Goal: Task Accomplishment & Management: Manage account settings

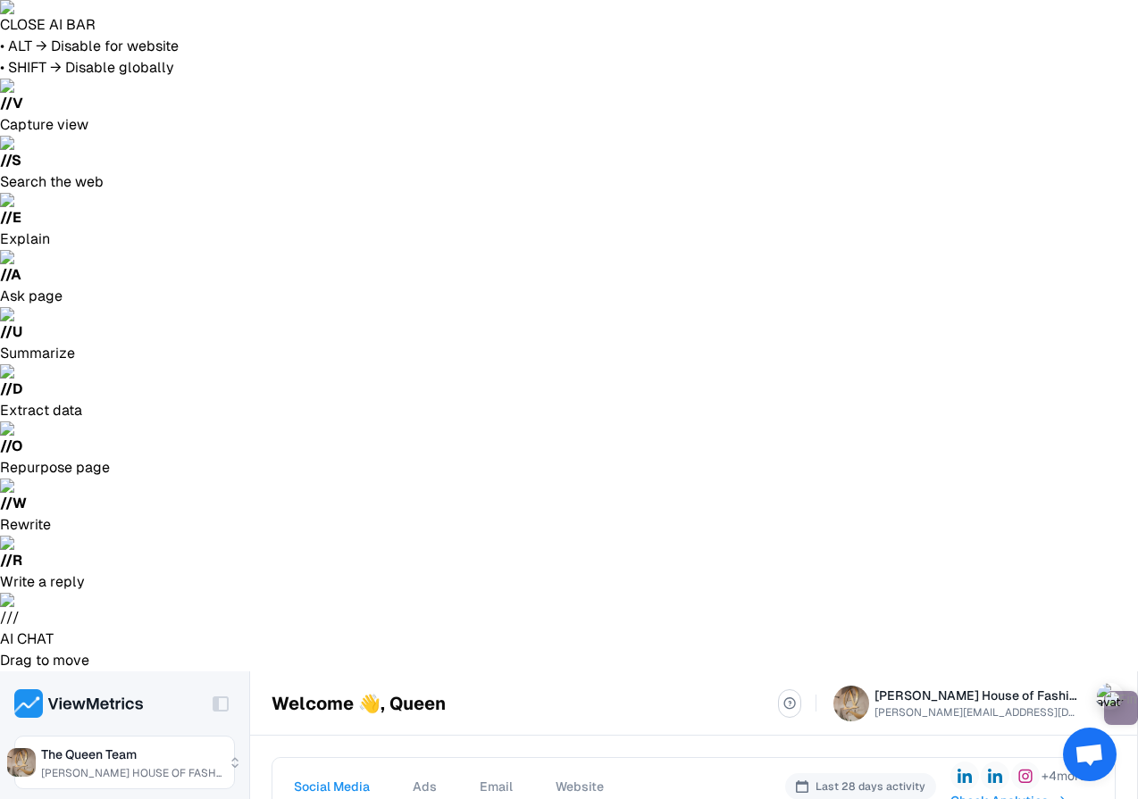
click at [495, 778] on span "Email" at bounding box center [496, 787] width 33 height 18
click at [1005, 792] on span "Check Analytics" at bounding box center [1022, 801] width 98 height 18
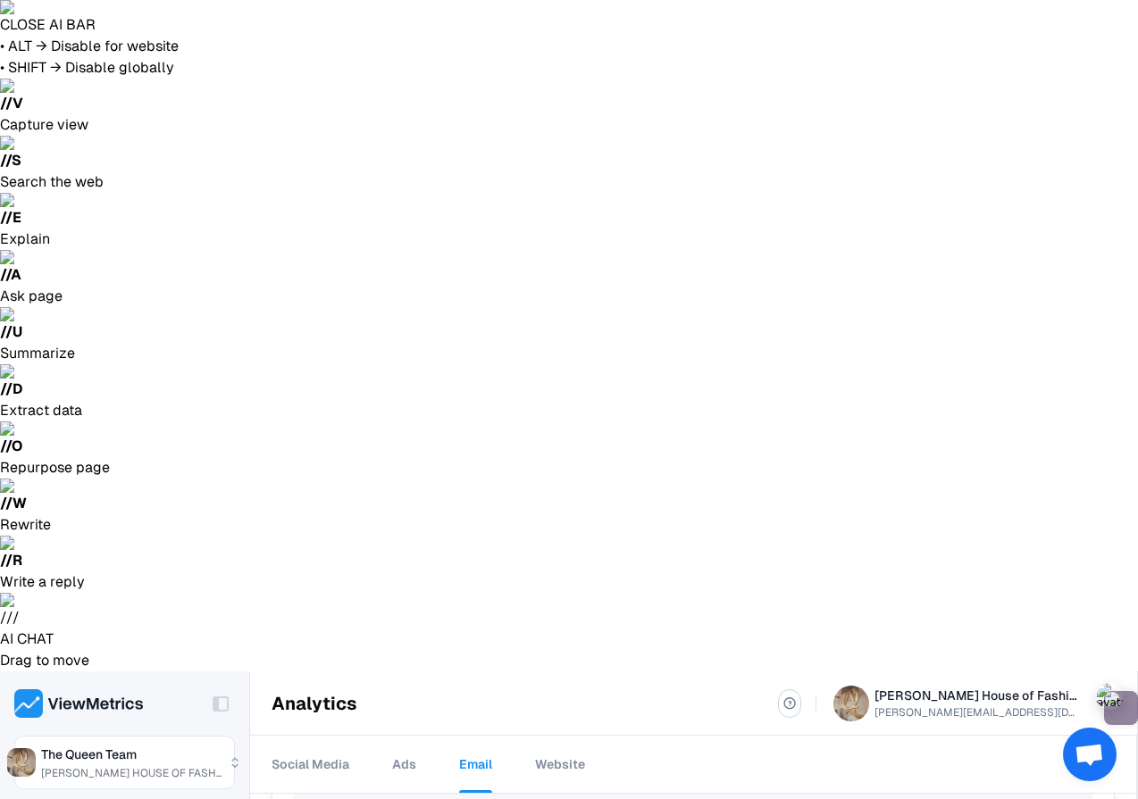
click at [518, 734] on div "Team" at bounding box center [526, 764] width 31 height 61
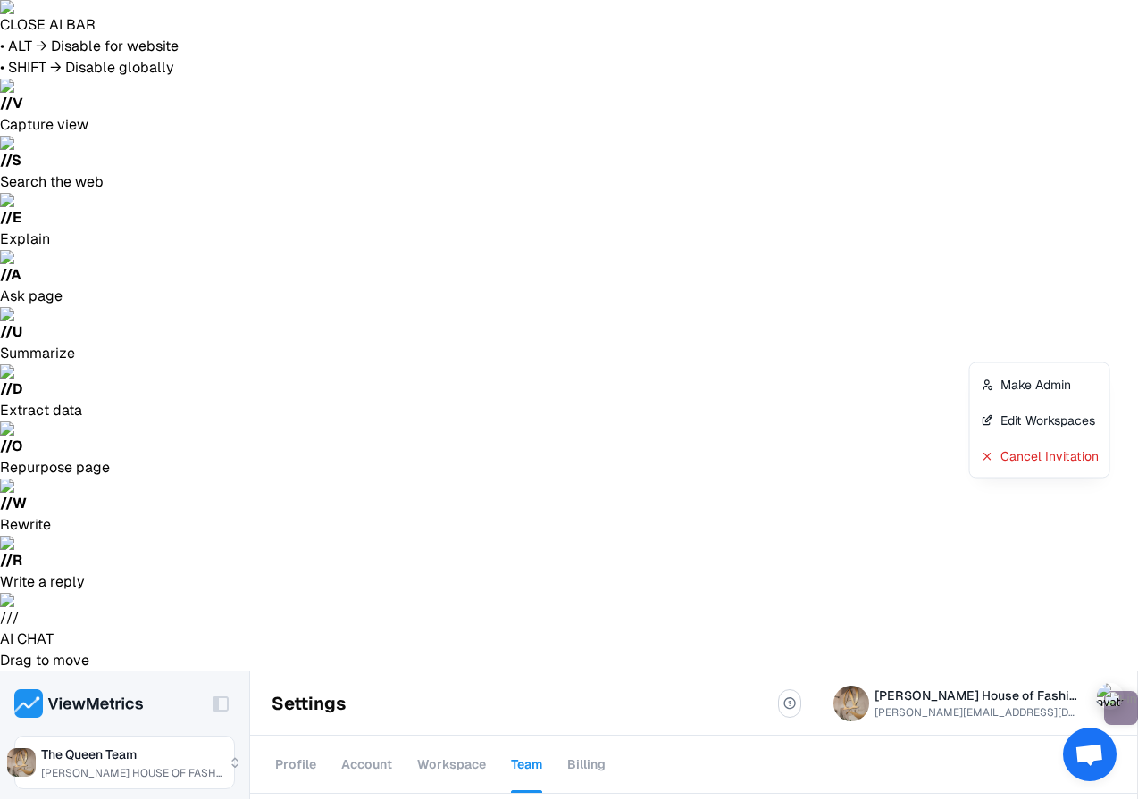
click at [1019, 452] on div "Cancel Invitation" at bounding box center [1039, 456] width 132 height 36
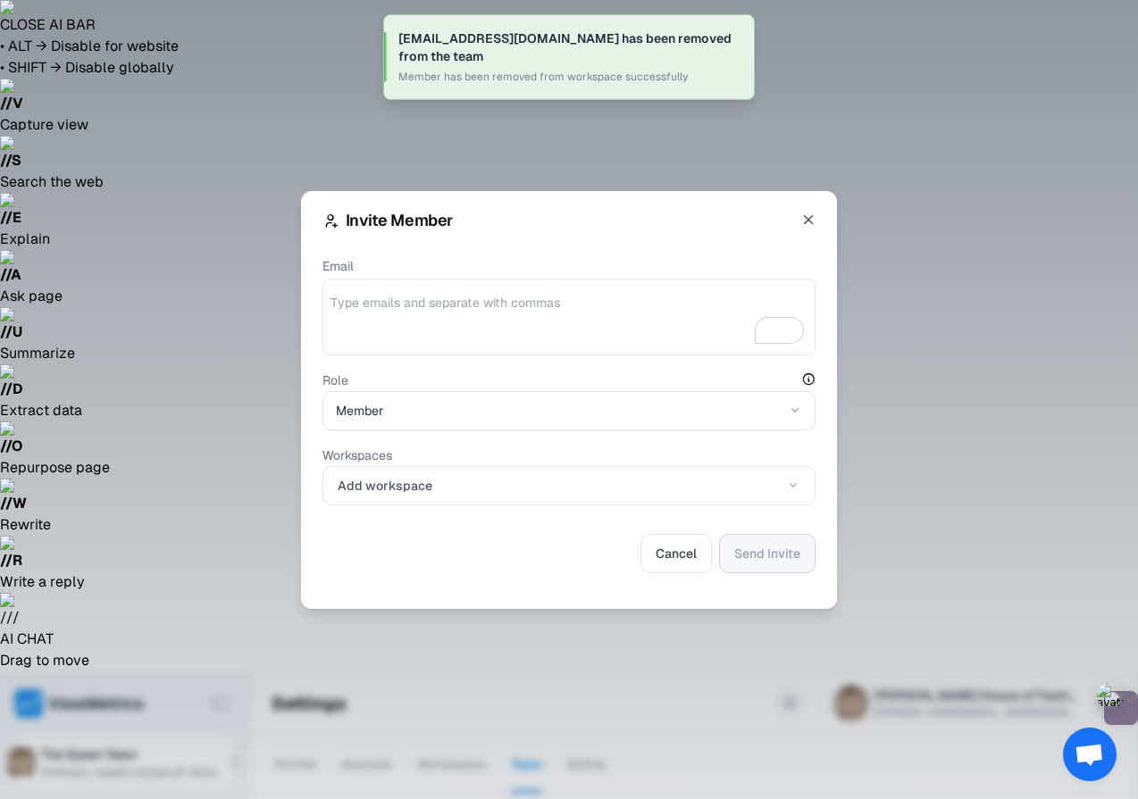
click at [463, 286] on div at bounding box center [568, 317] width 493 height 77
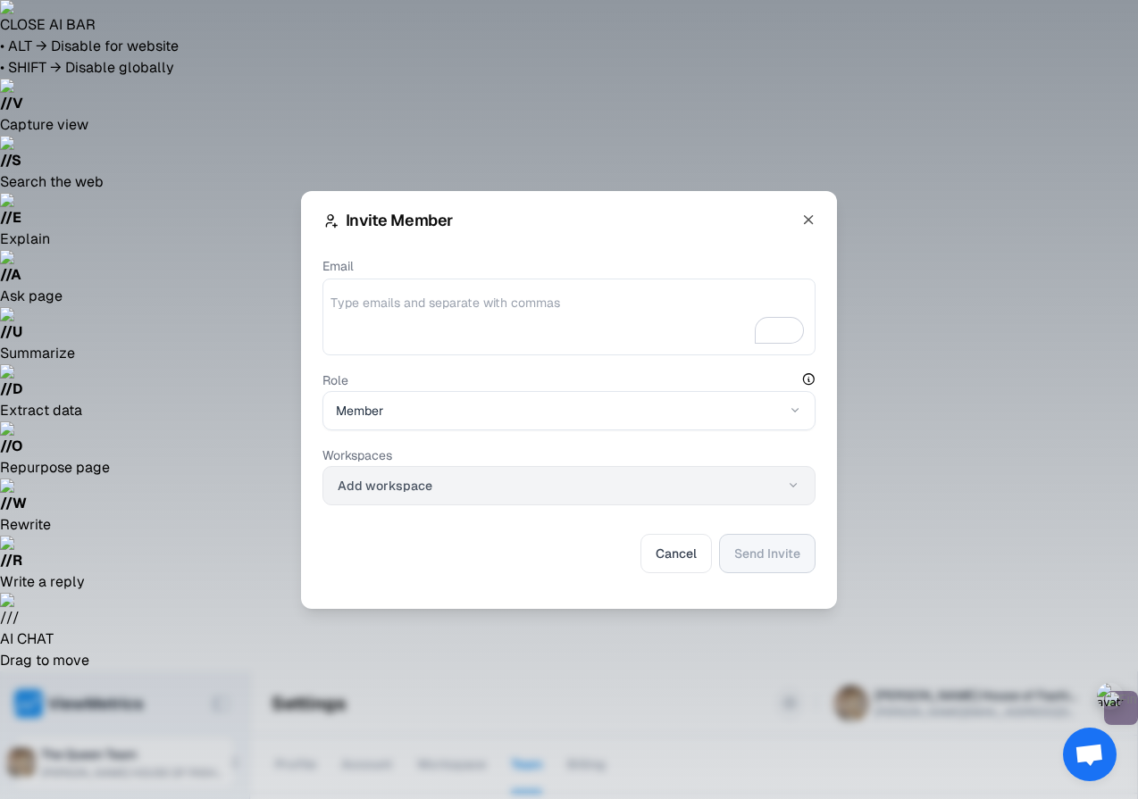
click at [435, 488] on button "Add workspace" at bounding box center [568, 485] width 493 height 39
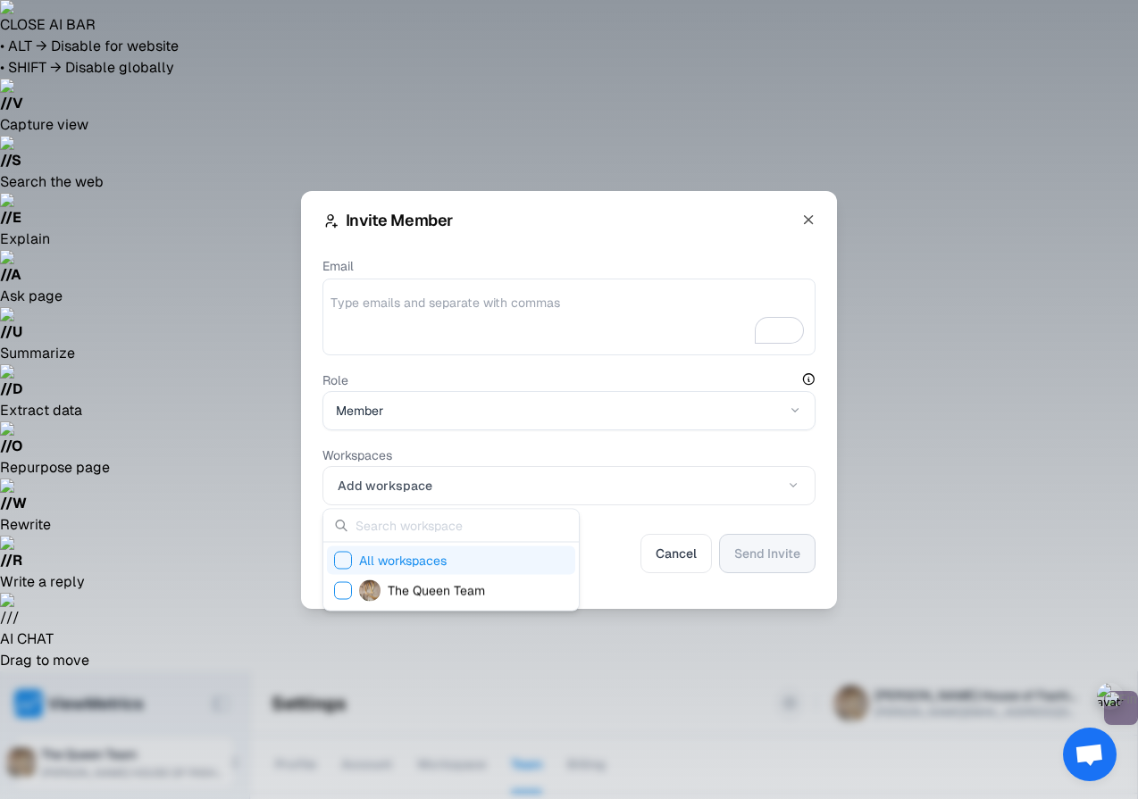
click at [332, 560] on div "All workspaces" at bounding box center [451, 560] width 248 height 29
click at [621, 582] on div at bounding box center [569, 399] width 1138 height 799
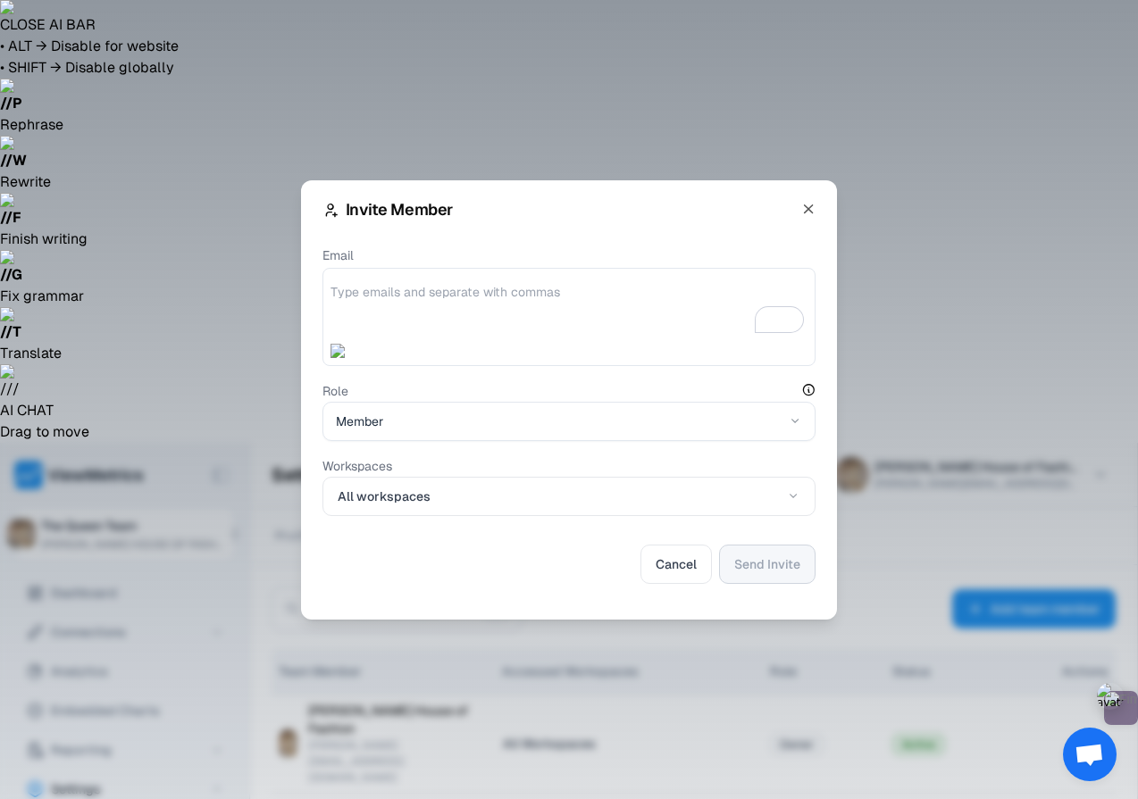
click at [426, 305] on textarea "Email" at bounding box center [568, 310] width 477 height 54
paste textarea "[EMAIL_ADDRESS][DOMAIN_NAME]"
type textarea "[EMAIL_ADDRESS][DOMAIN_NAME]"
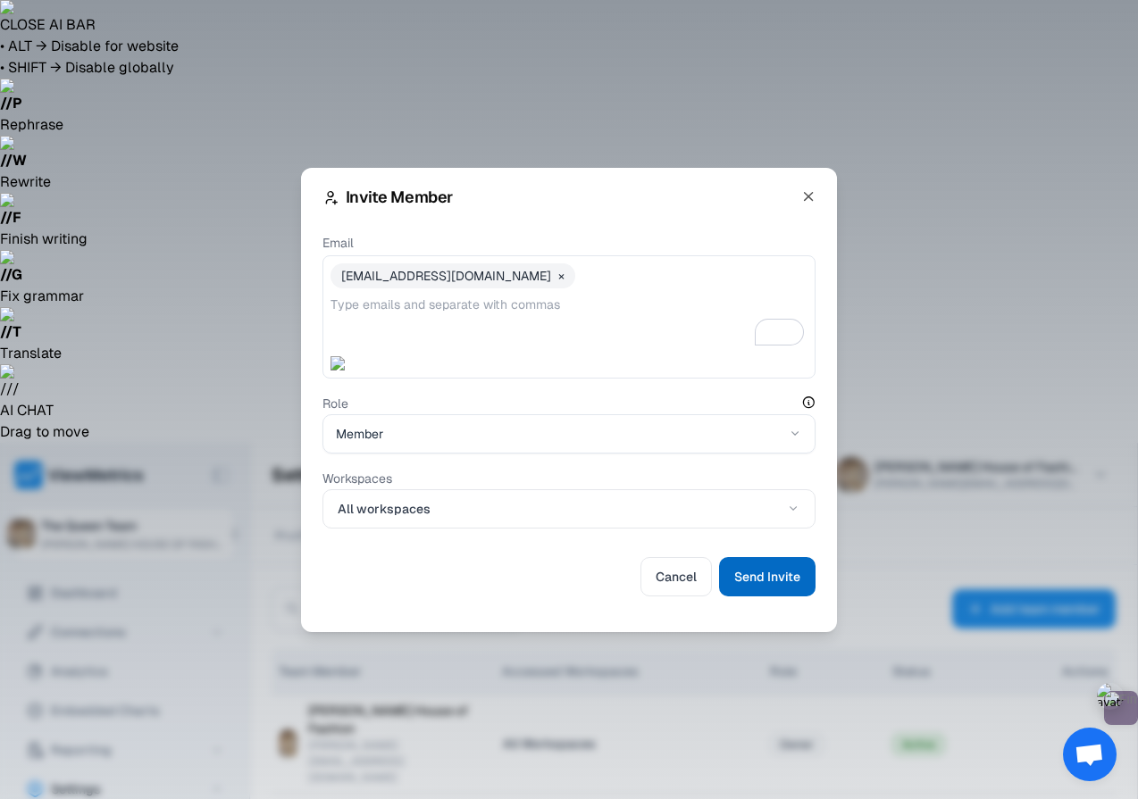
click at [757, 575] on span "Send Invite" at bounding box center [767, 576] width 66 height 21
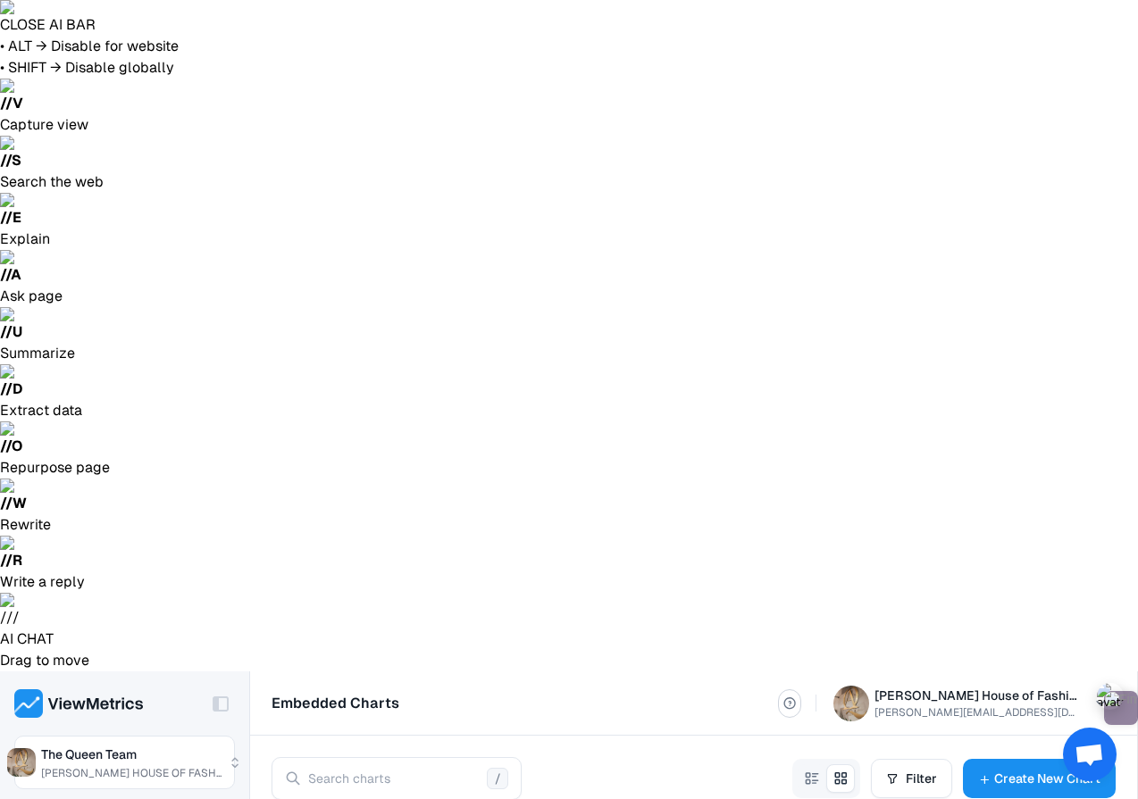
select select "100"
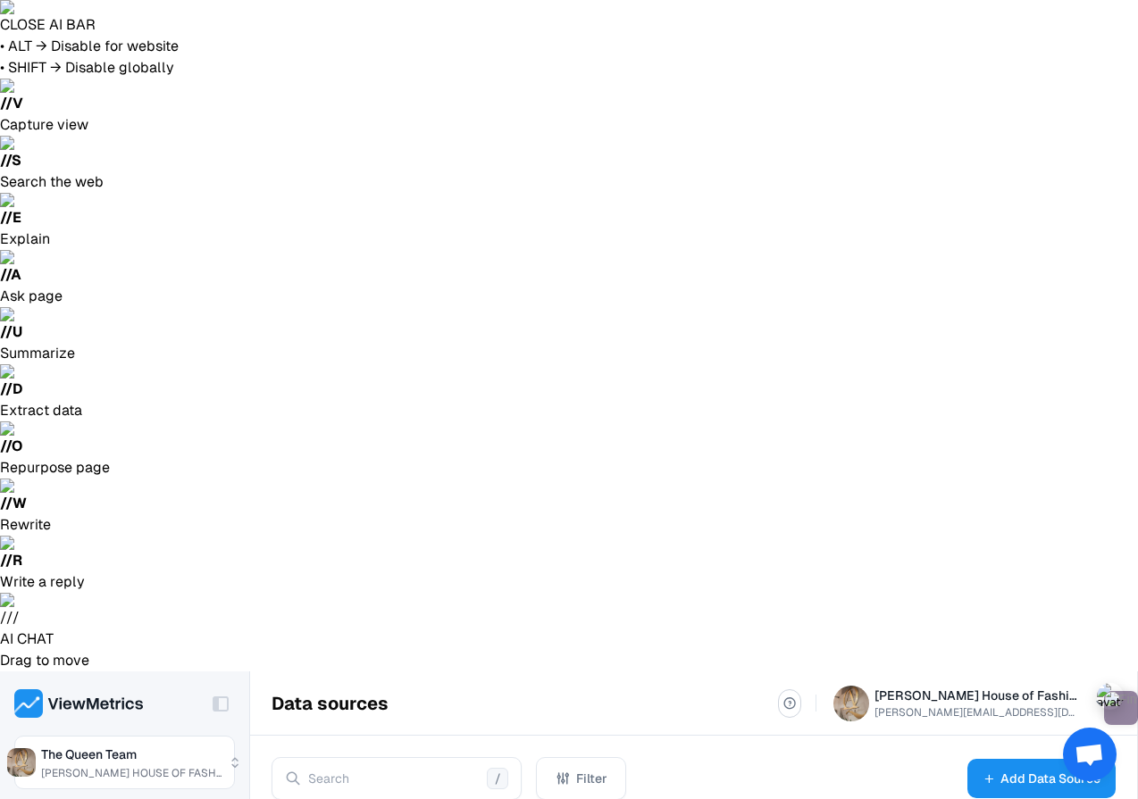
scroll to position [126, 0]
click at [1018, 401] on span "Rename" at bounding box center [1005, 397] width 47 height 18
select select "100"
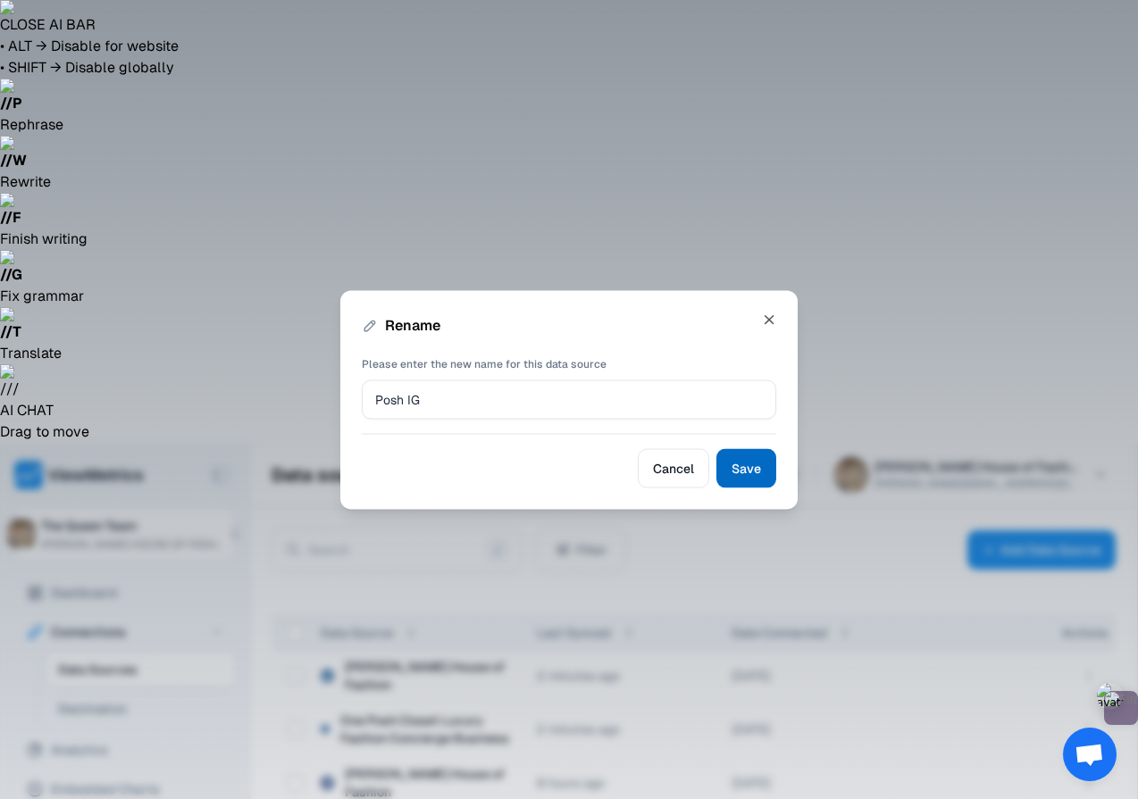
type input "Posh IG"
click at [746, 484] on button "Save" at bounding box center [746, 467] width 60 height 39
select select "100"
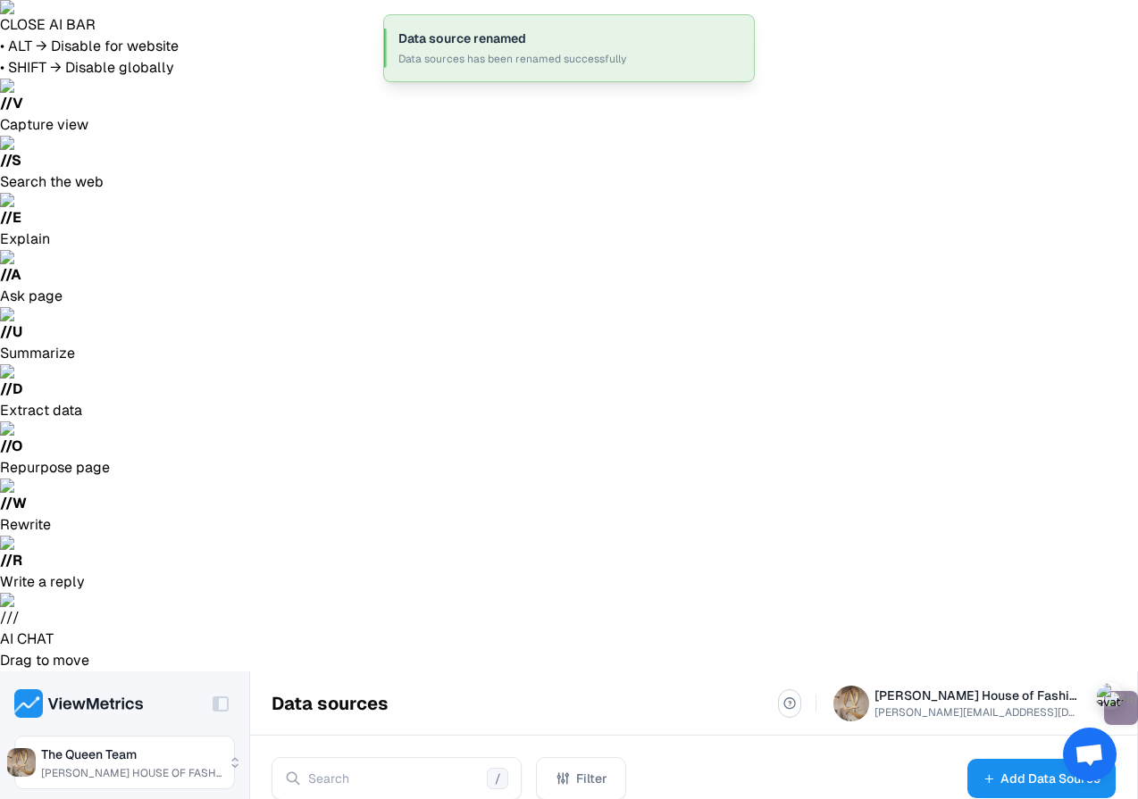
select select "100"
click at [1057, 759] on button "Add Data Source" at bounding box center [1041, 778] width 148 height 39
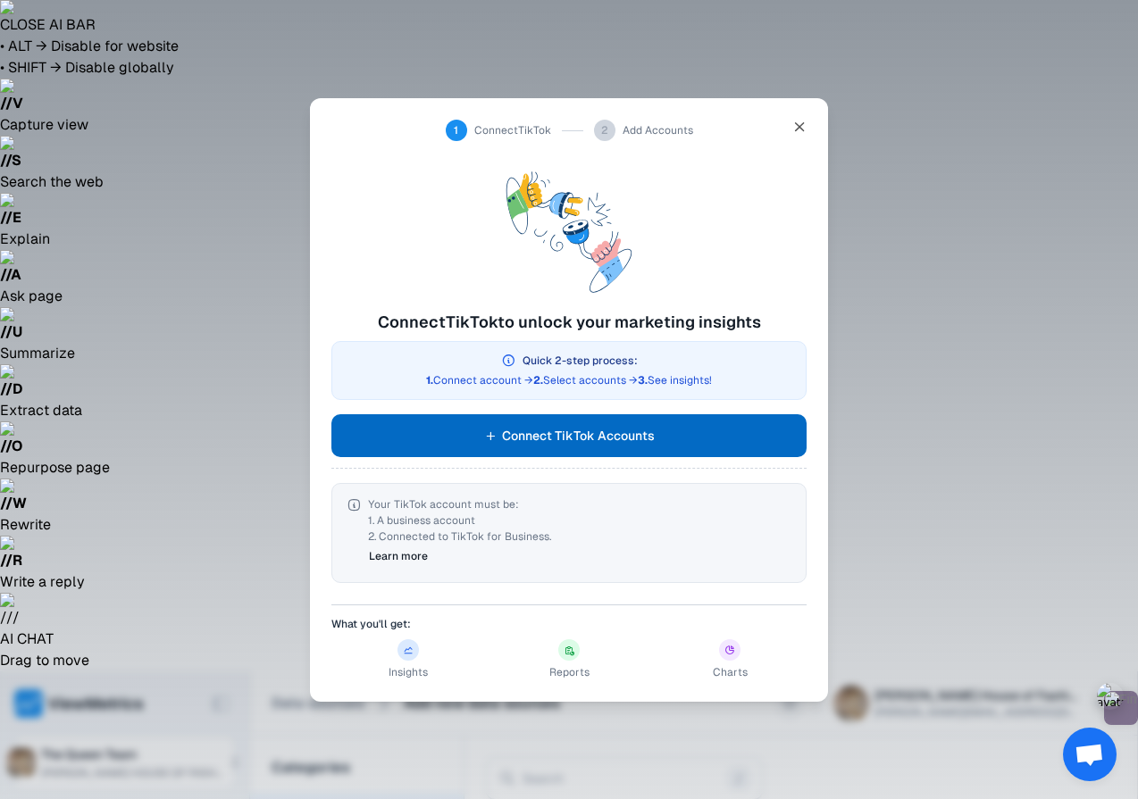
click at [680, 421] on button "Connect TikTok Accounts" at bounding box center [568, 435] width 475 height 43
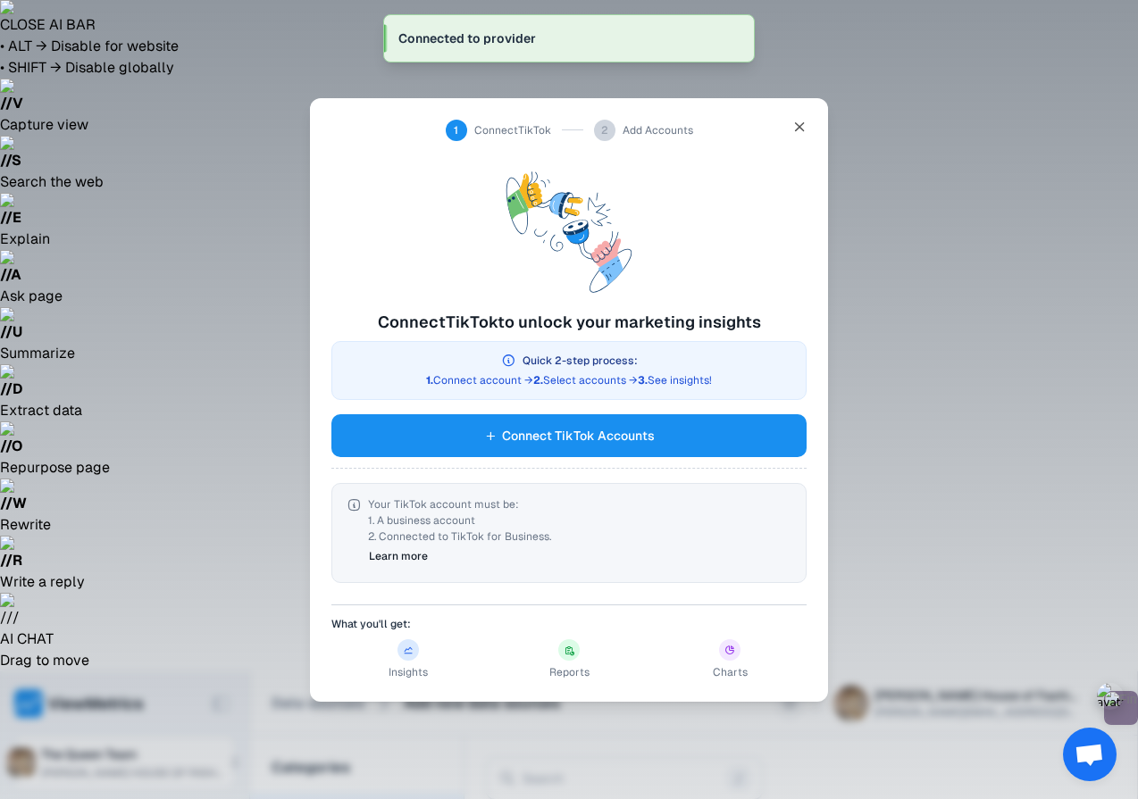
click at [414, 638] on div "What you'll get: Insights Reports Charts" at bounding box center [568, 643] width 475 height 76
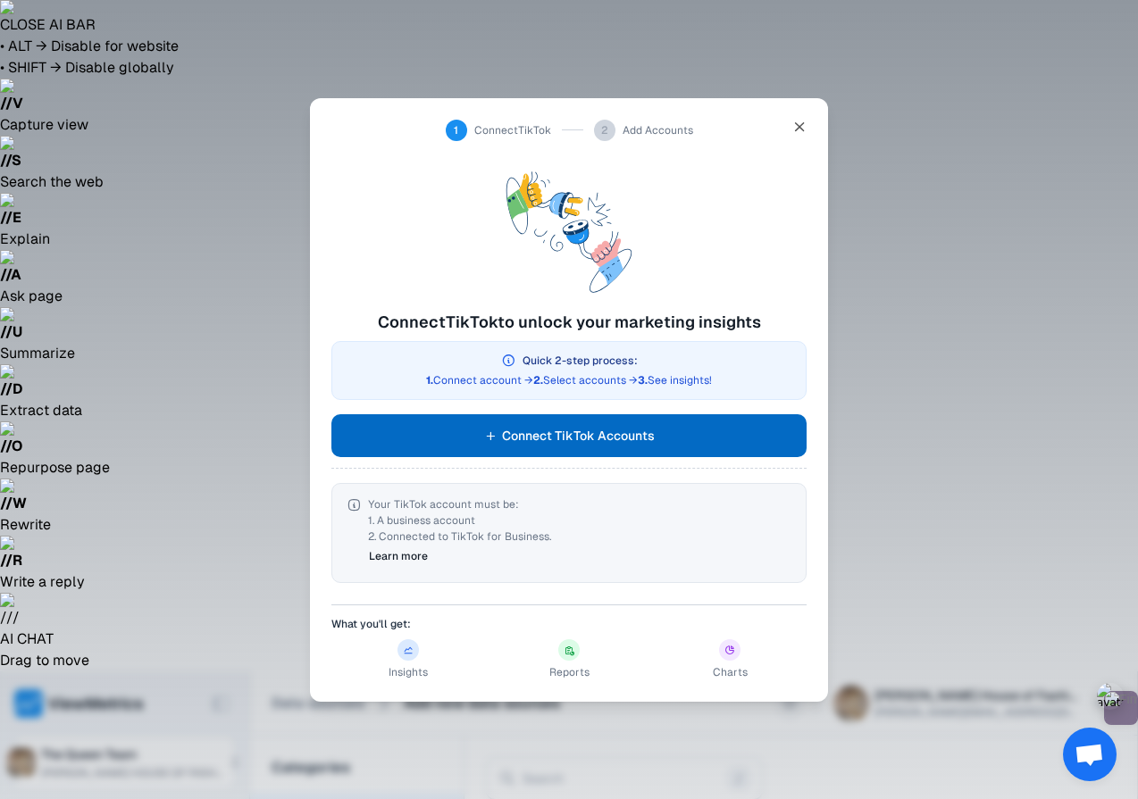
click at [557, 435] on span "Connect TikTok Accounts" at bounding box center [578, 435] width 153 height 21
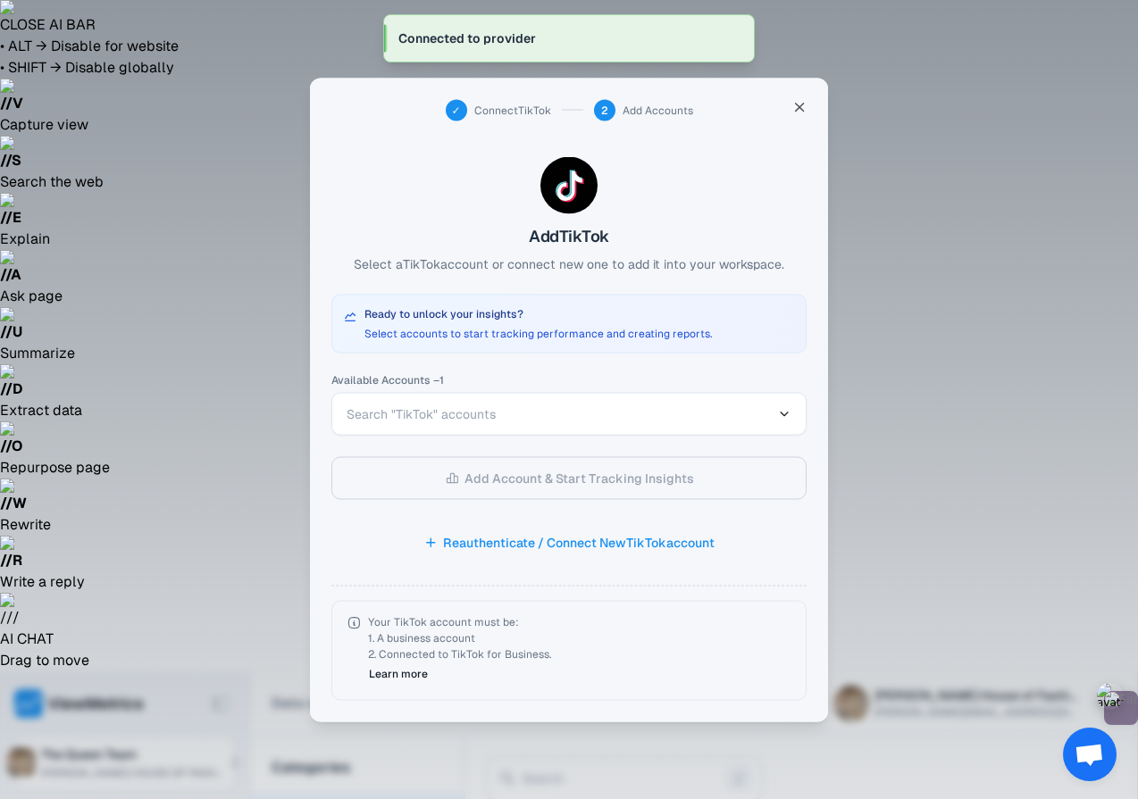
click at [558, 425] on button "Search "TikTok" accounts" at bounding box center [568, 413] width 475 height 43
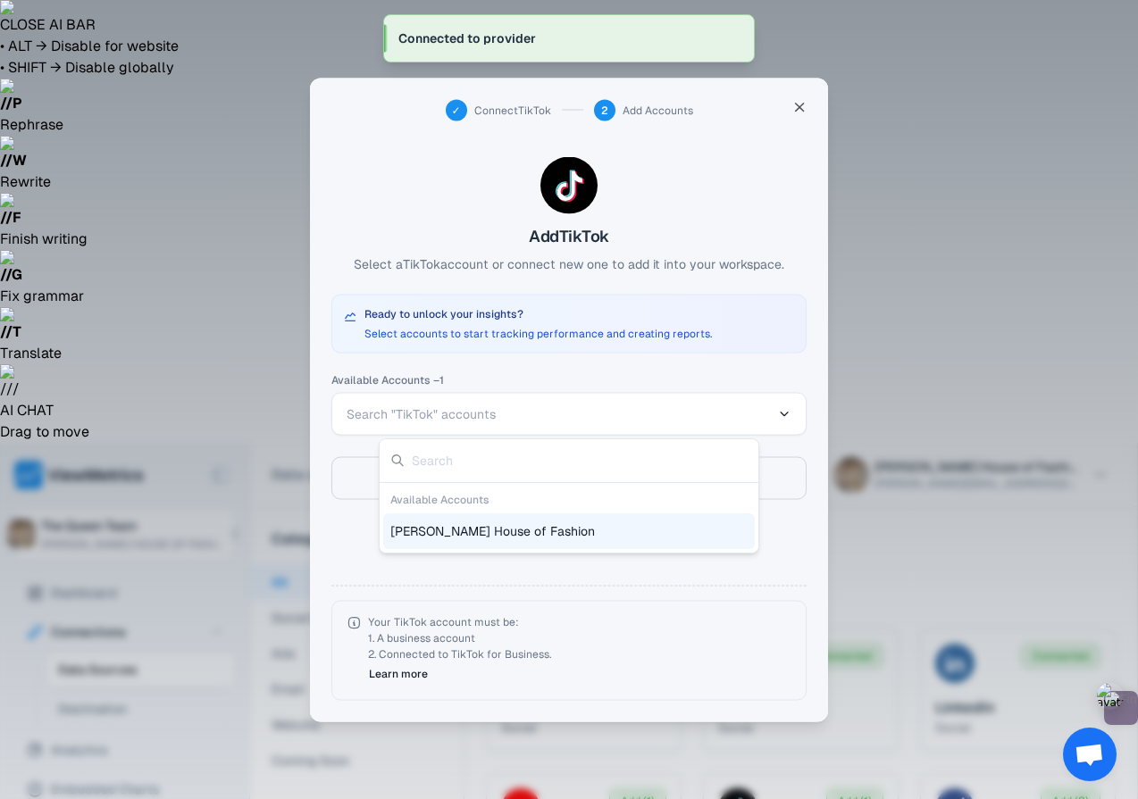
click at [563, 518] on div "[PERSON_NAME] House of Fashion" at bounding box center [568, 531] width 371 height 36
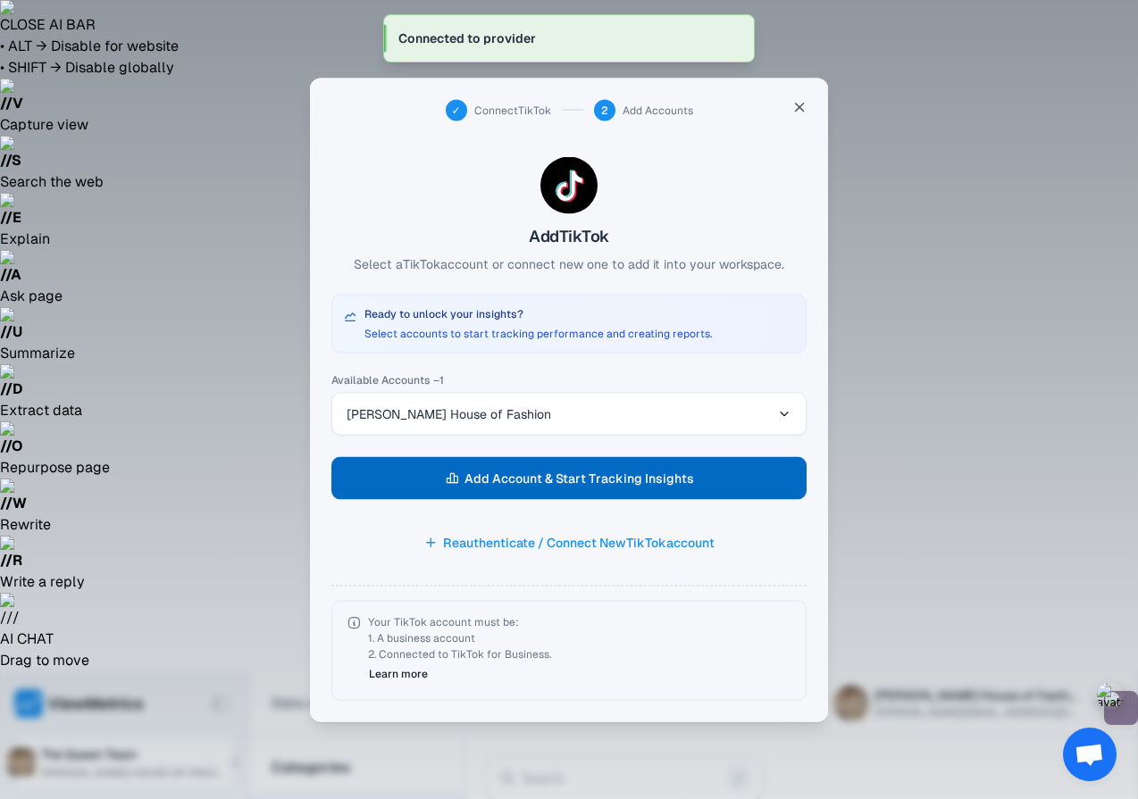
click at [771, 471] on button "Add Account & Start Tracking Insights" at bounding box center [568, 477] width 475 height 43
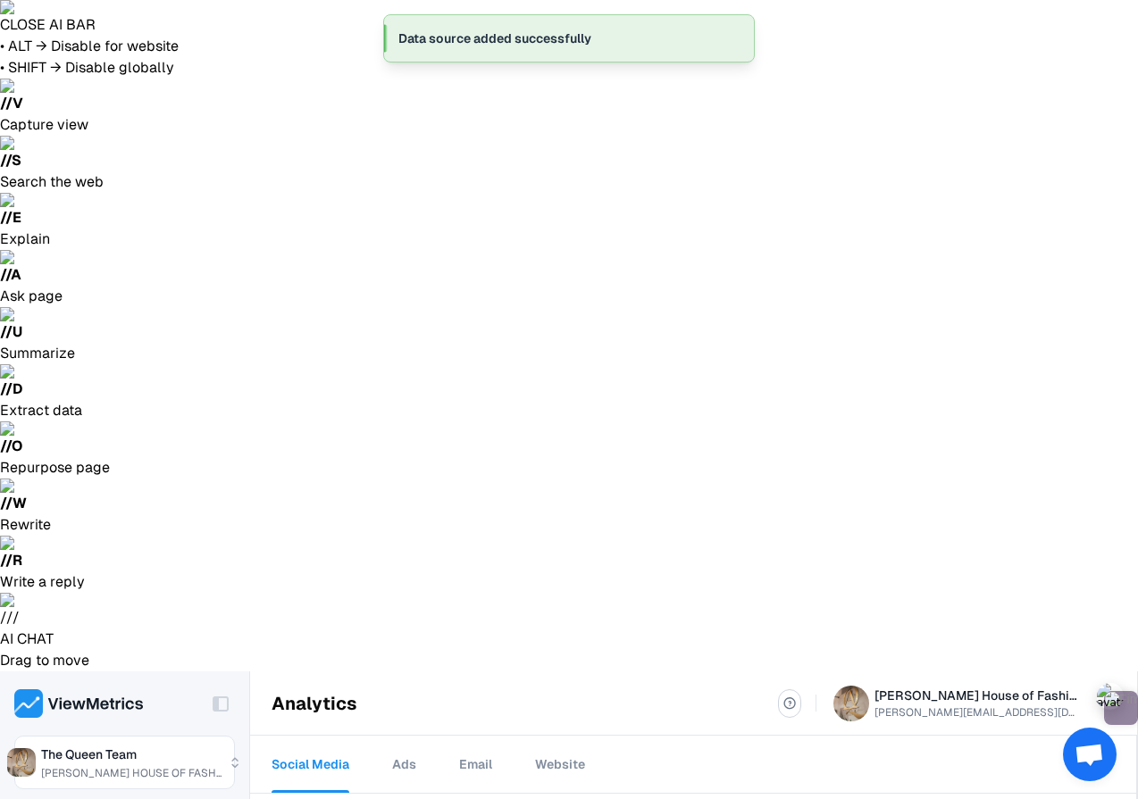
click at [404, 70] on ol "Data source added successfully" at bounding box center [569, 38] width 400 height 77
click at [404, 736] on link "Ads" at bounding box center [404, 764] width 24 height 57
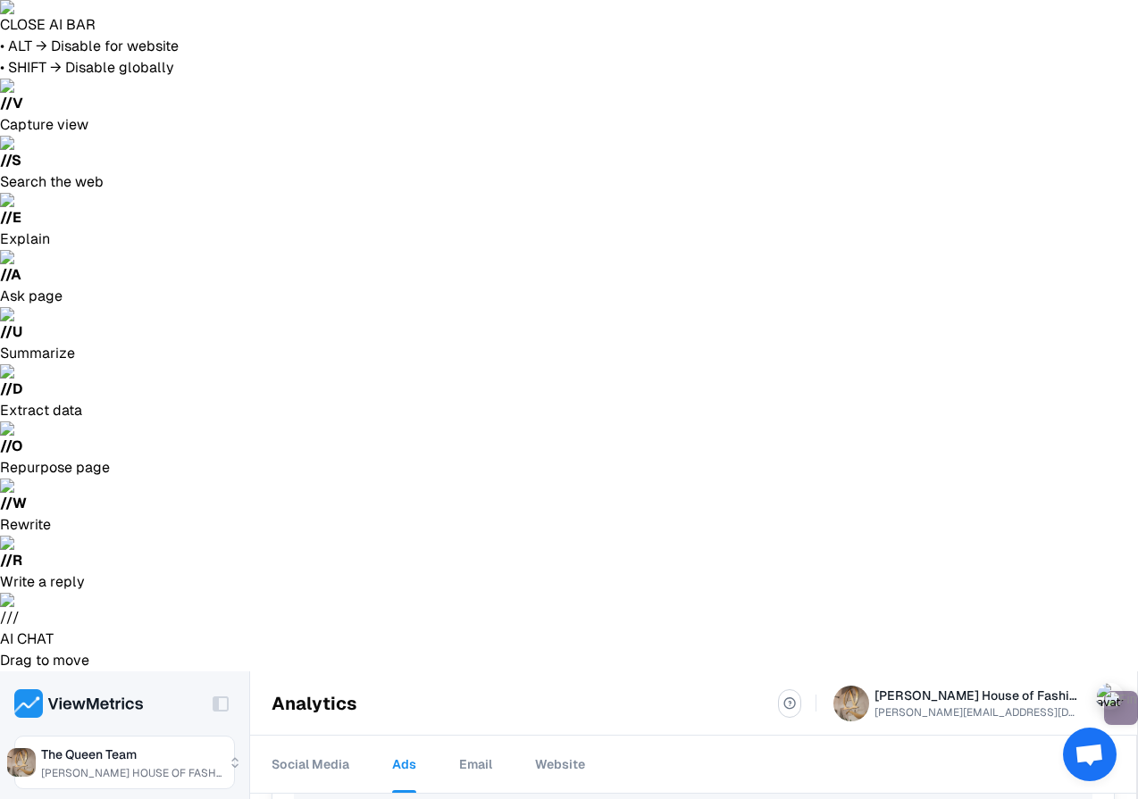
click at [550, 736] on link "Website" at bounding box center [560, 764] width 50 height 57
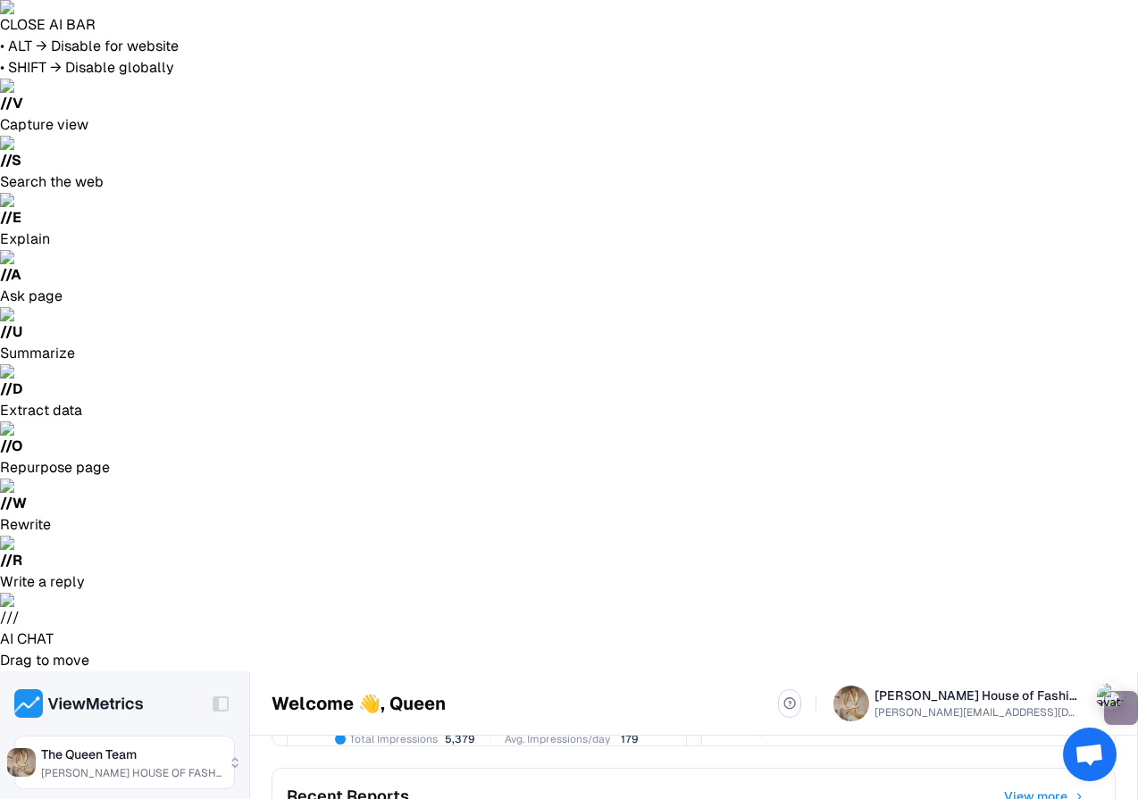
scroll to position [379, 0]
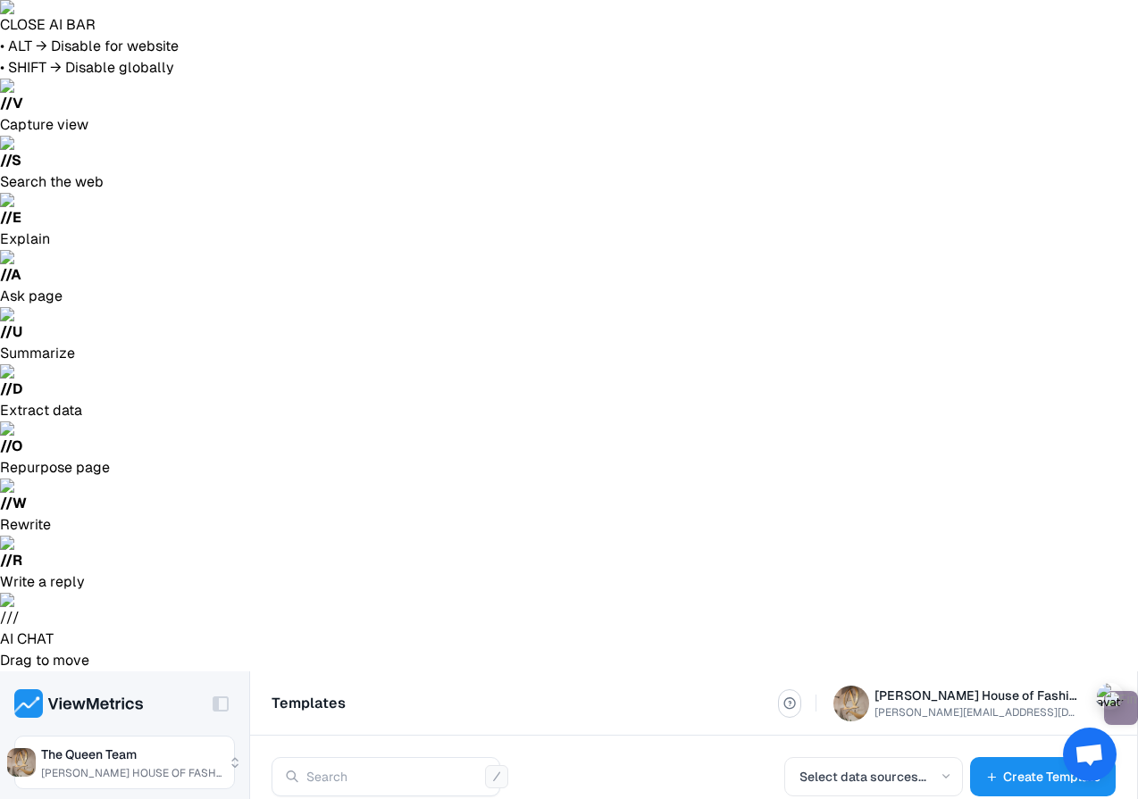
scroll to position [969, 0]
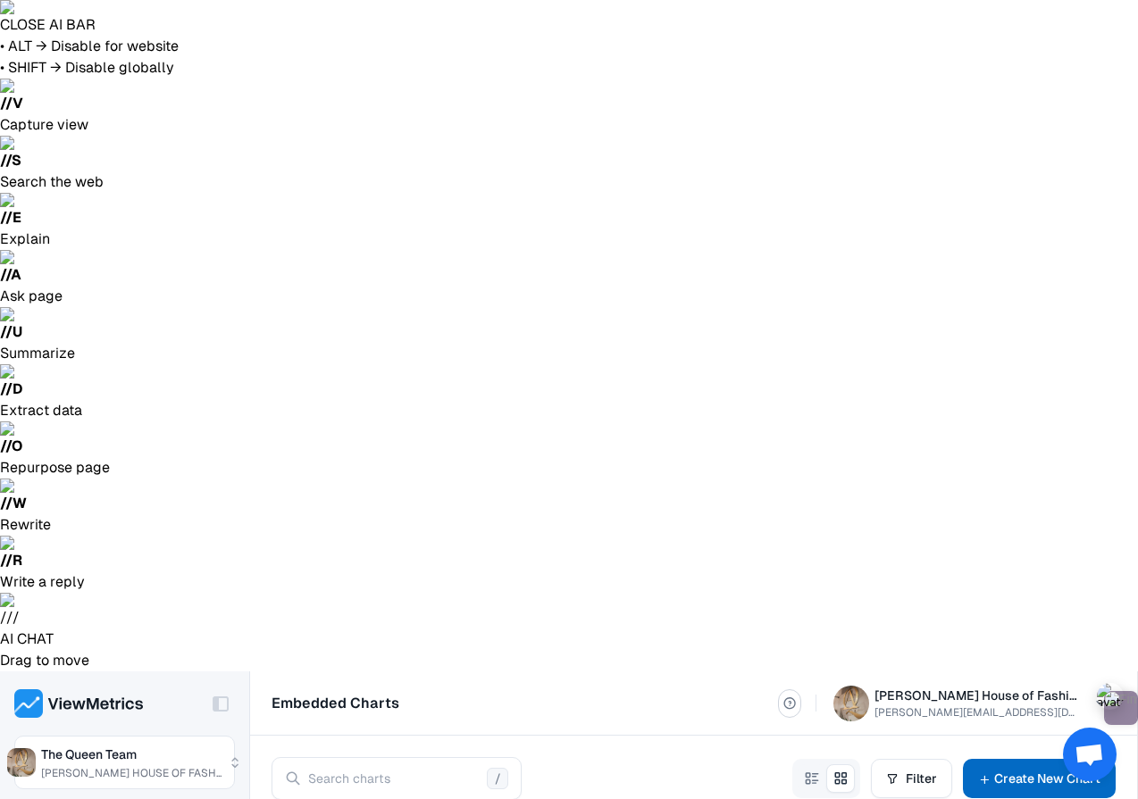
click at [1014, 759] on link "Create New Chart" at bounding box center [1039, 778] width 153 height 39
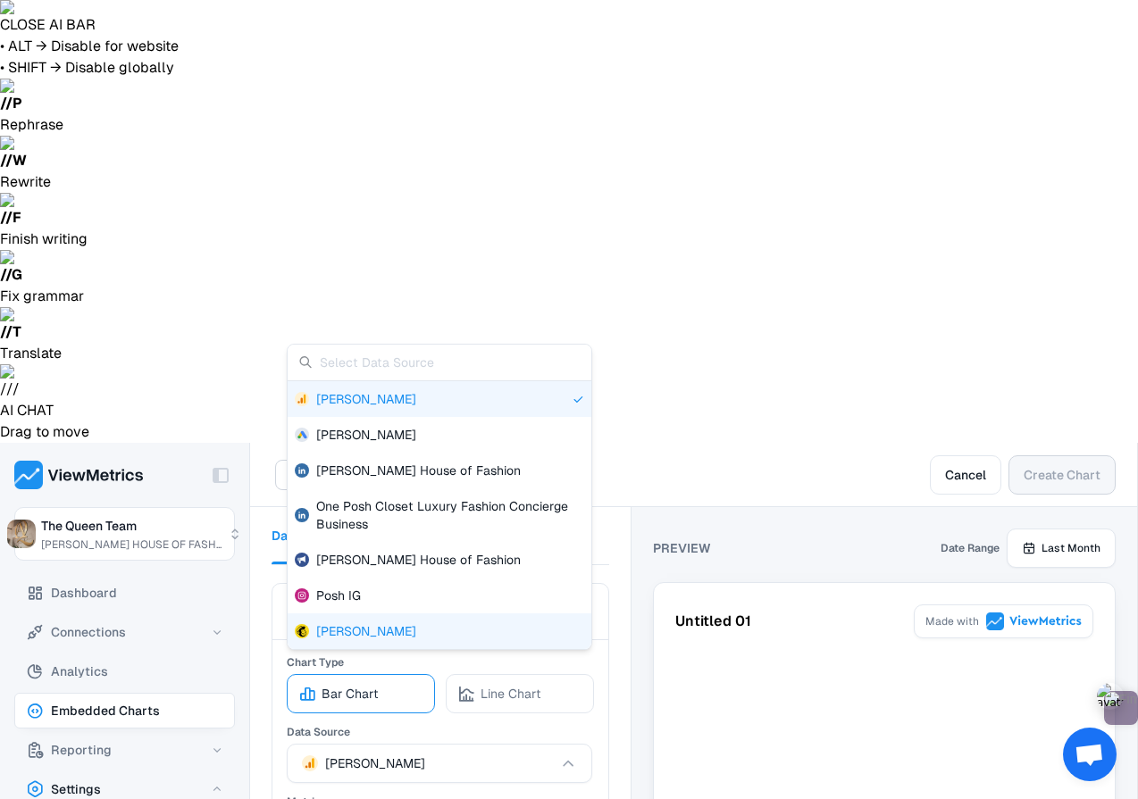
scroll to position [214, 0]
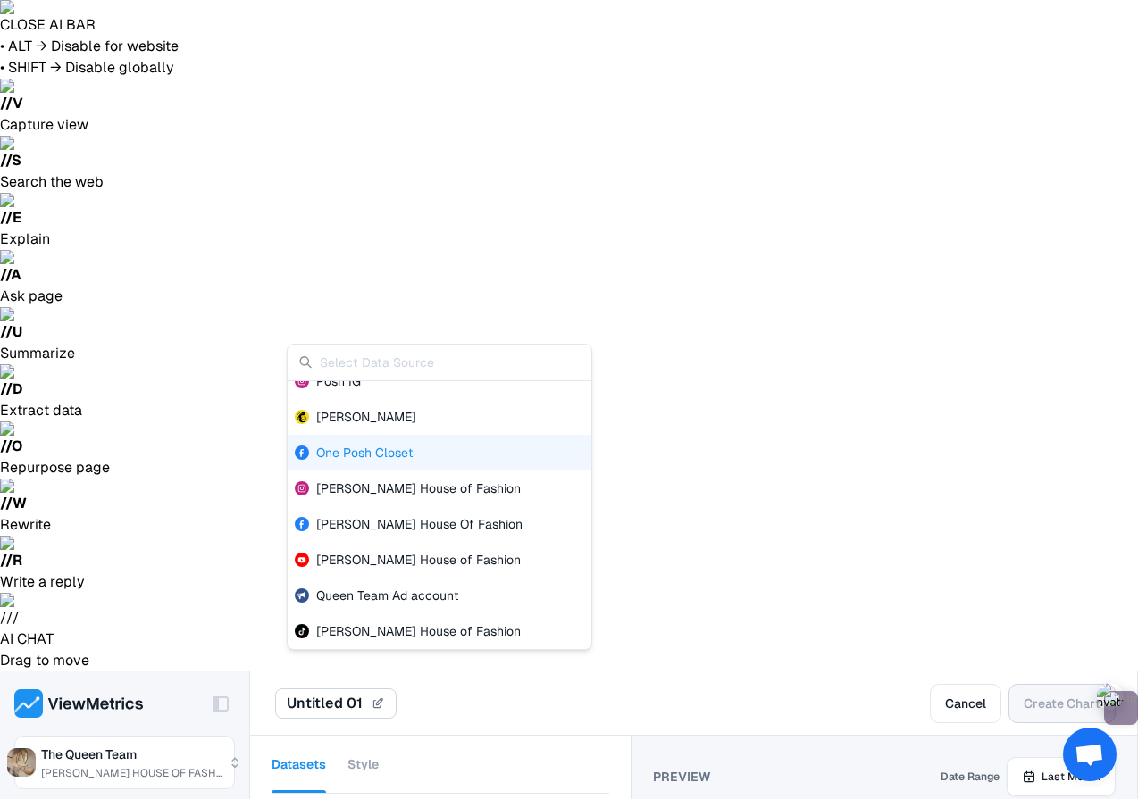
click at [423, 455] on div "One Posh Closet" at bounding box center [440, 453] width 304 height 36
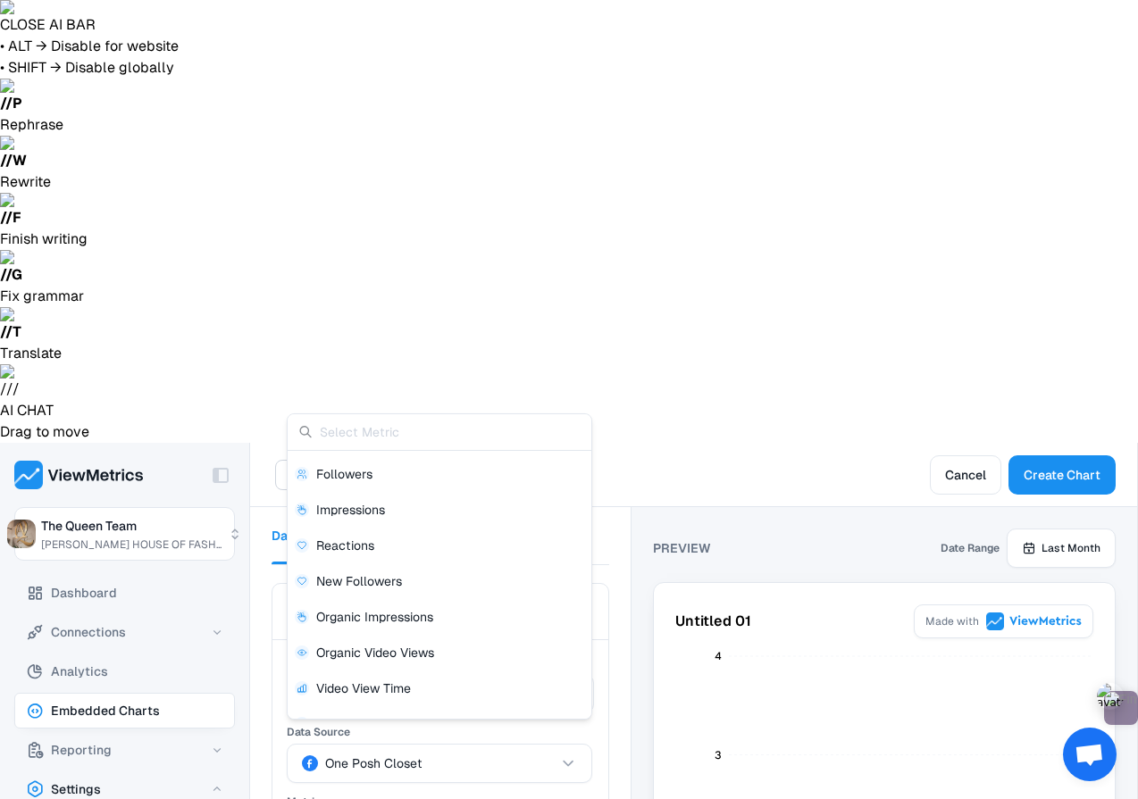
scroll to position [148, 0]
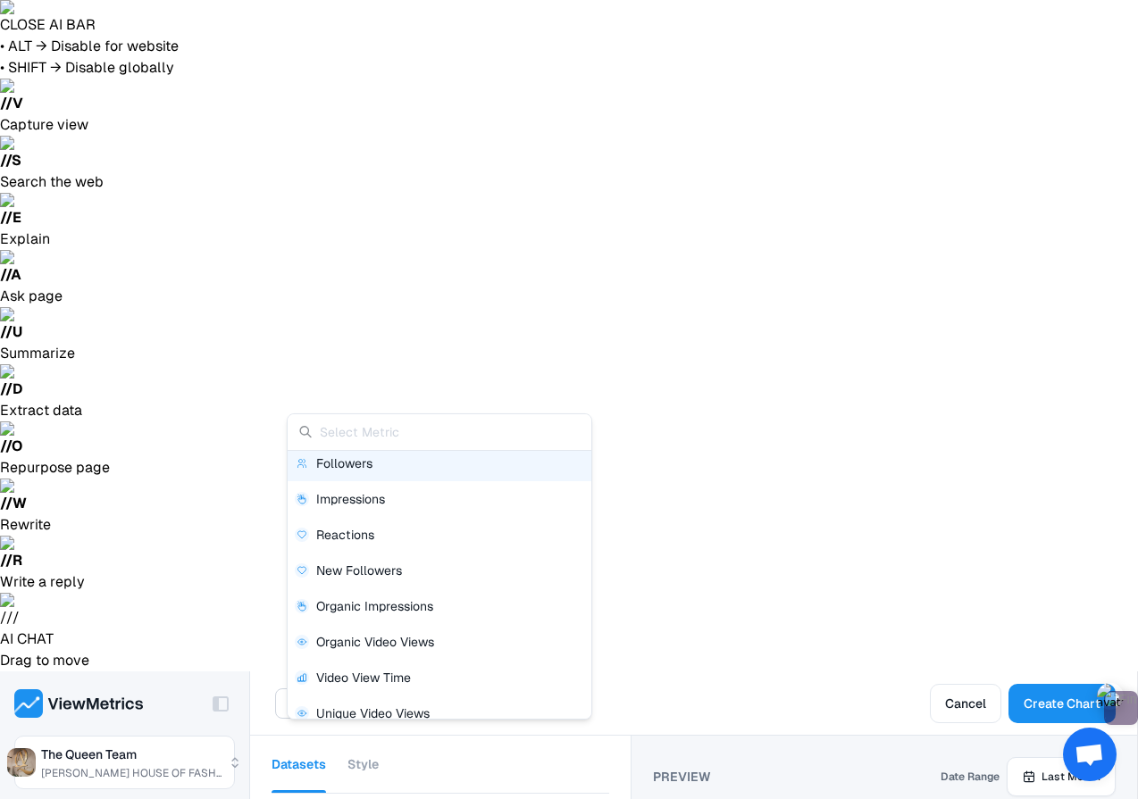
click at [506, 471] on div "Followers" at bounding box center [439, 464] width 289 height 18
type input "Followers"
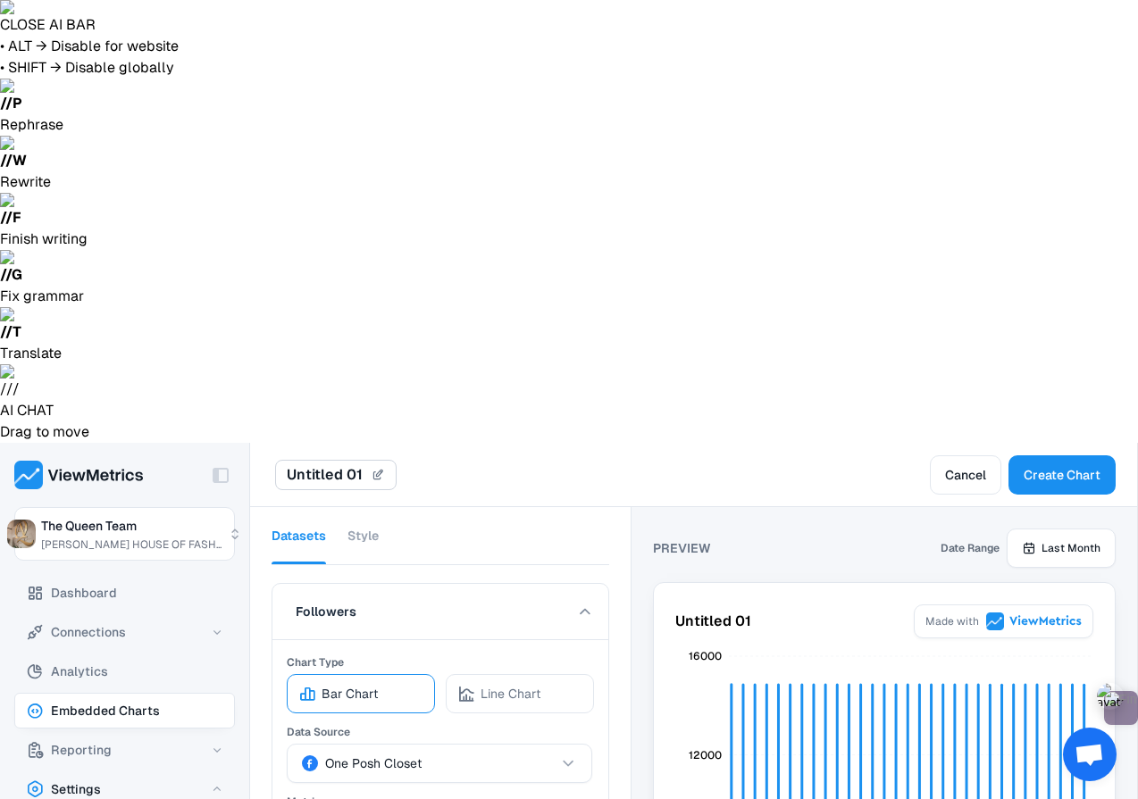
scroll to position [436, 0]
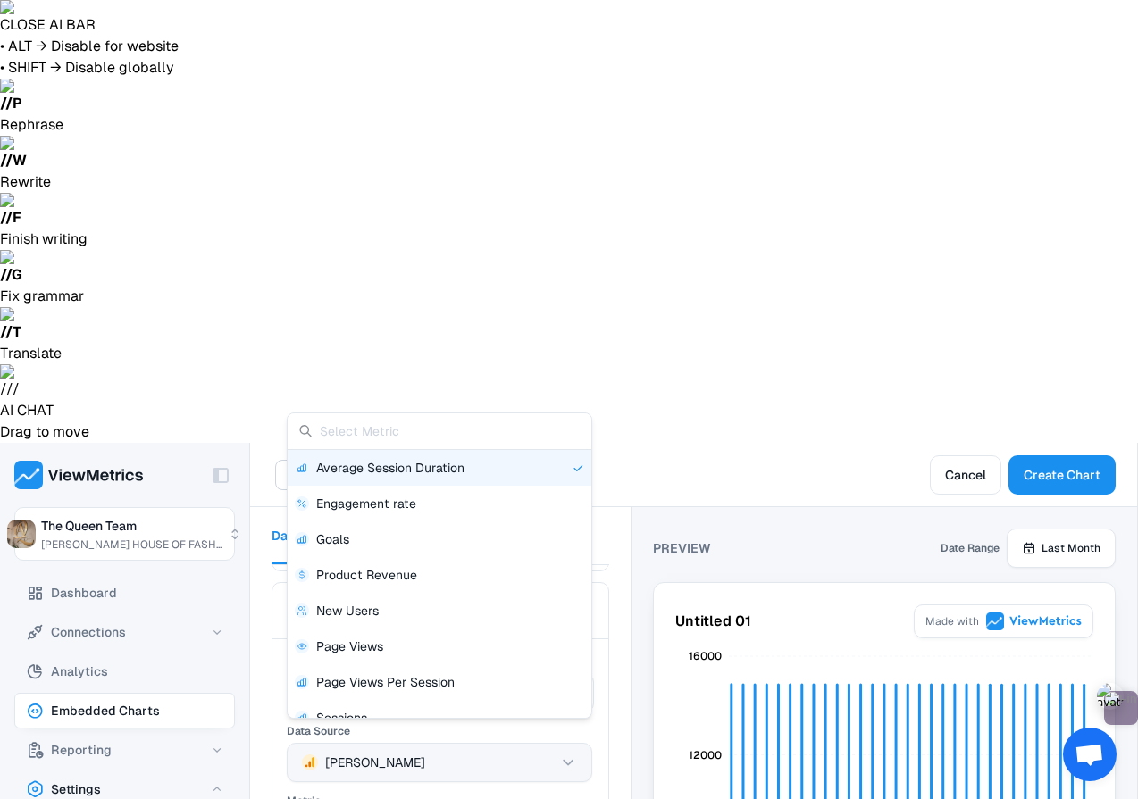
click at [531, 743] on button "[PERSON_NAME]" at bounding box center [439, 762] width 305 height 39
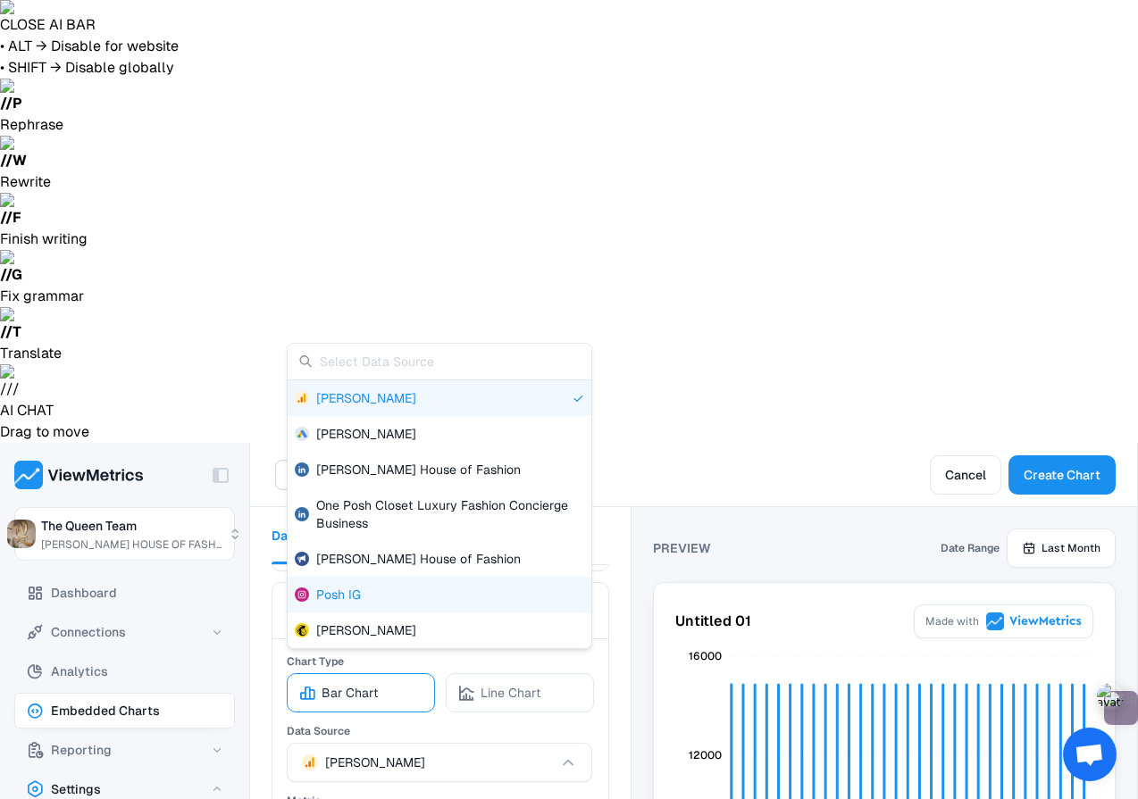
click at [467, 605] on div "Posh IG" at bounding box center [440, 595] width 304 height 36
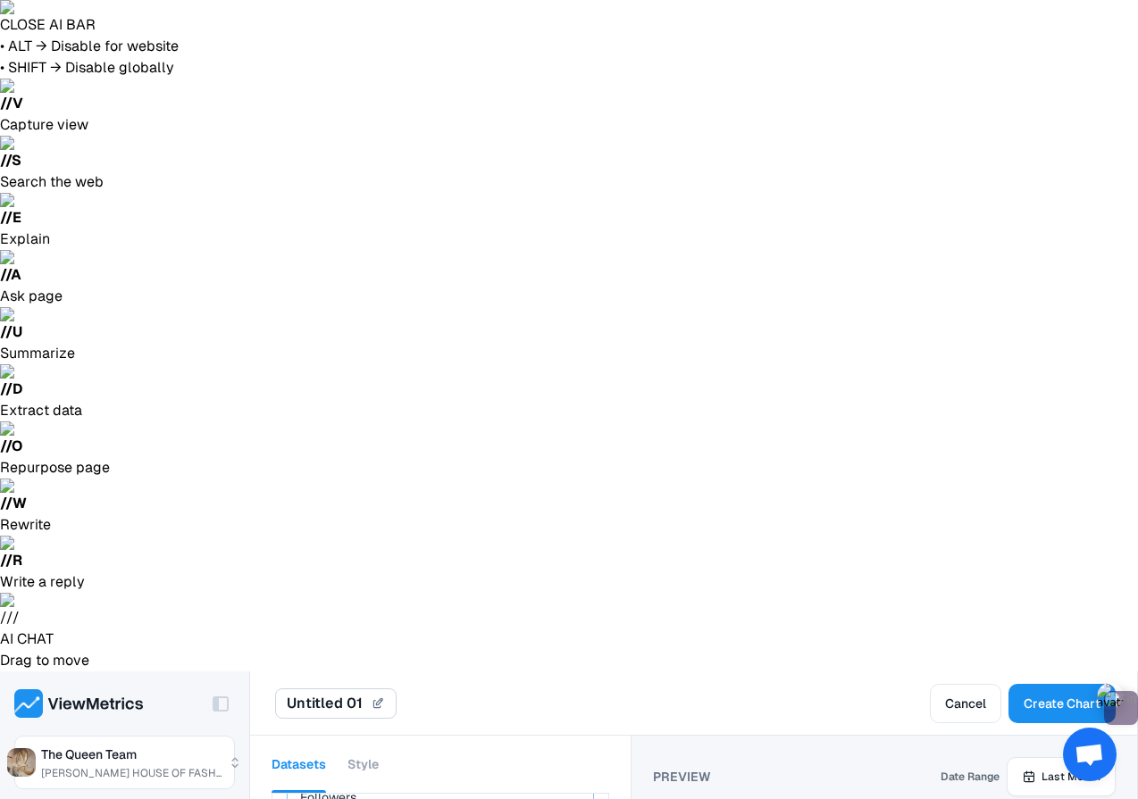
scroll to position [346, 0]
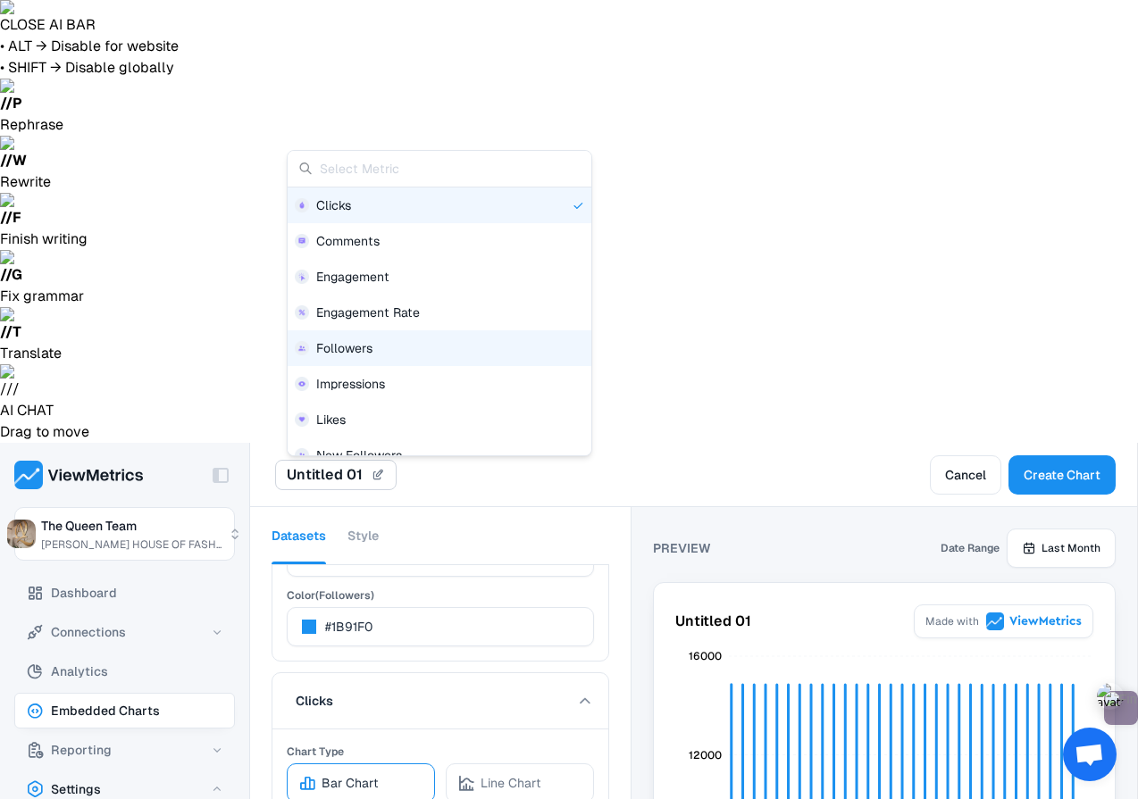
click at [441, 358] on div "Followers" at bounding box center [440, 348] width 304 height 36
type input "Followers"
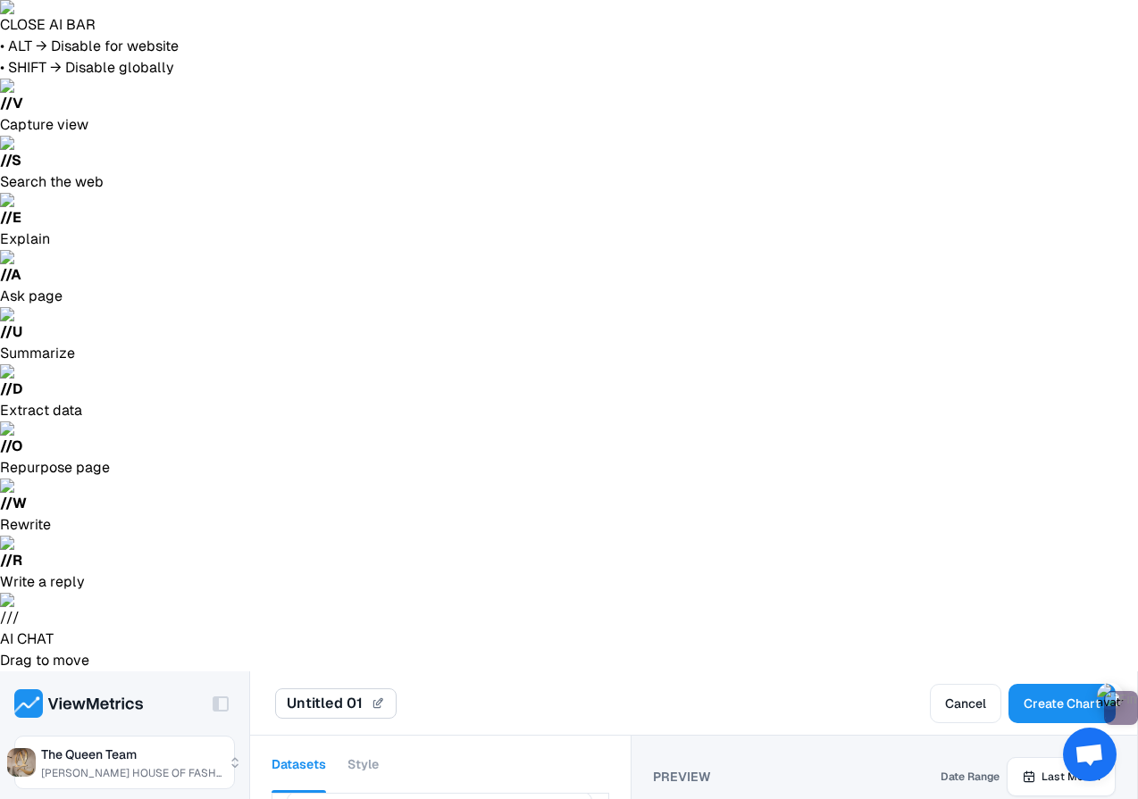
scroll to position [213, 0]
click at [359, 736] on button "Style" at bounding box center [362, 764] width 31 height 57
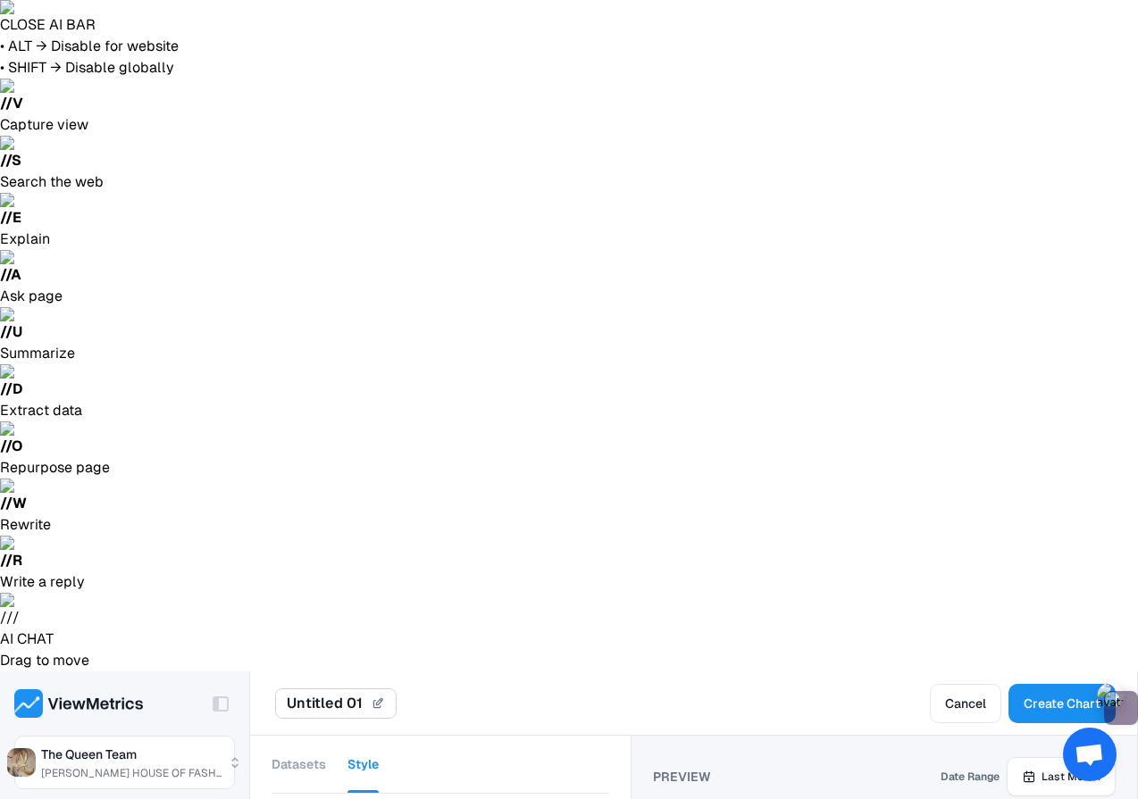
click at [295, 736] on button "Datasets" at bounding box center [298, 764] width 54 height 57
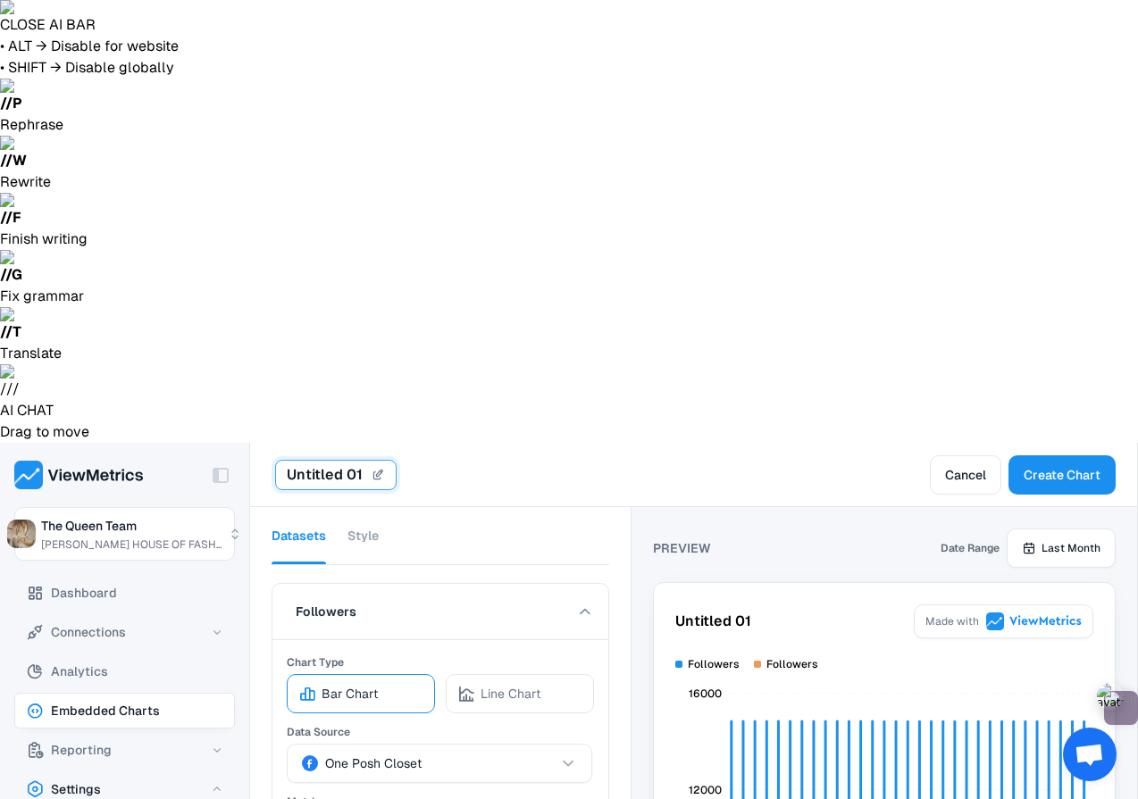
click at [380, 460] on input "Untitled 01" at bounding box center [335, 475] width 121 height 30
type input "U"
type input "Posh Social Metrics"
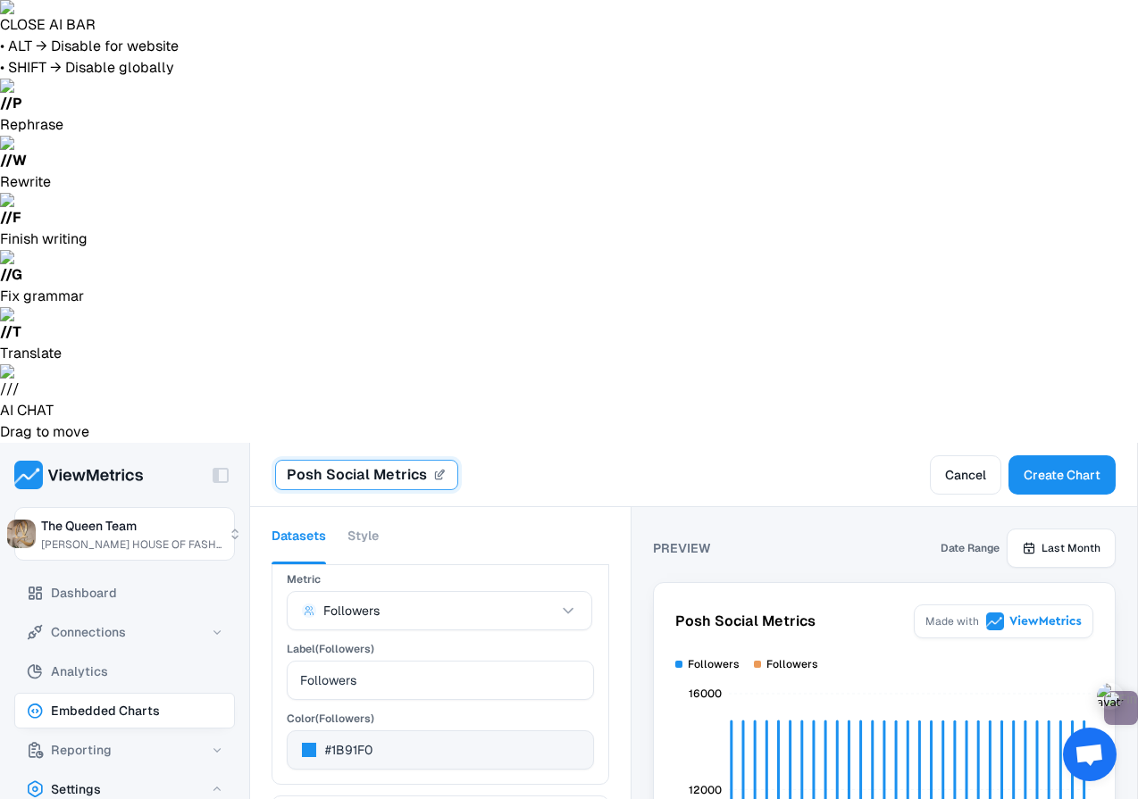
scroll to position [223, 0]
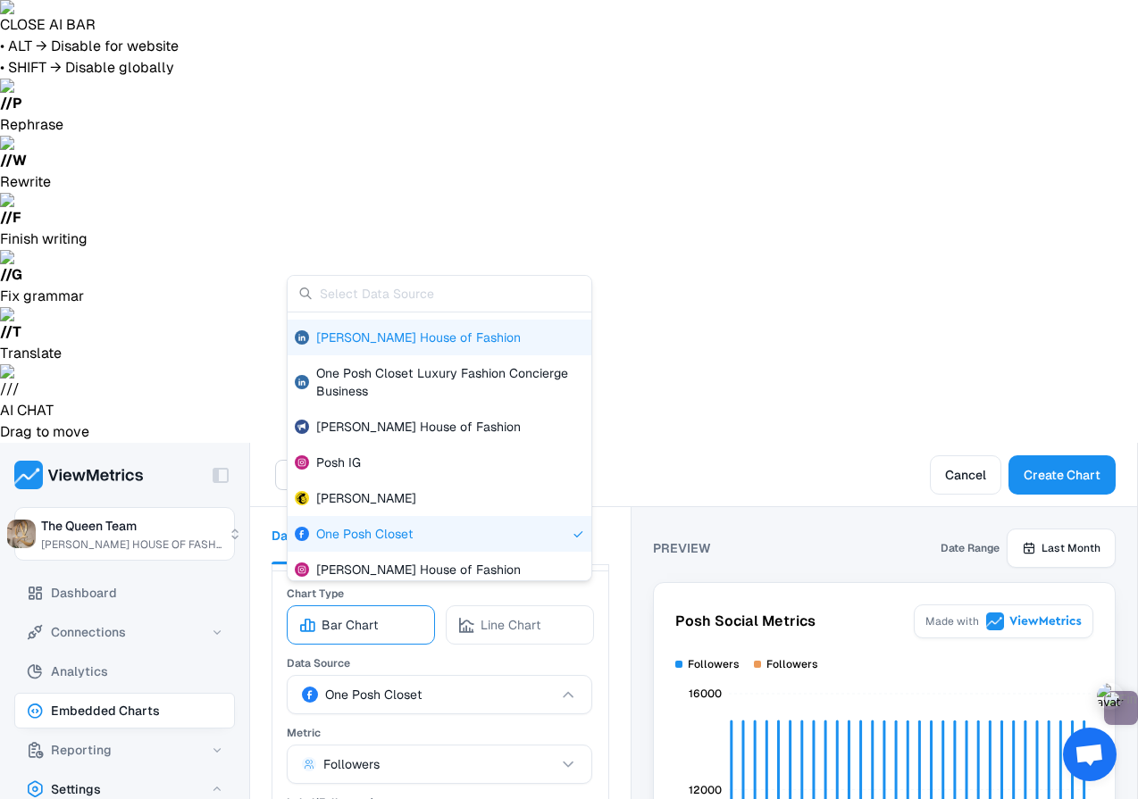
scroll to position [66, 0]
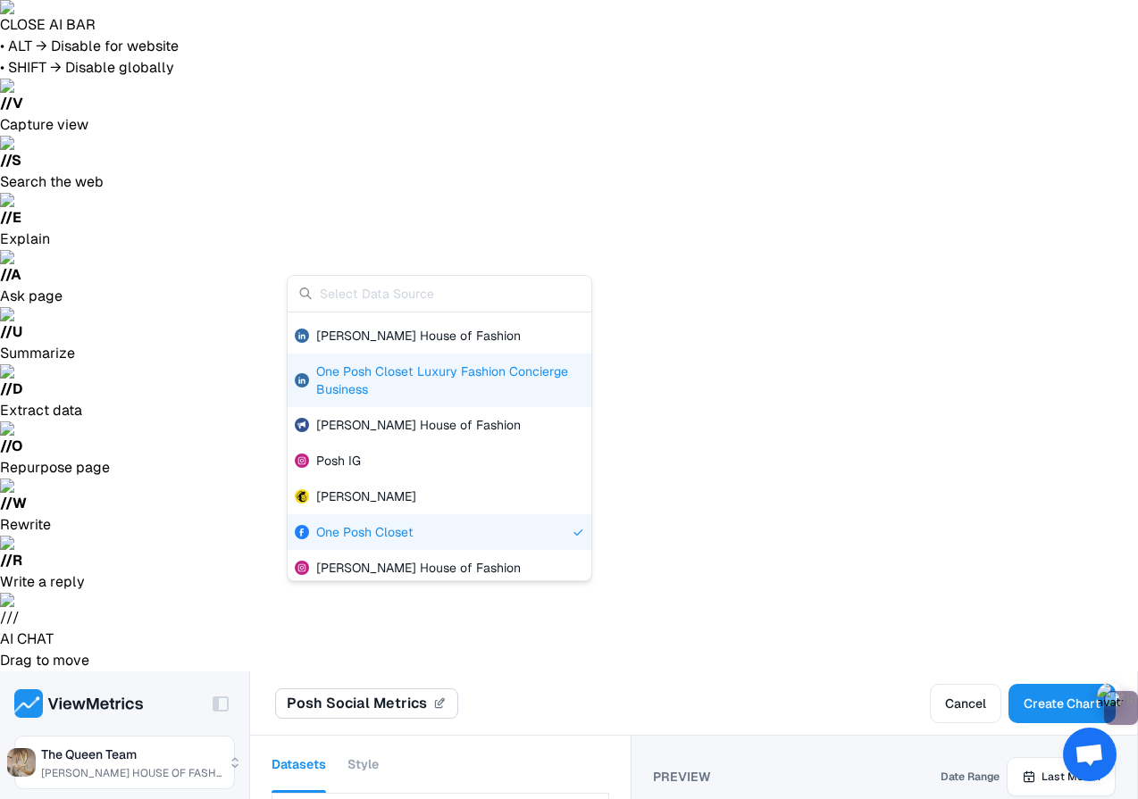
click at [458, 393] on span "One Posh Closet Luxury Fashion Concierge Business" at bounding box center [450, 381] width 268 height 36
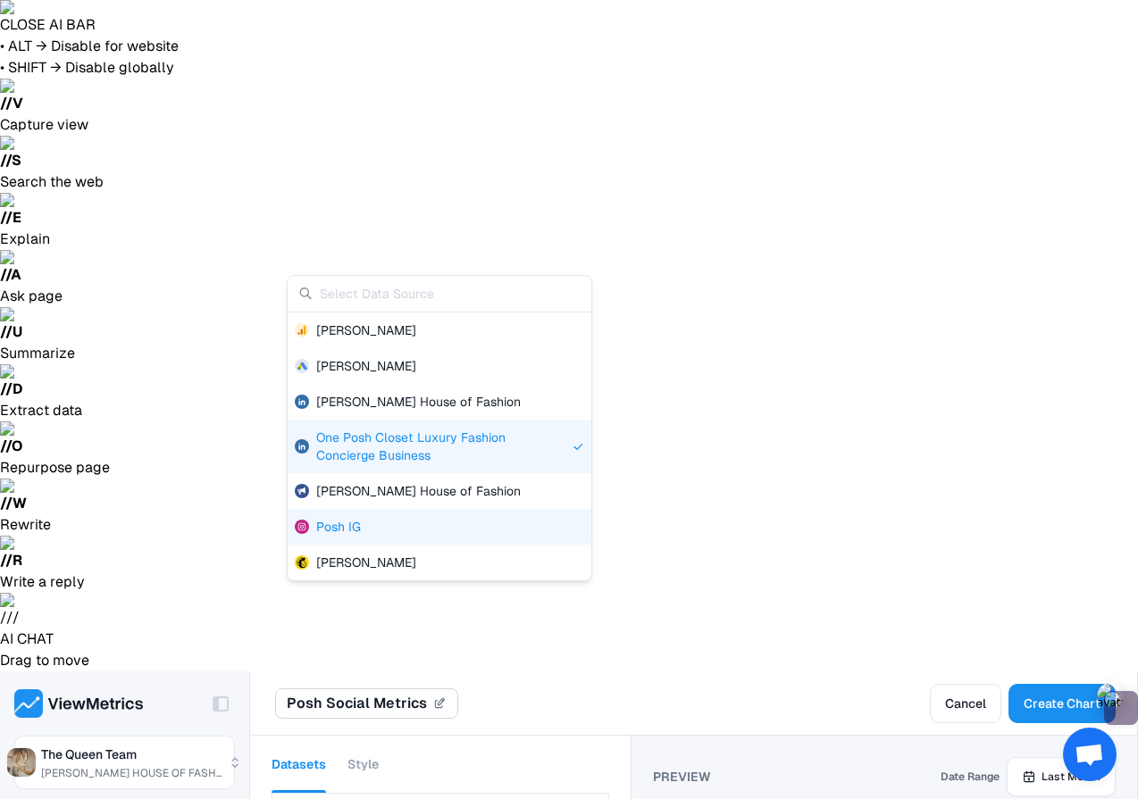
click at [431, 525] on div "Posh IG" at bounding box center [440, 527] width 304 height 36
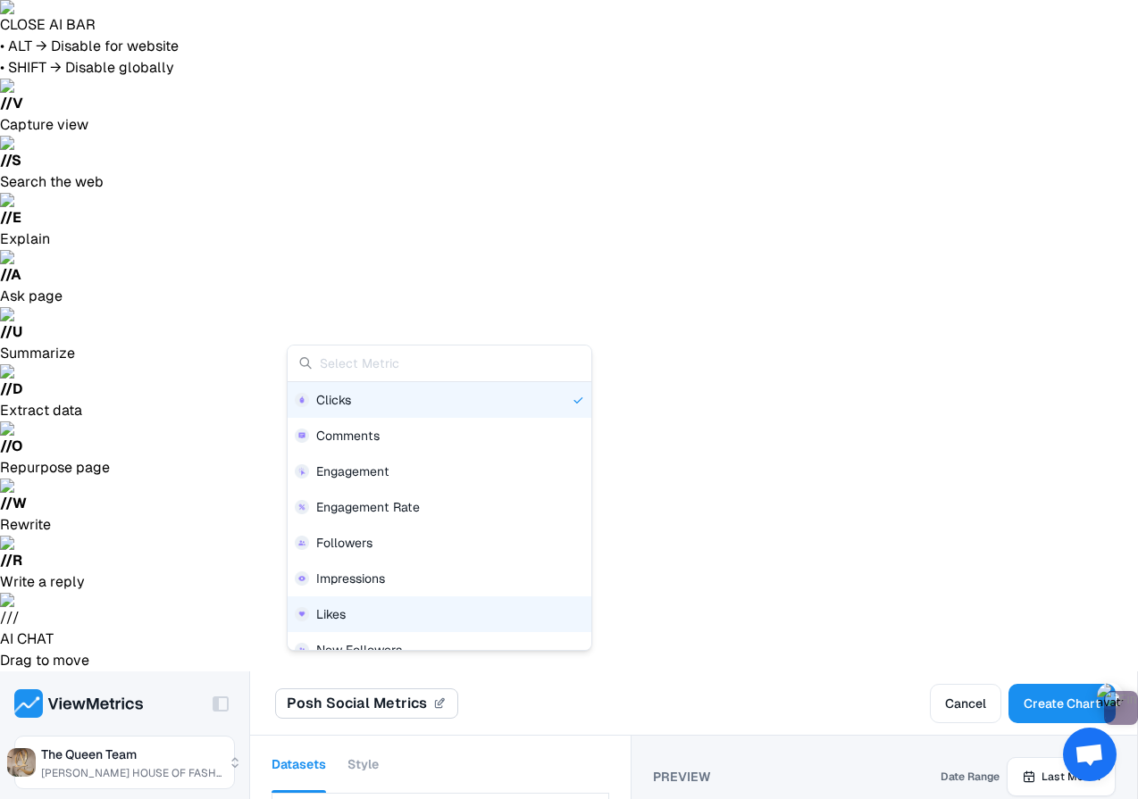
click at [427, 613] on div "Likes" at bounding box center [439, 614] width 289 height 18
type input "Likes"
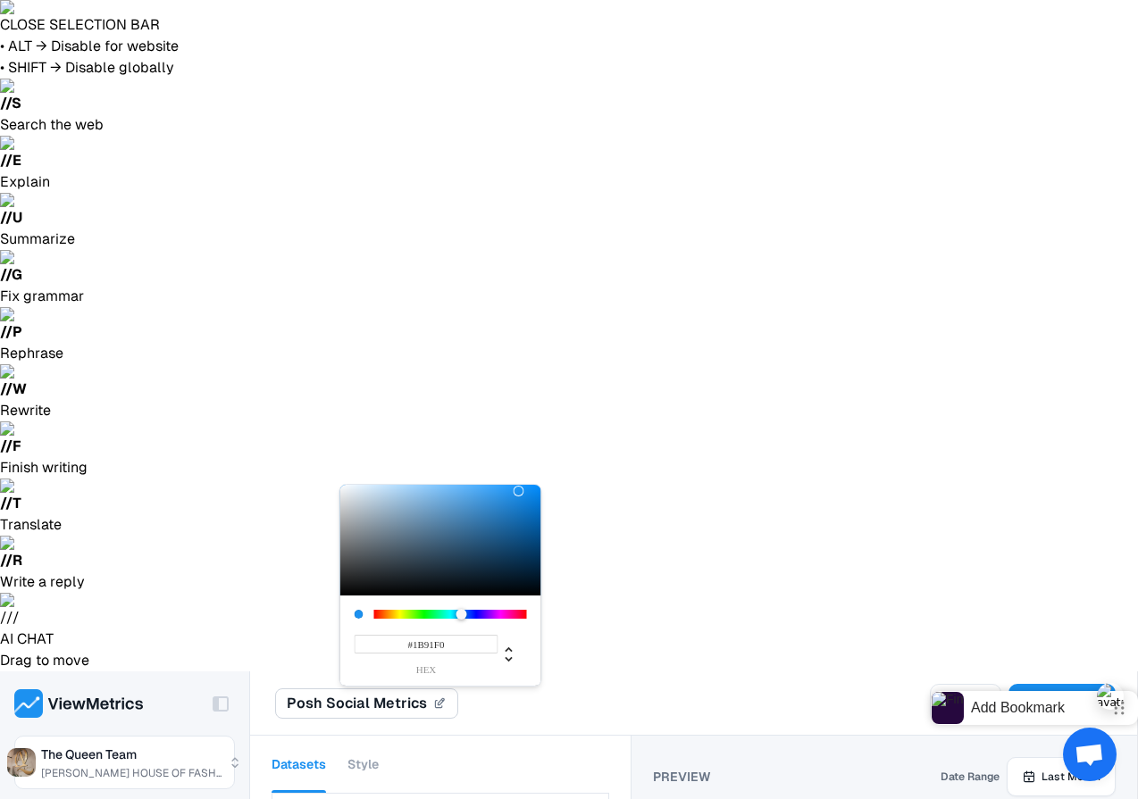
type input "#F01BAD"
click at [509, 612] on div at bounding box center [450, 614] width 153 height 9
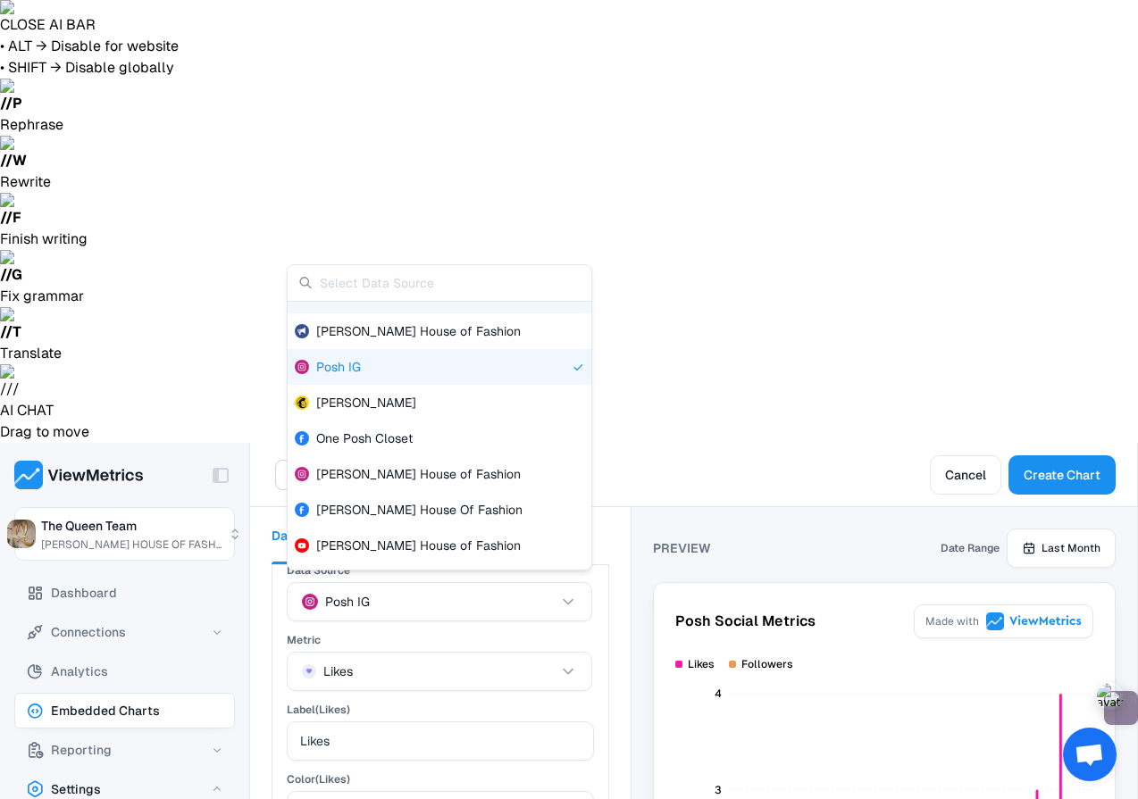
scroll to position [151, 0]
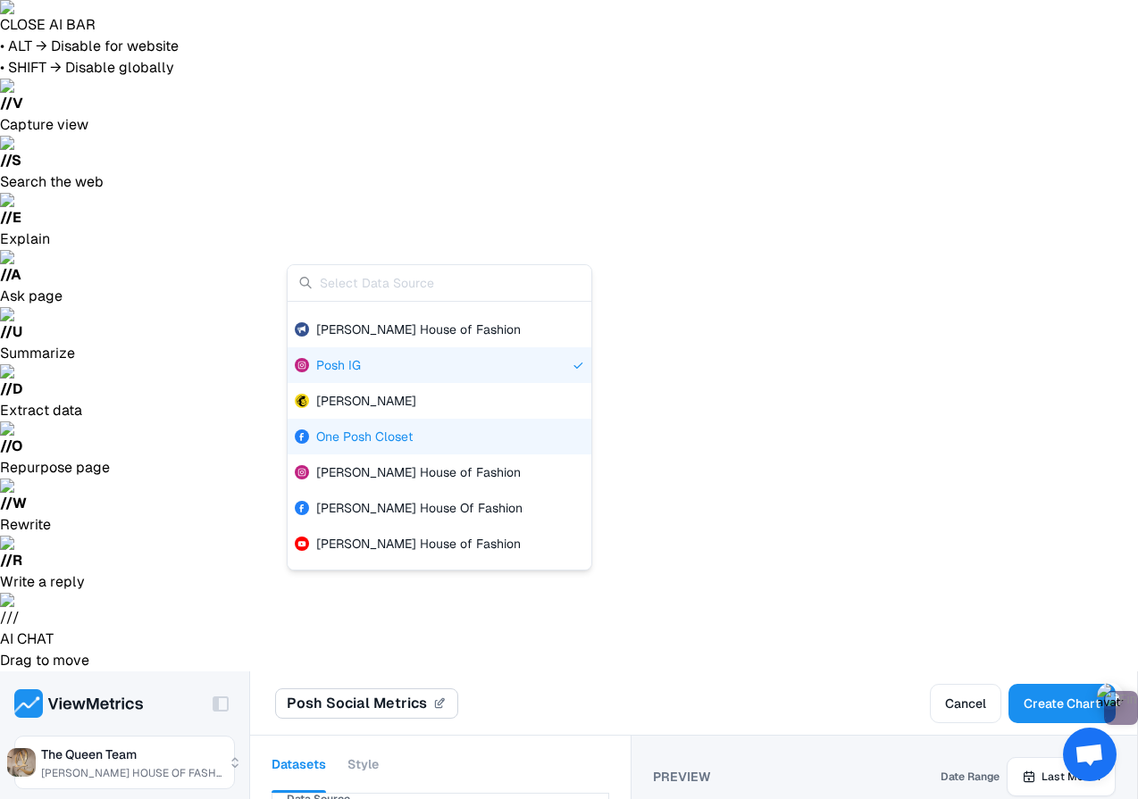
click at [444, 440] on div "One Posh Closet" at bounding box center [440, 437] width 304 height 36
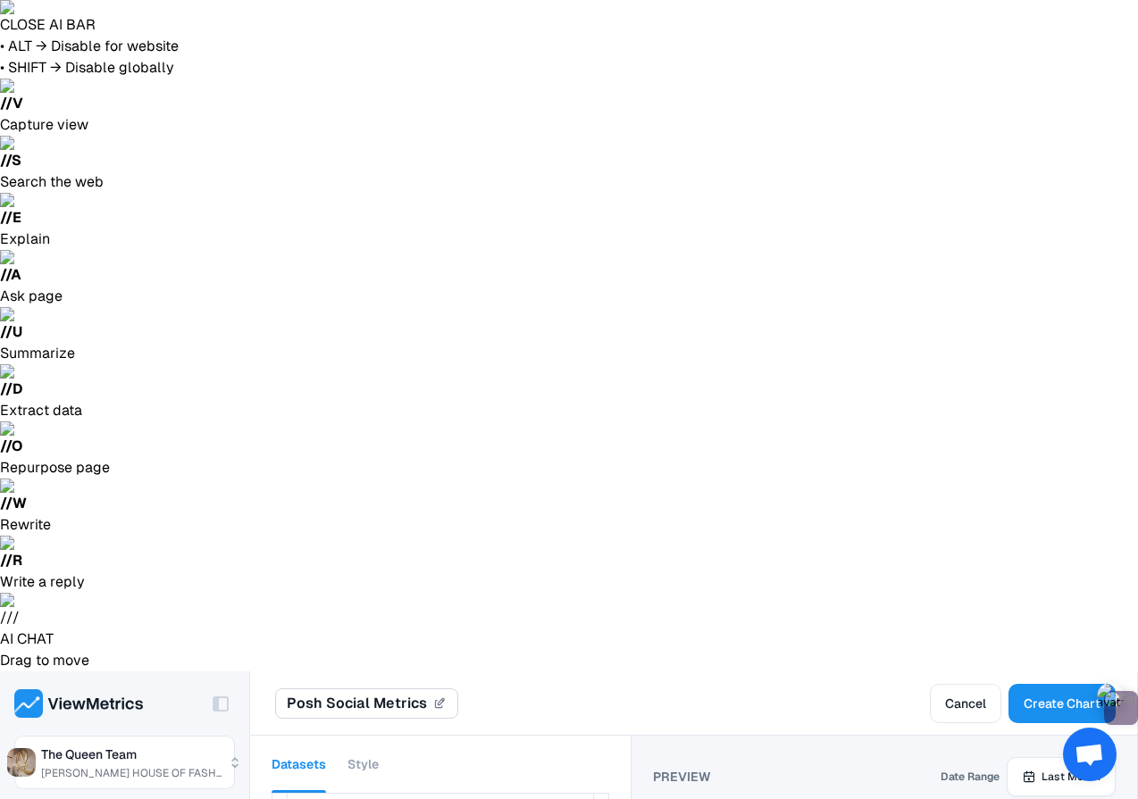
scroll to position [374, 0]
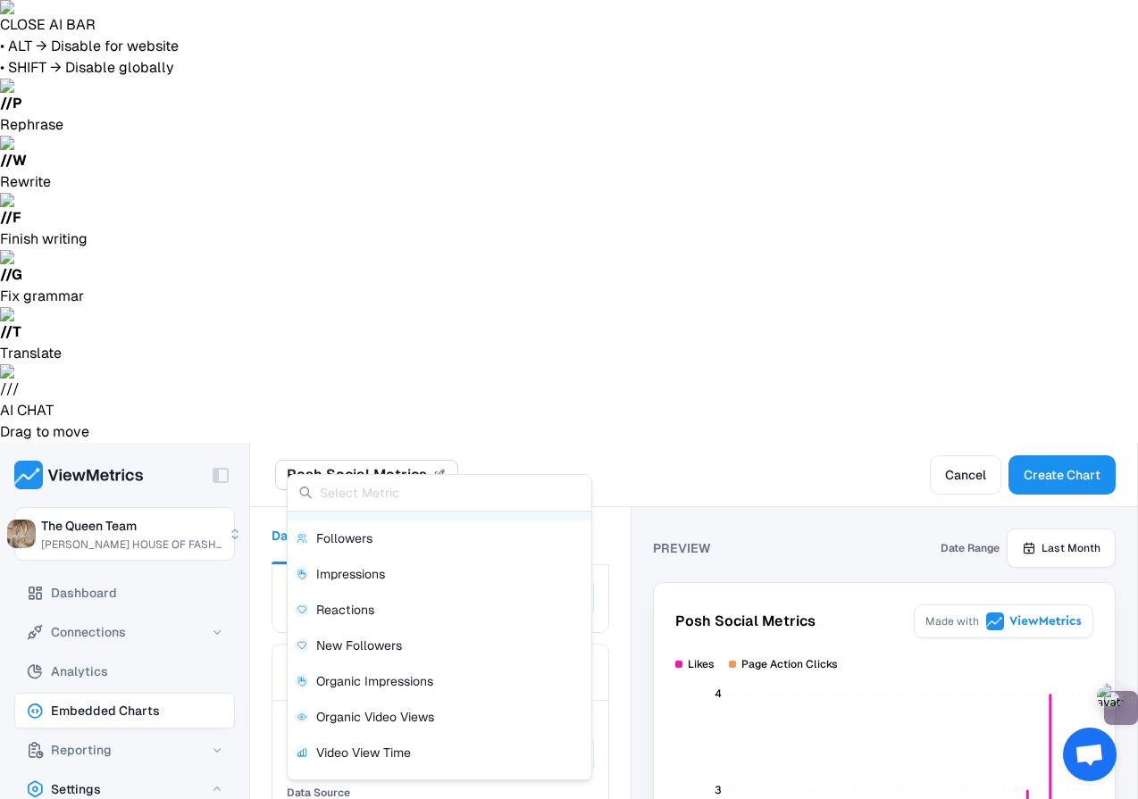
scroll to position [104, 0]
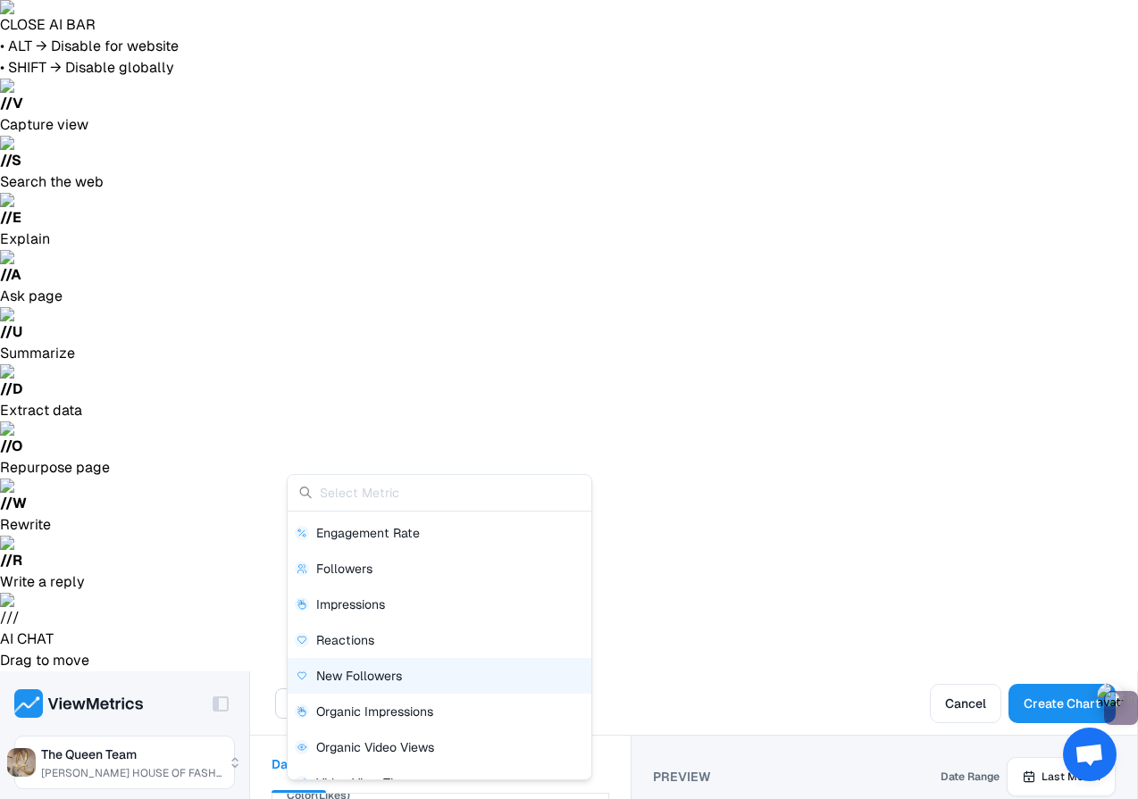
click at [382, 668] on span "New Followers" at bounding box center [359, 676] width 86 height 18
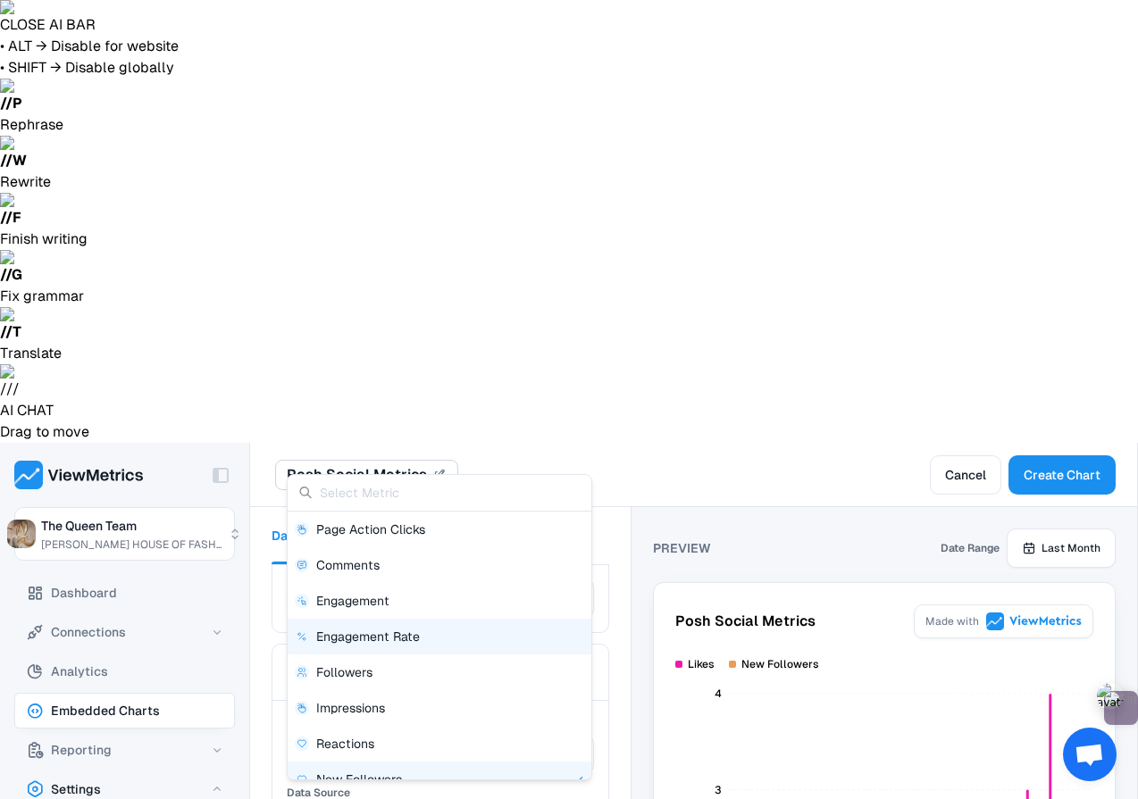
click at [496, 640] on div "Engagement Rate" at bounding box center [439, 637] width 289 height 18
type input "Engagement Rate"
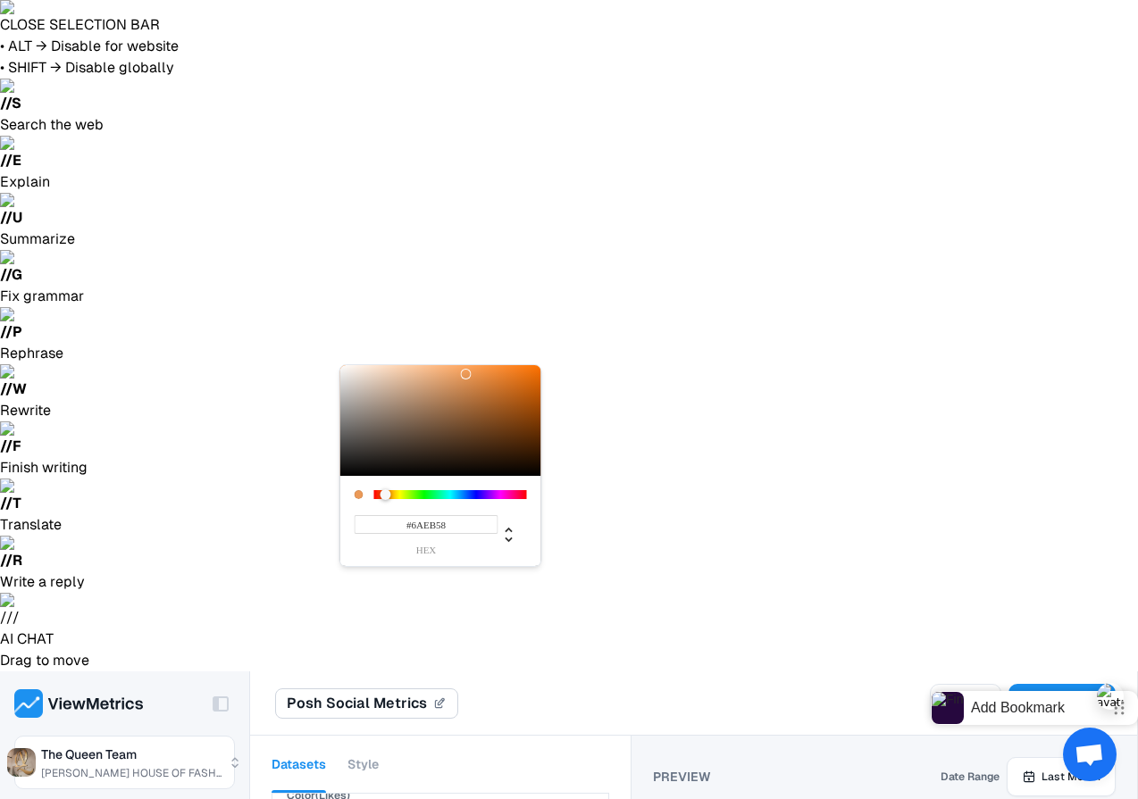
click at [421, 491] on div at bounding box center [450, 494] width 153 height 9
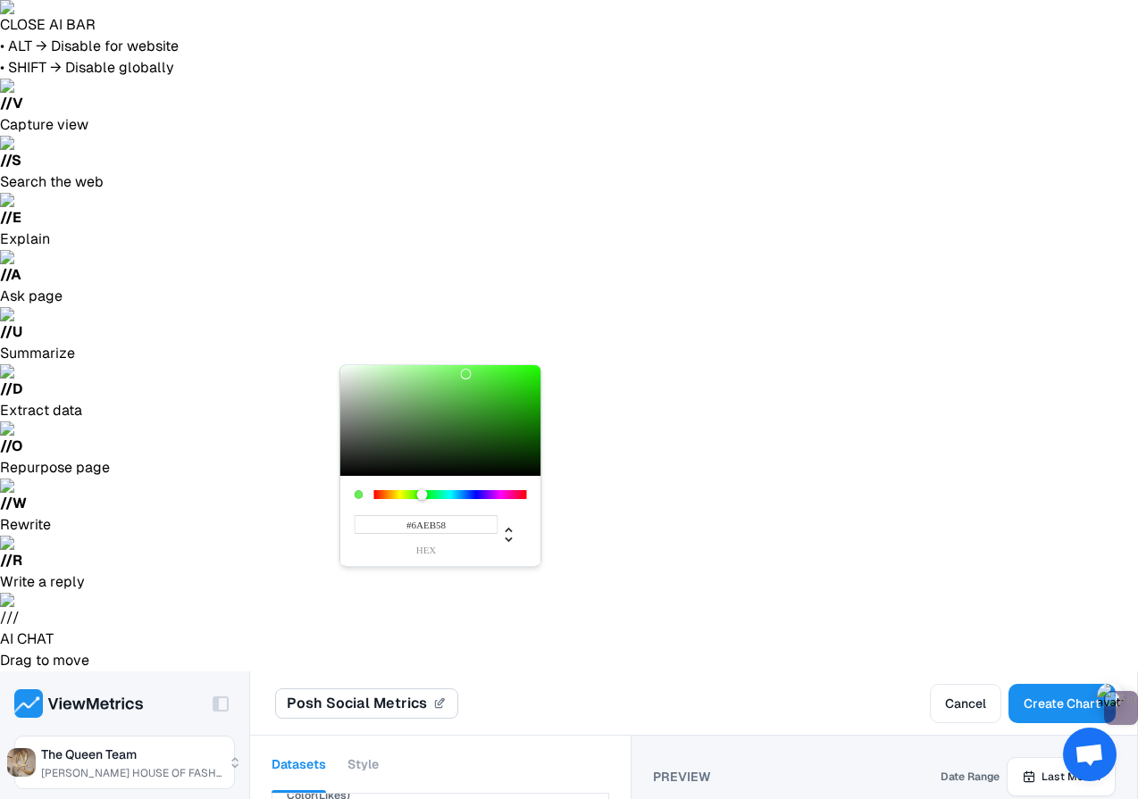
type input "#21EC05"
click at [537, 373] on div at bounding box center [440, 420] width 201 height 111
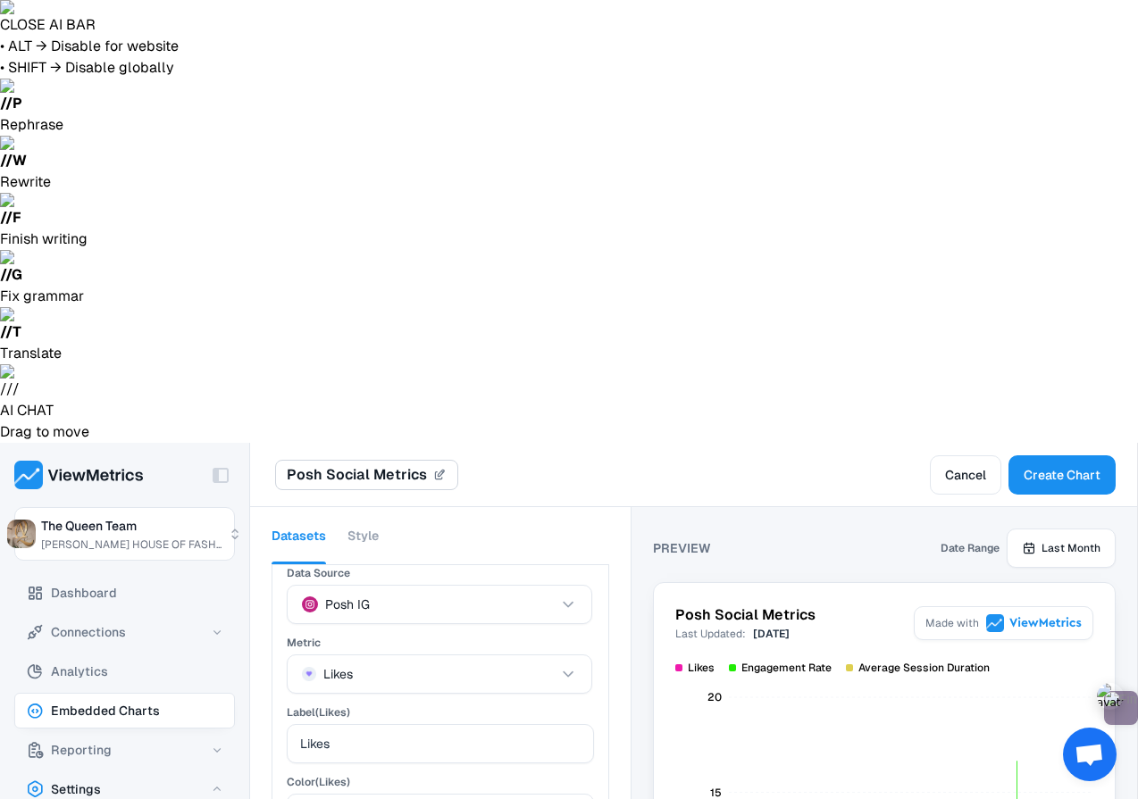
scroll to position [98, 0]
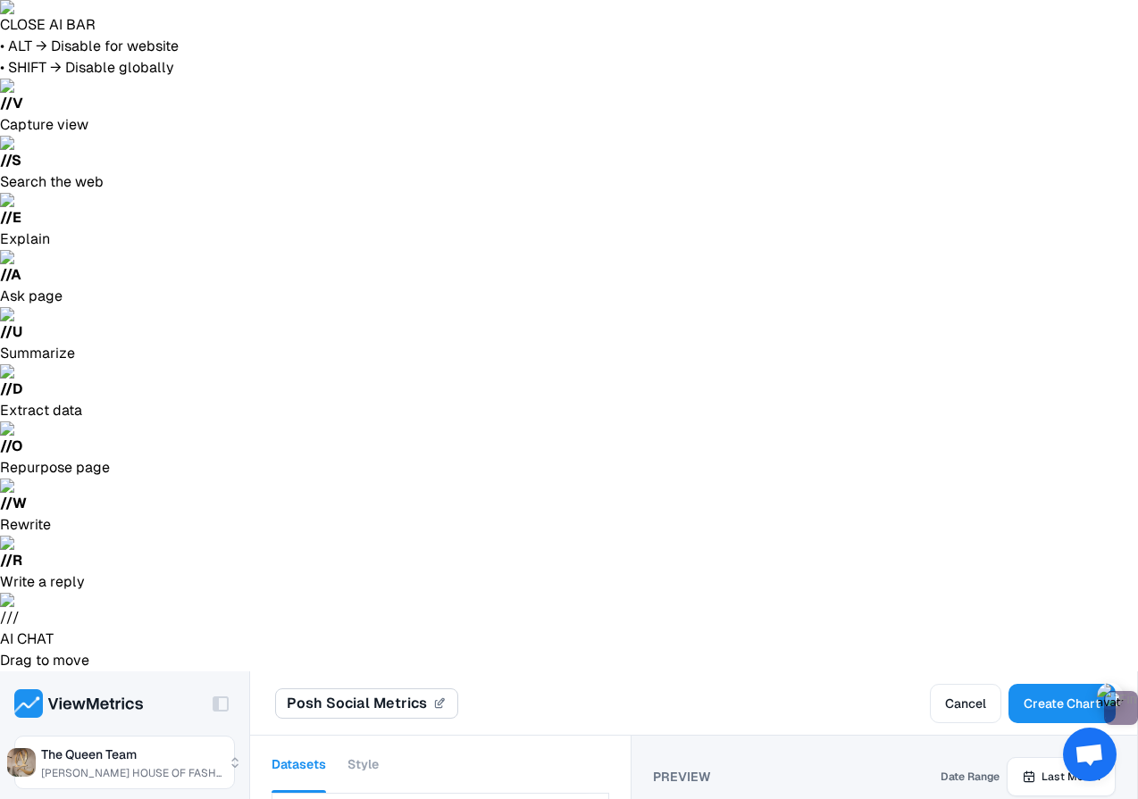
scroll to position [454, 0]
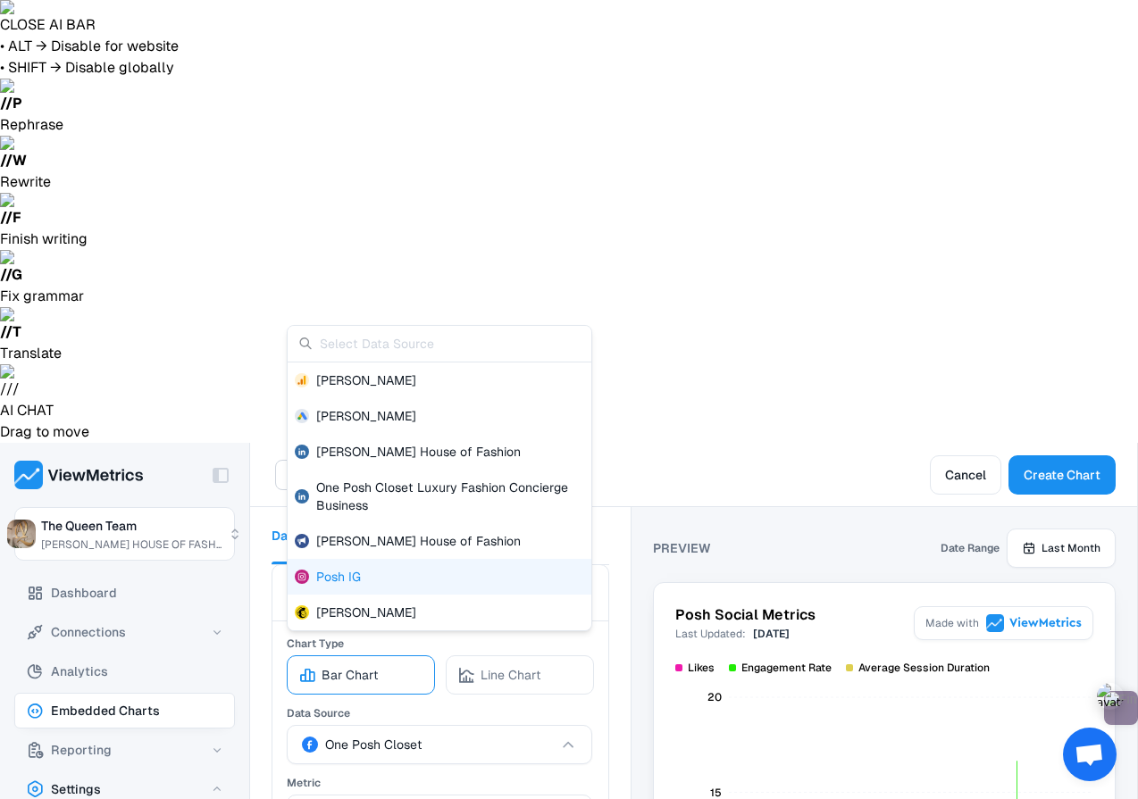
click at [402, 579] on div "Posh IG" at bounding box center [440, 577] width 304 height 36
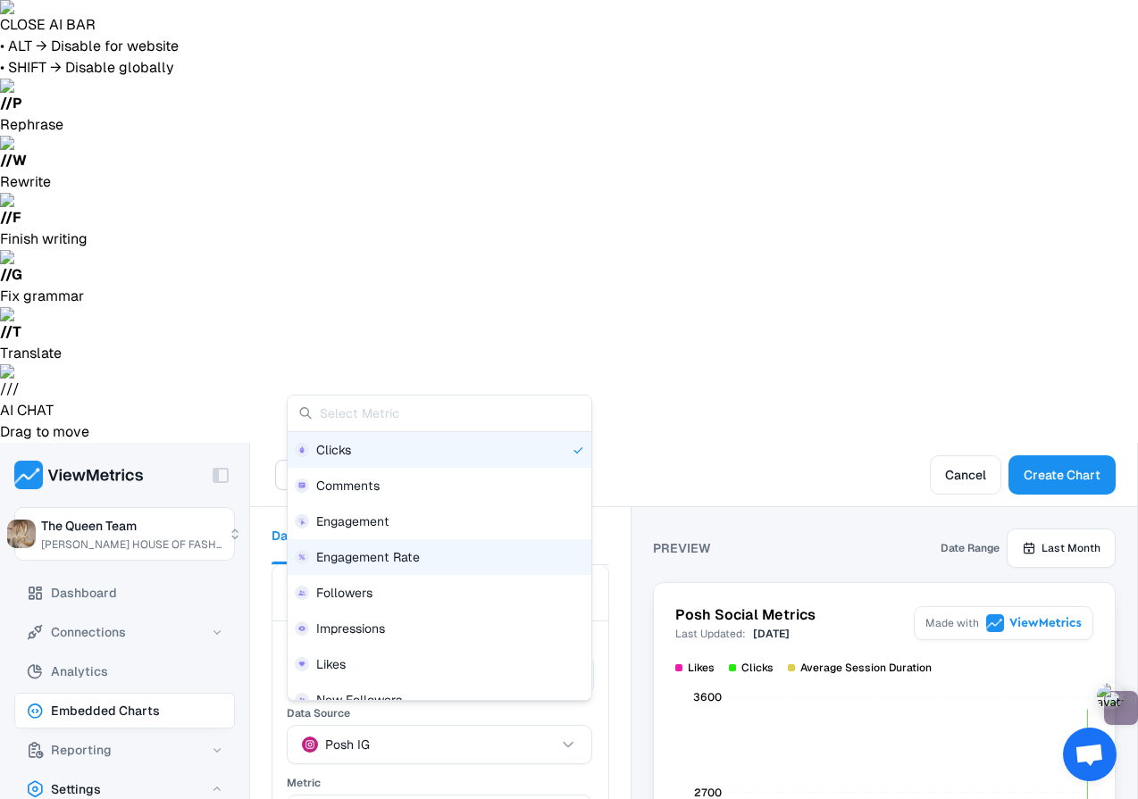
click at [438, 558] on div "Engagement Rate" at bounding box center [439, 557] width 289 height 18
type input "Engagement Rate"
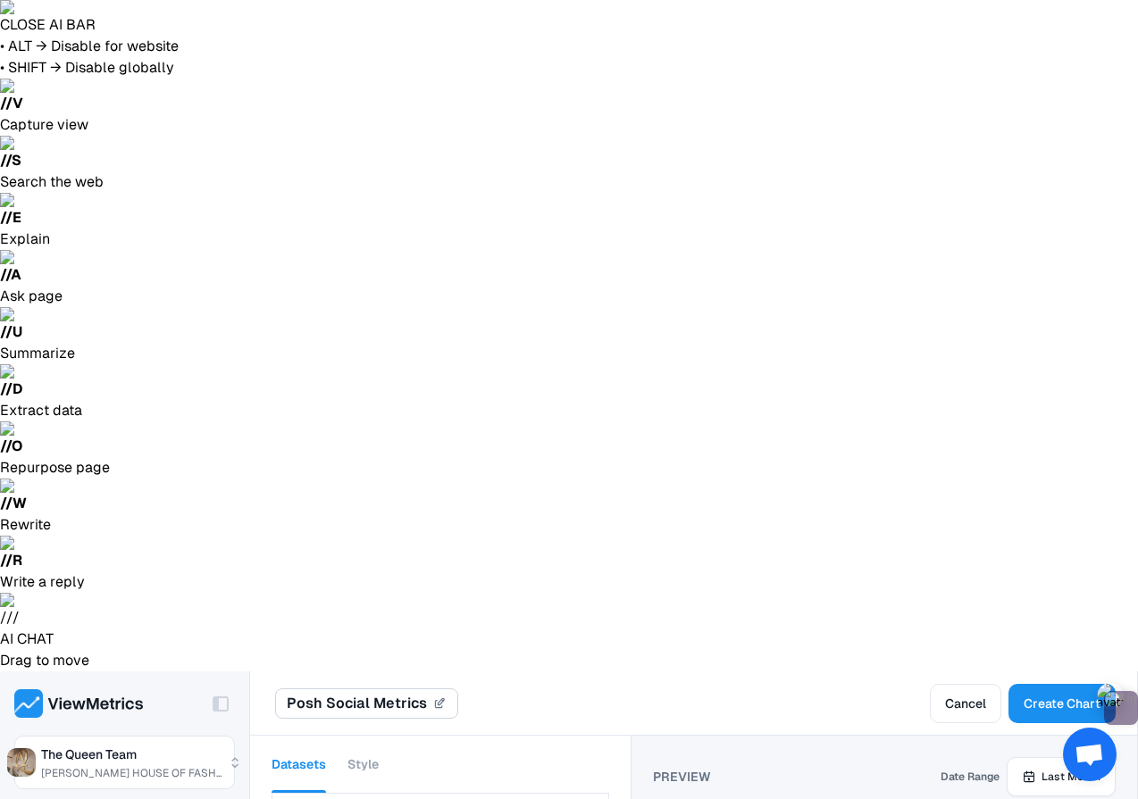
scroll to position [726, 0]
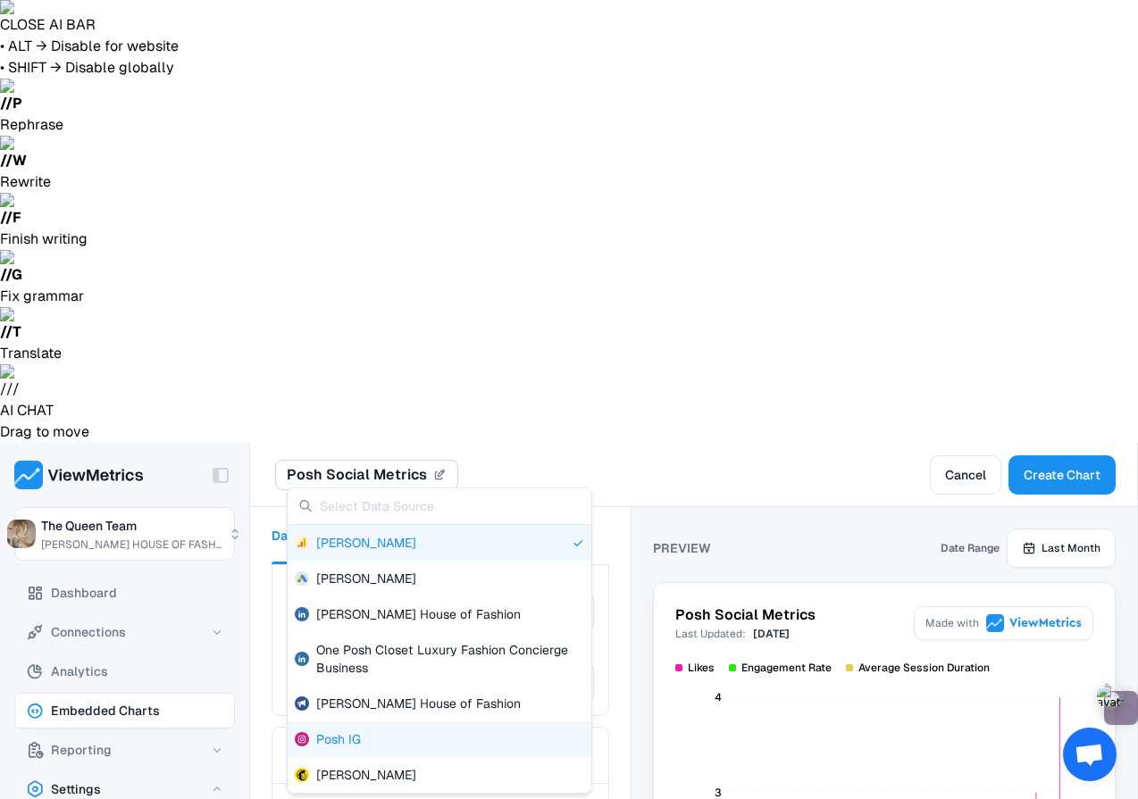
click at [433, 731] on div "Posh IG" at bounding box center [440, 739] width 304 height 36
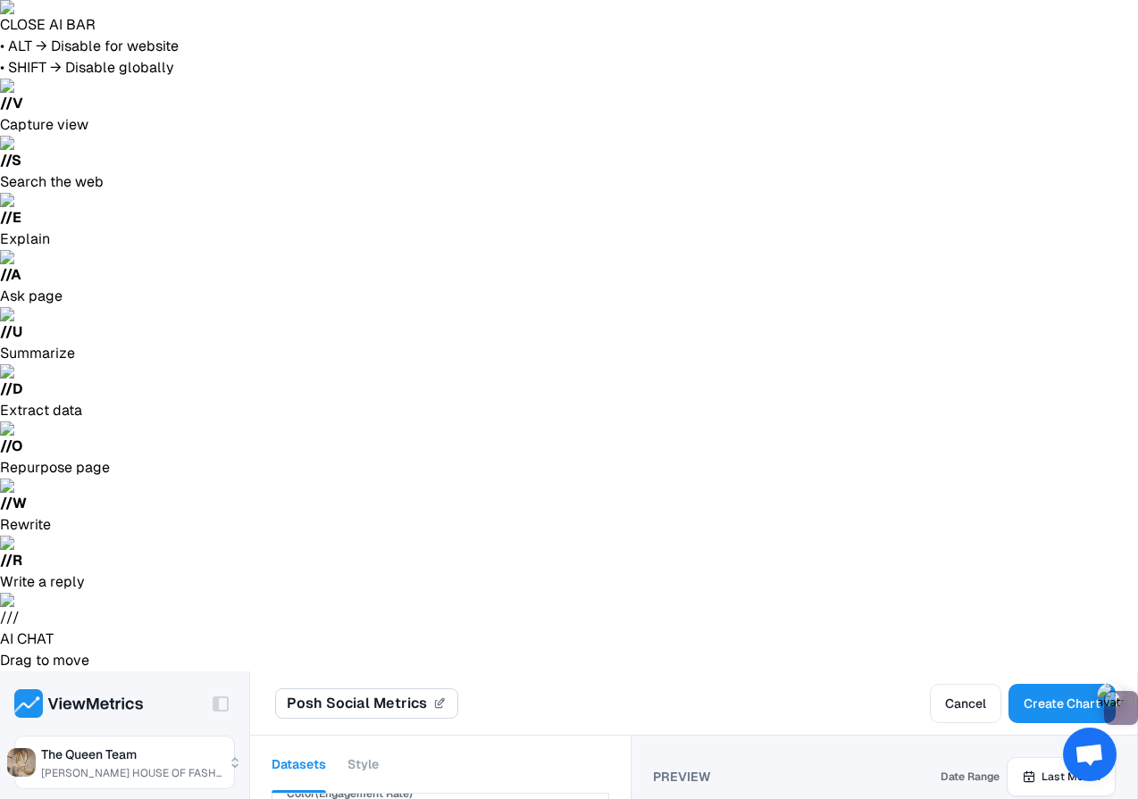
scroll to position [871, 0]
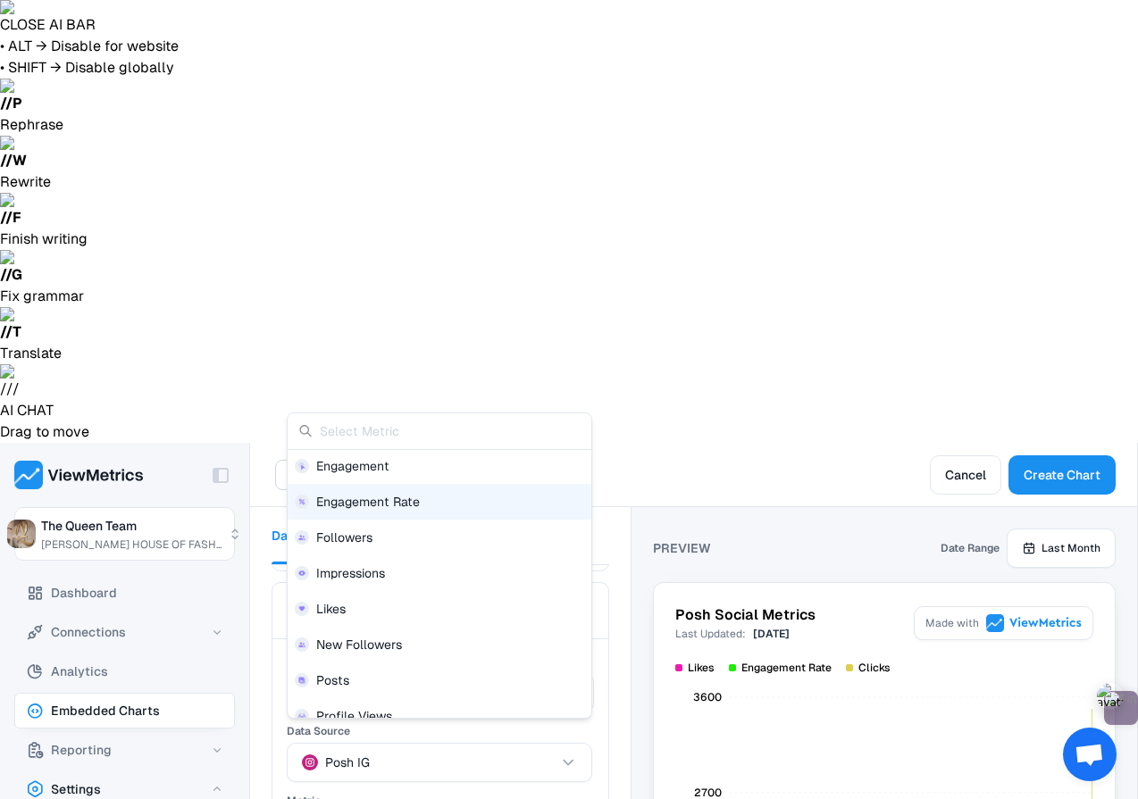
scroll to position [74, 0]
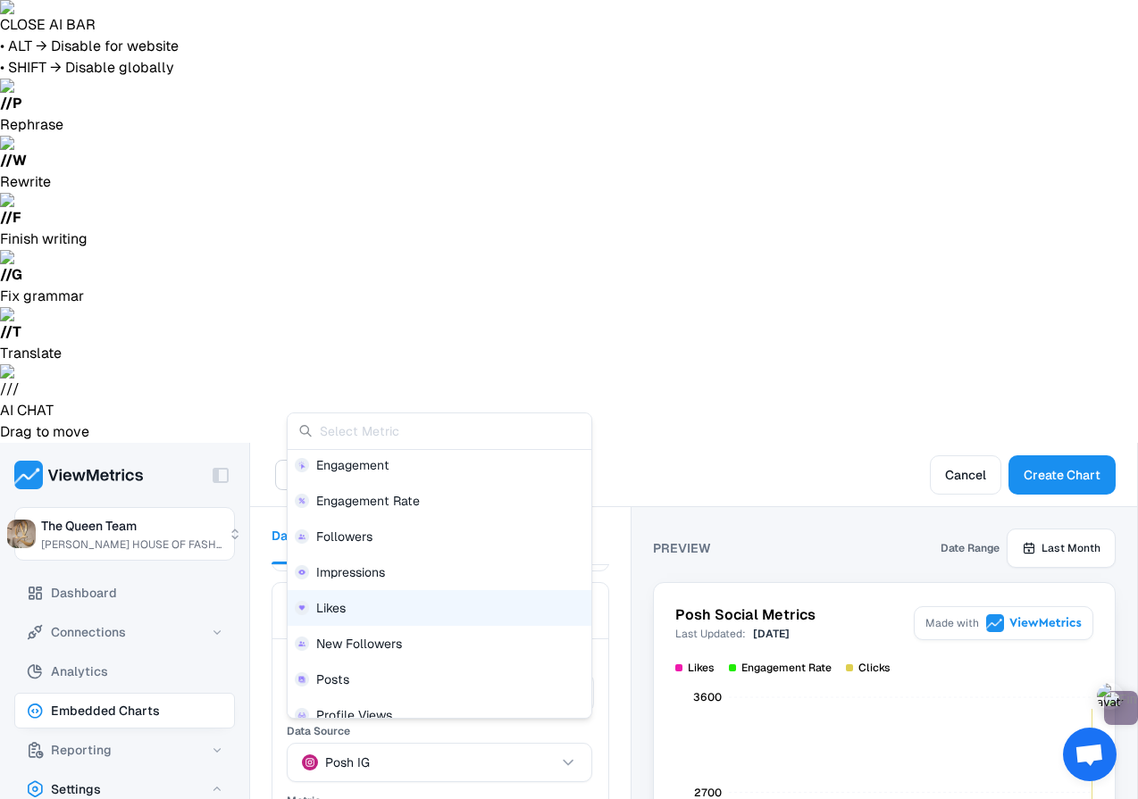
click at [380, 609] on div "Likes" at bounding box center [439, 608] width 289 height 18
type input "Likes"
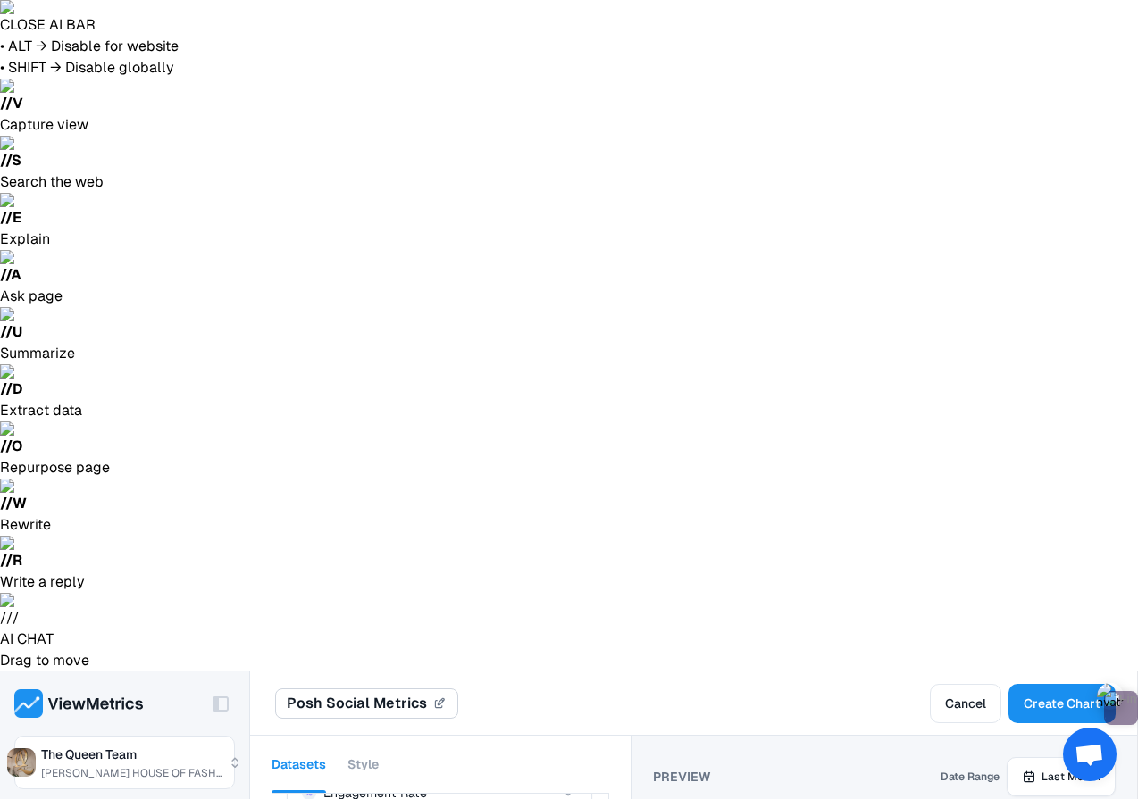
scroll to position [871, 0]
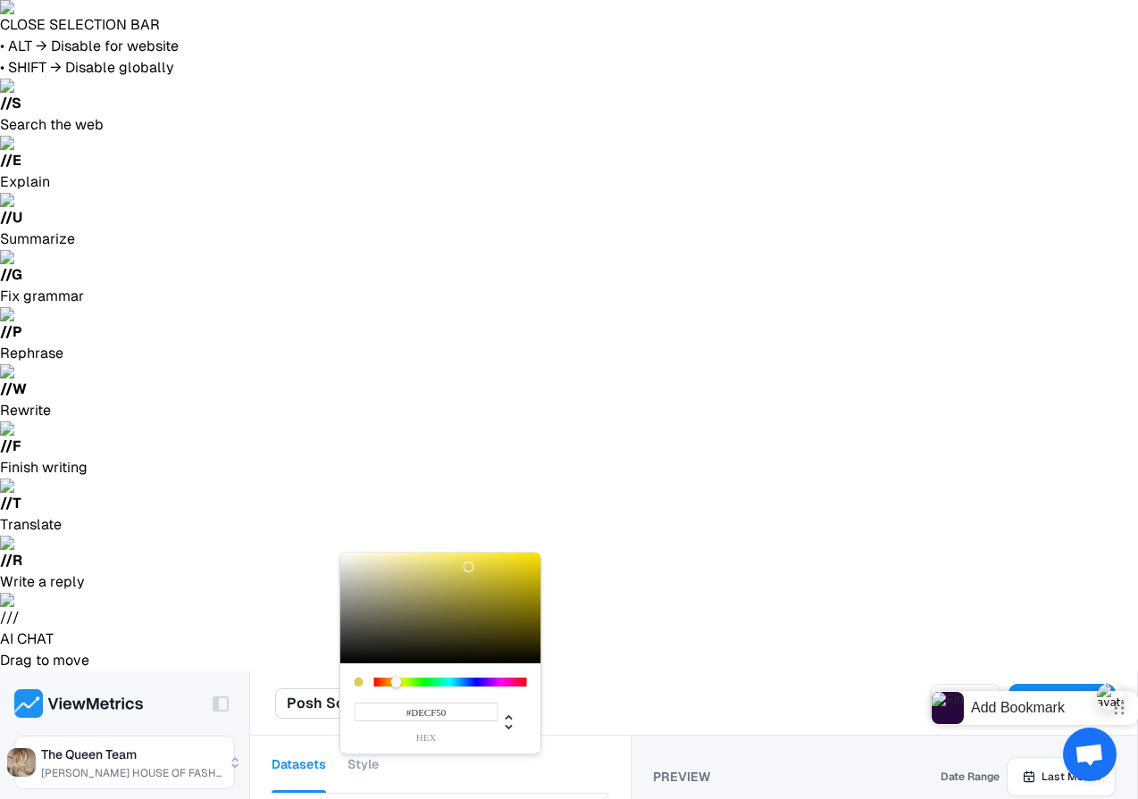
type input "#5C50DE"
click at [478, 678] on div at bounding box center [450, 682] width 153 height 9
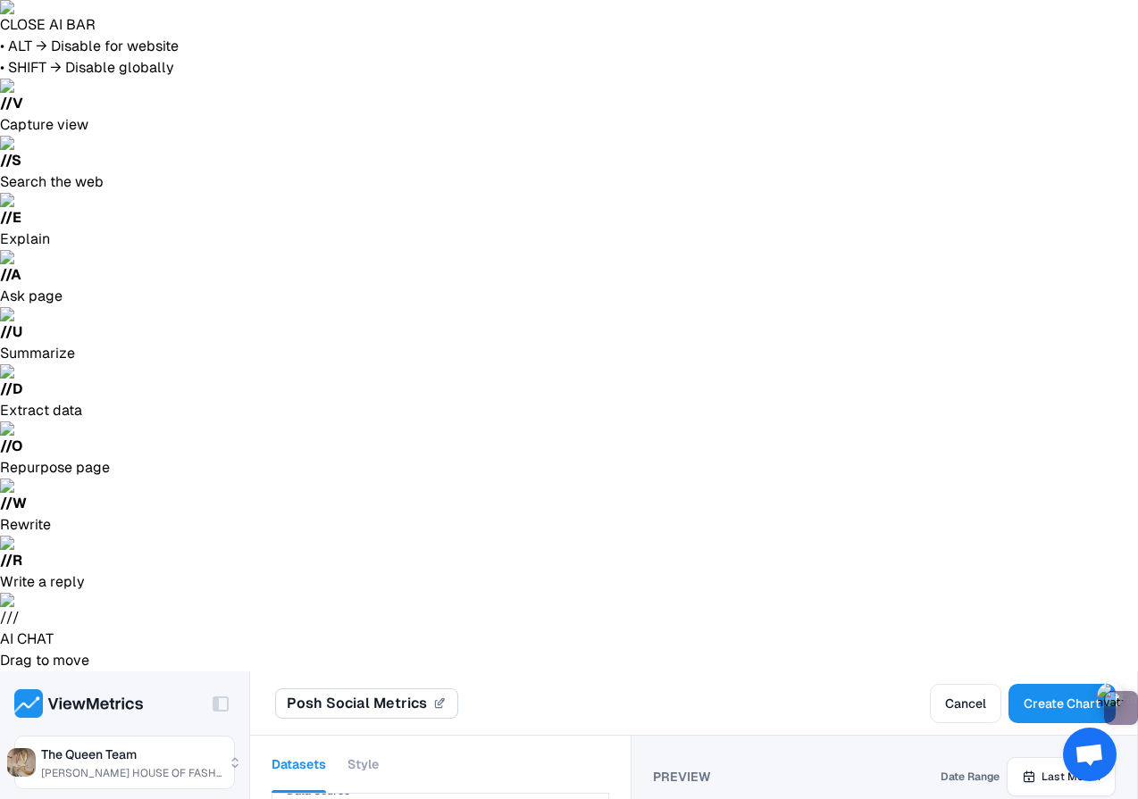
scroll to position [104, 0]
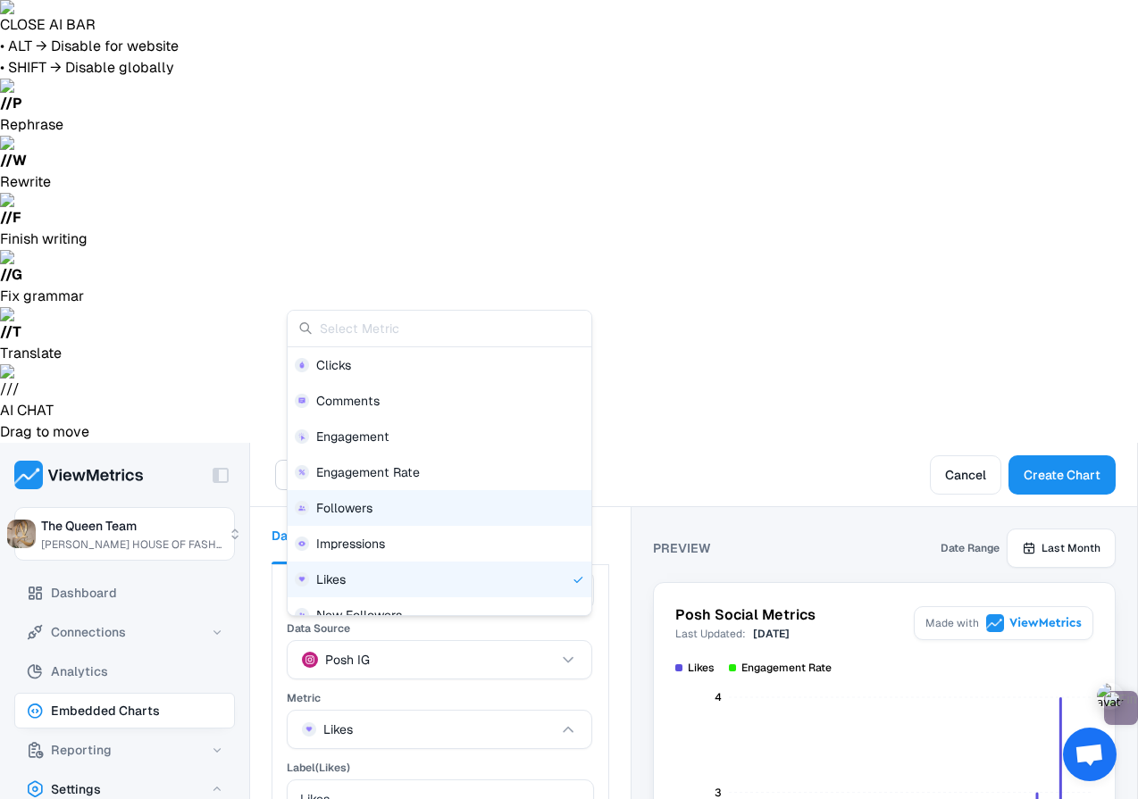
click at [455, 509] on div "Followers" at bounding box center [439, 508] width 289 height 18
type input "Followers"
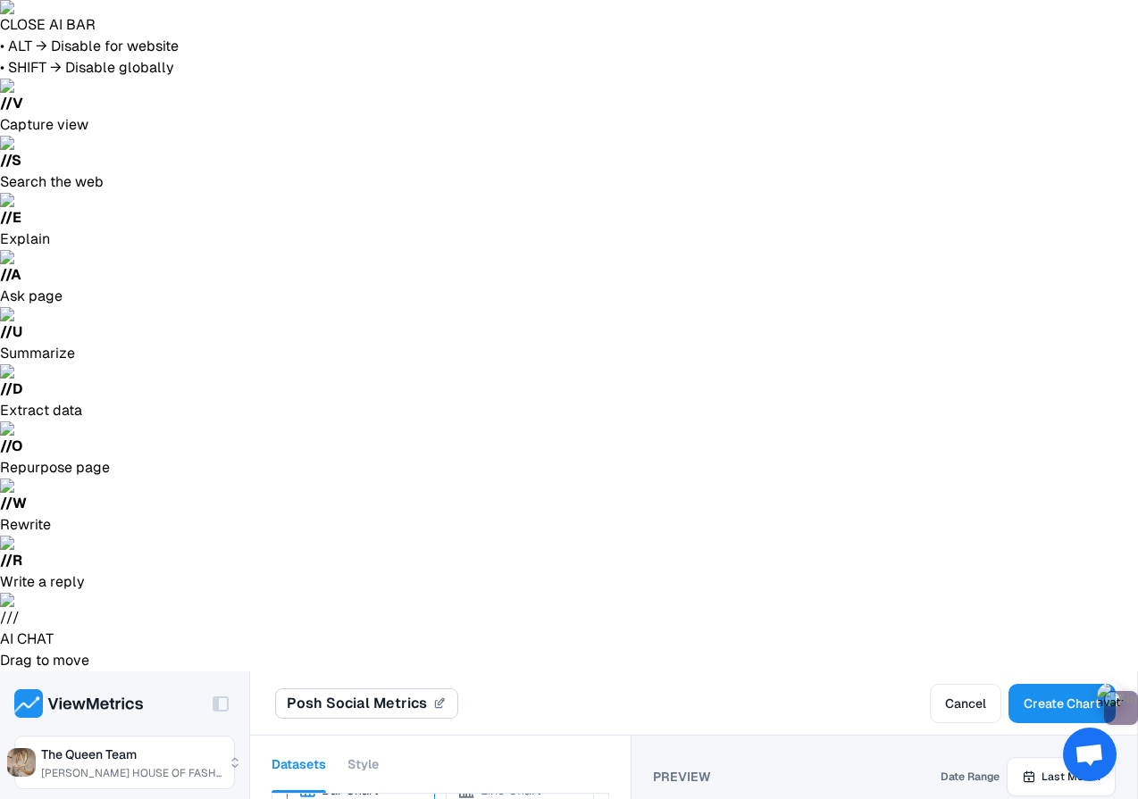
scroll to position [871, 0]
click at [376, 736] on button "Style" at bounding box center [362, 764] width 31 height 57
click at [310, 736] on button "Datasets" at bounding box center [298, 764] width 54 height 57
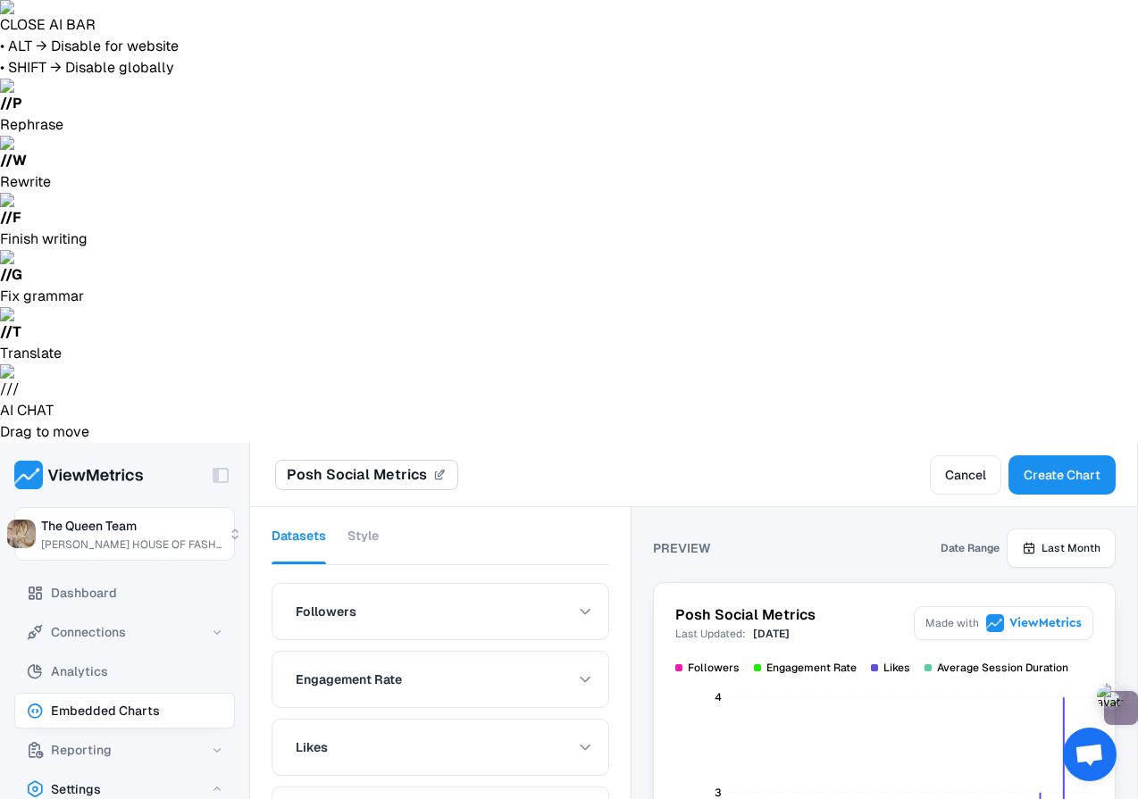
scroll to position [204, 0]
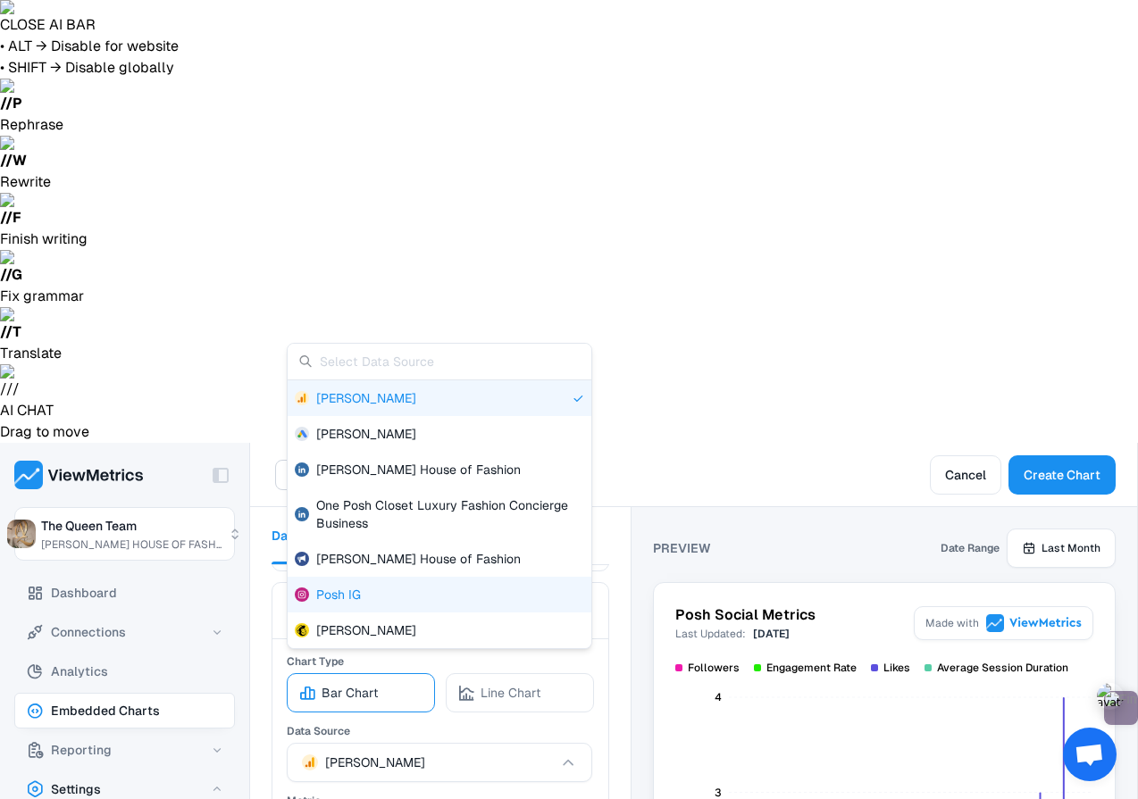
click at [350, 595] on span "Posh IG" at bounding box center [338, 595] width 45 height 18
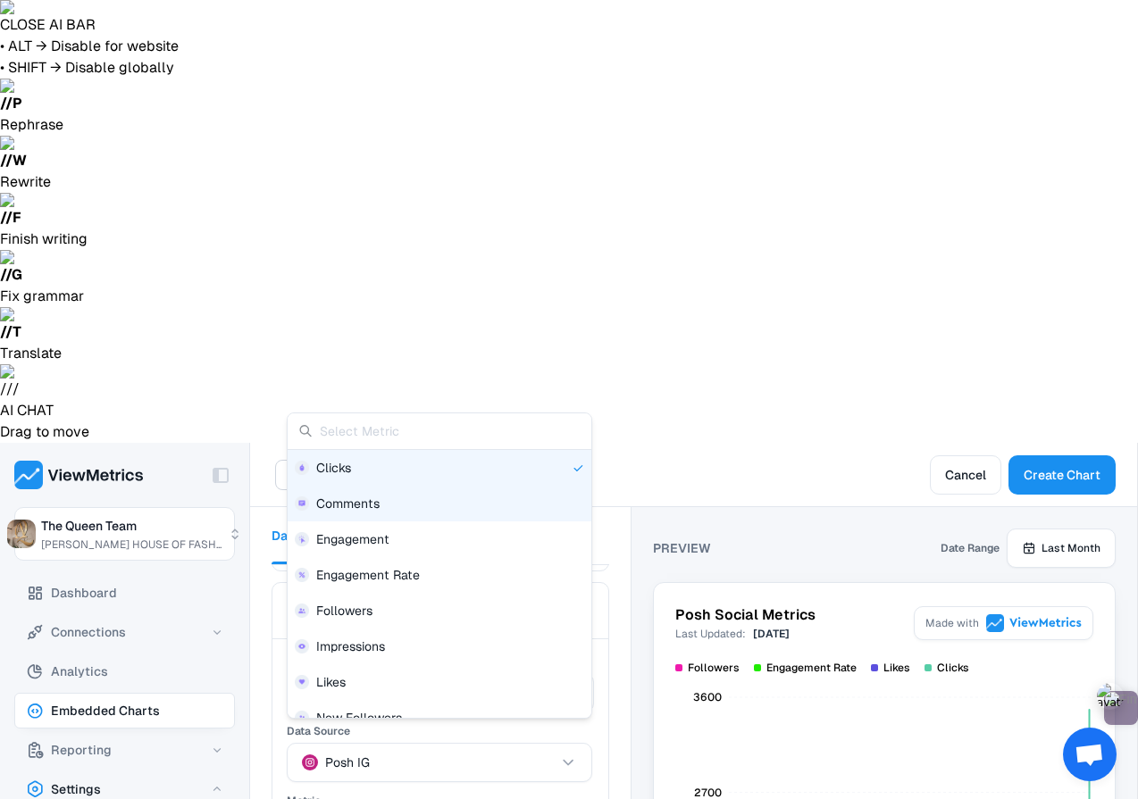
click at [424, 505] on div "Comments" at bounding box center [439, 504] width 289 height 18
type input "Comments"
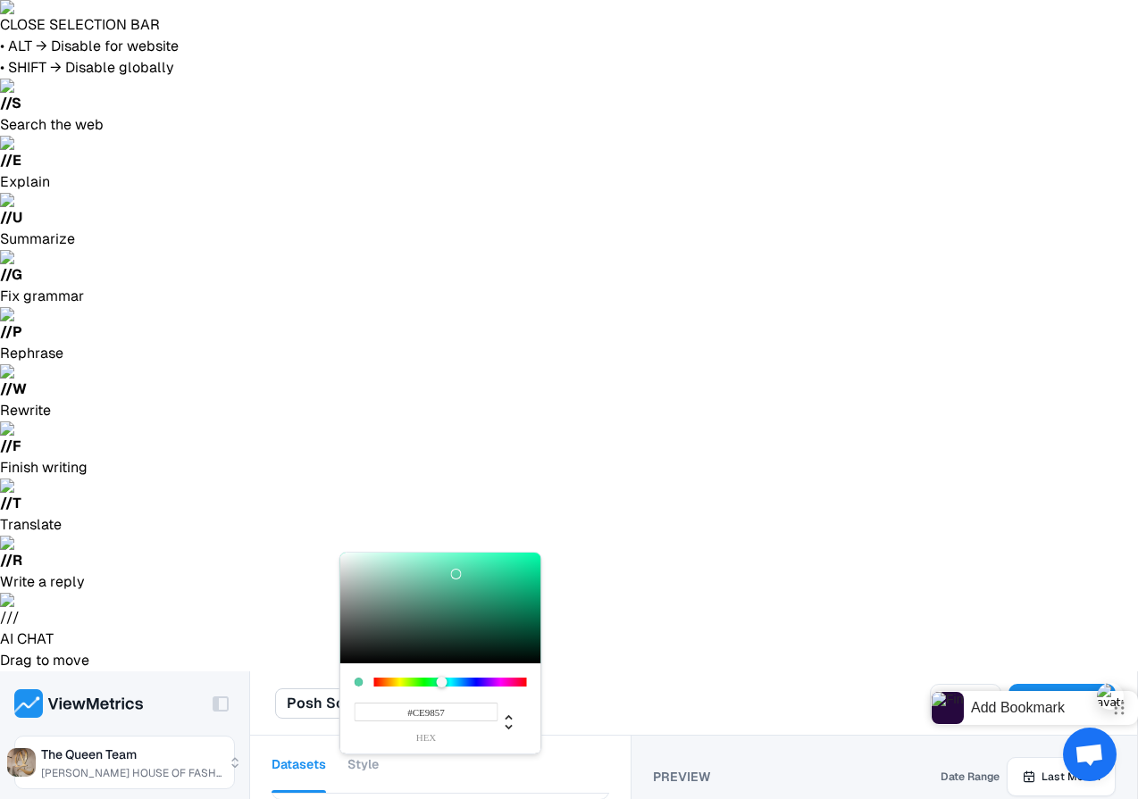
click at [388, 678] on div at bounding box center [450, 682] width 153 height 9
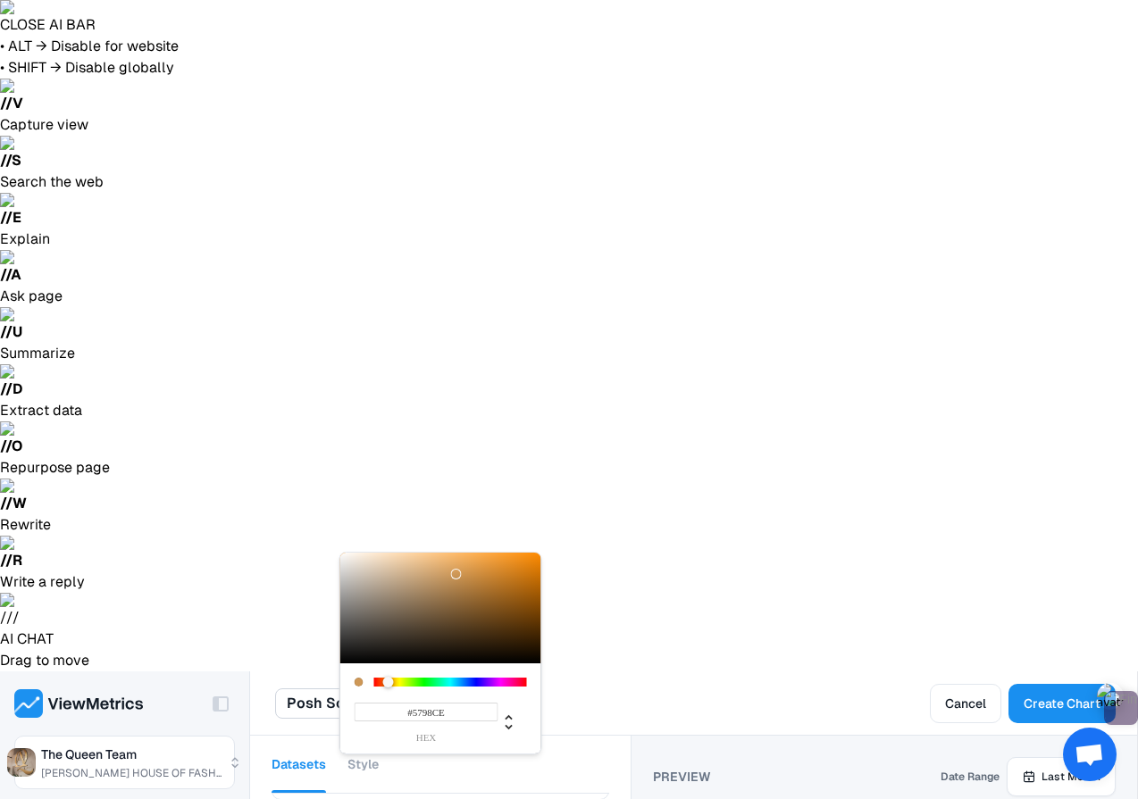
click at [462, 680] on div at bounding box center [450, 682] width 153 height 9
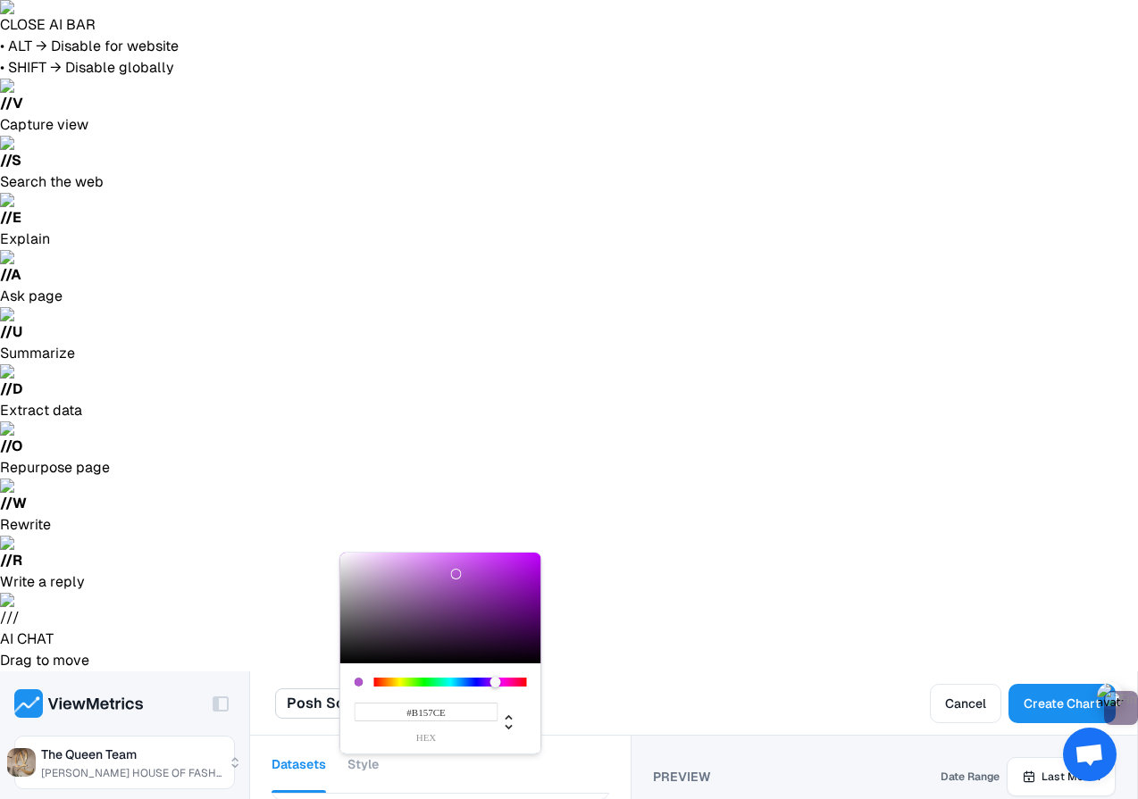
click at [495, 681] on div at bounding box center [450, 682] width 153 height 9
click at [524, 562] on div at bounding box center [440, 608] width 201 height 111
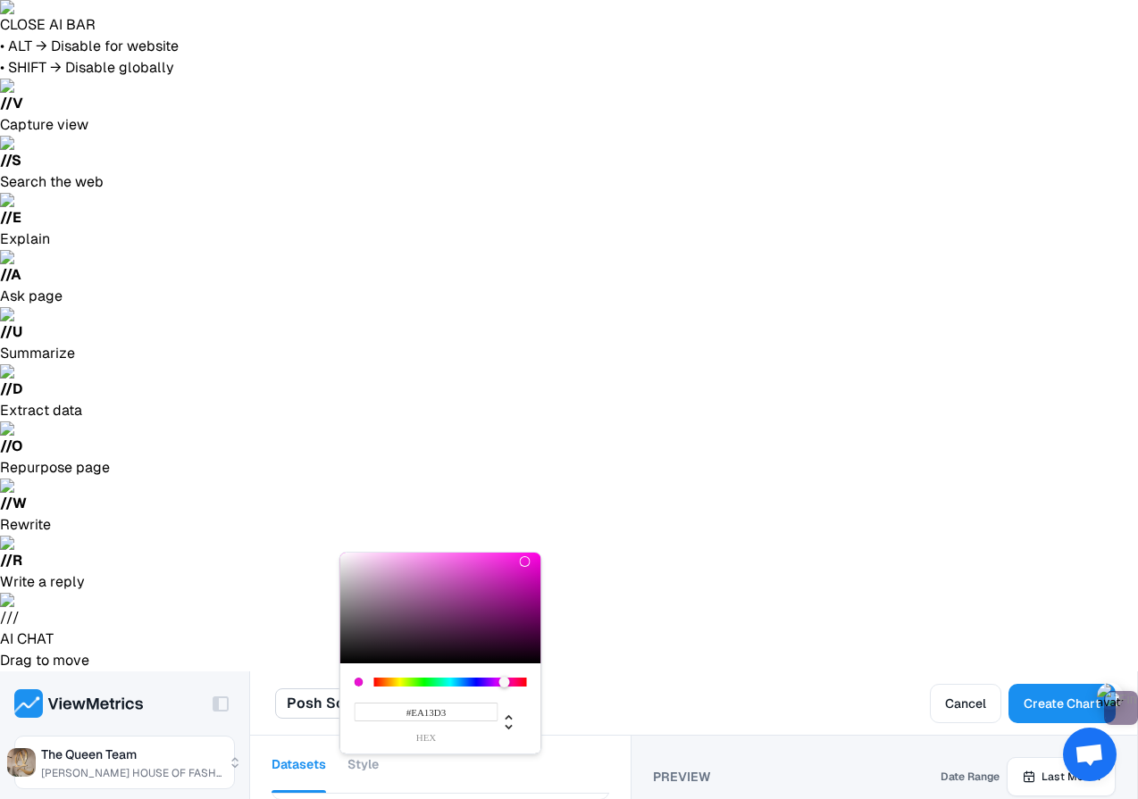
click at [504, 680] on div at bounding box center [509, 683] width 11 height 11
click at [455, 678] on div at bounding box center [450, 682] width 153 height 9
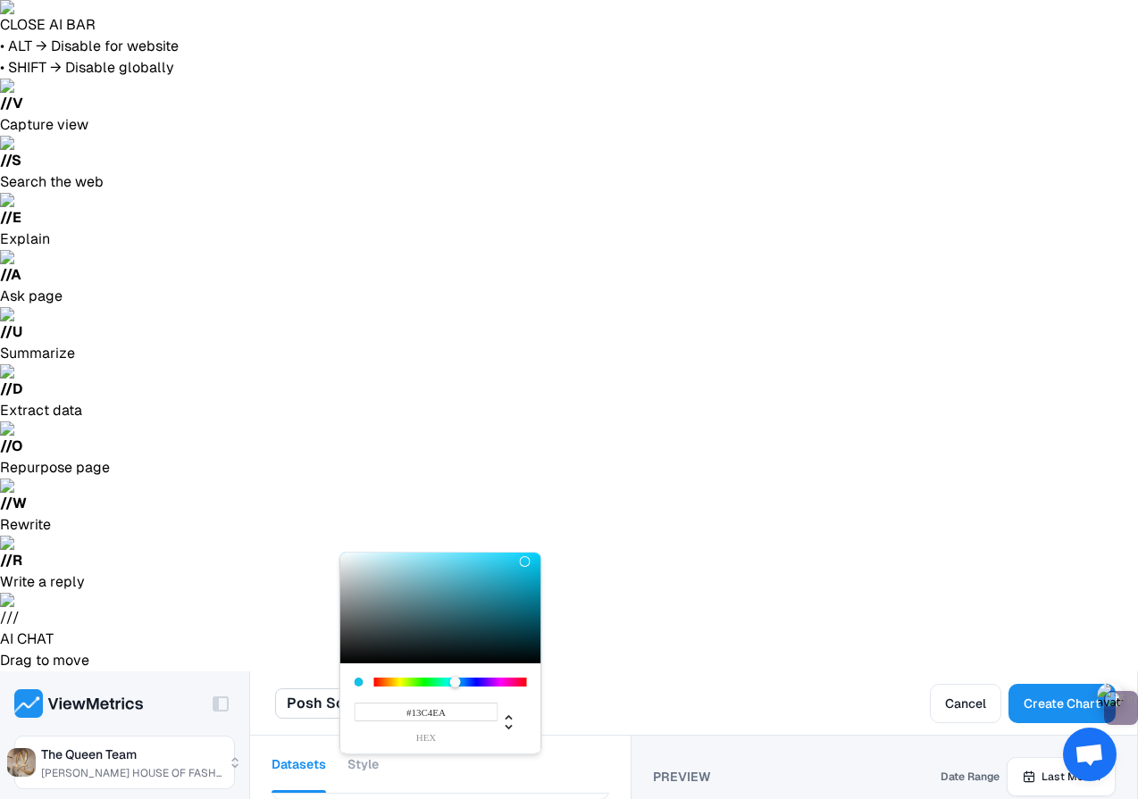
type input "#0CBEE4"
click at [530, 564] on div at bounding box center [535, 569] width 11 height 11
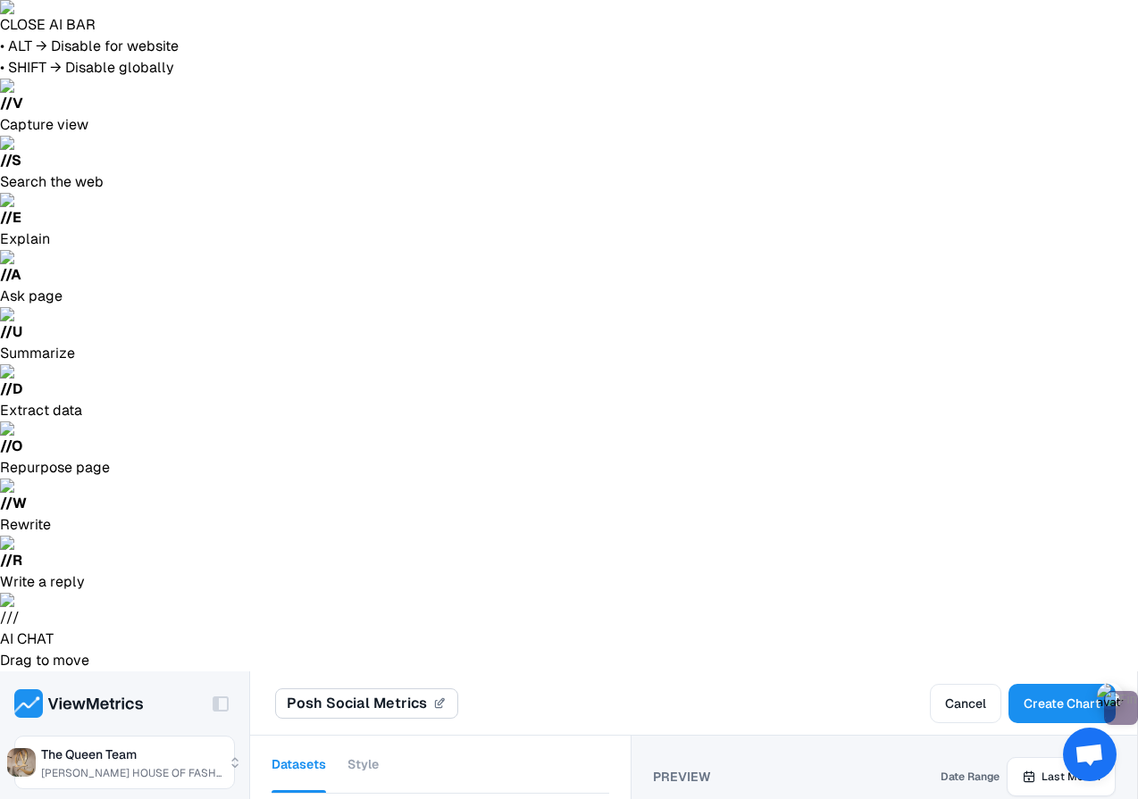
click at [367, 736] on button "Style" at bounding box center [362, 764] width 31 height 57
click at [302, 736] on button "Datasets" at bounding box center [298, 764] width 54 height 57
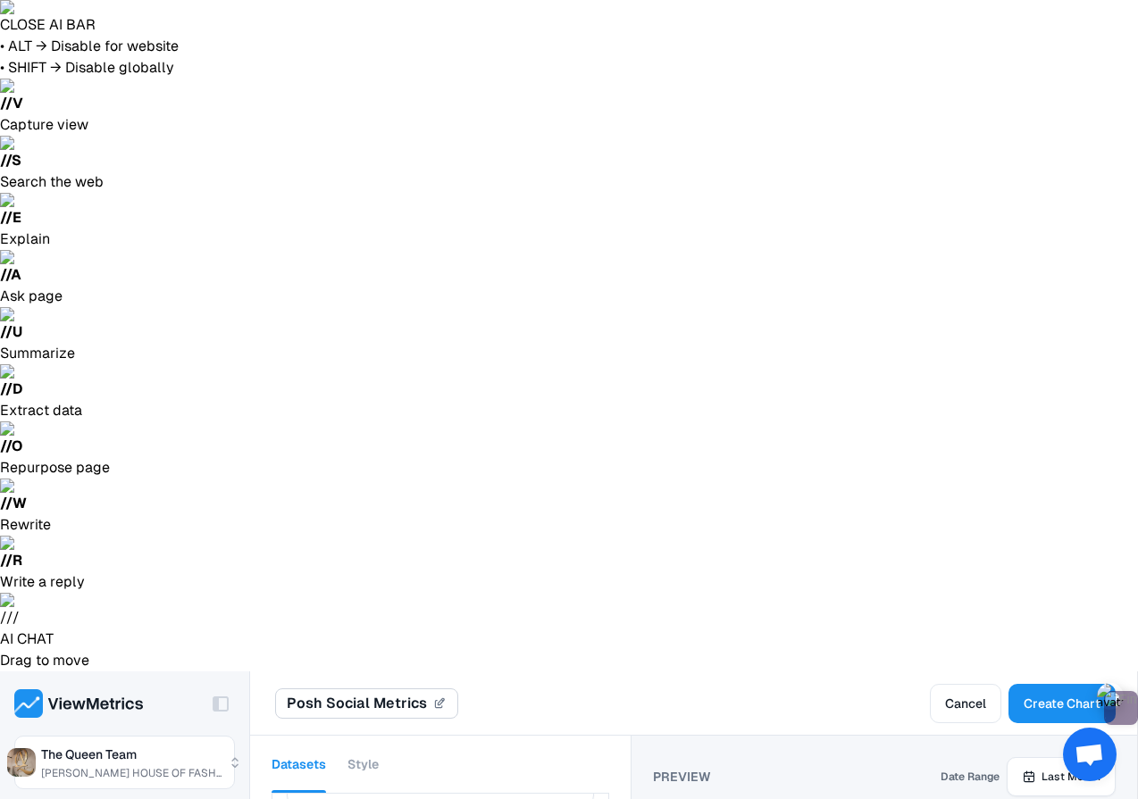
scroll to position [1305, 0]
click at [1081, 693] on span "Create Chart" at bounding box center [1061, 703] width 77 height 21
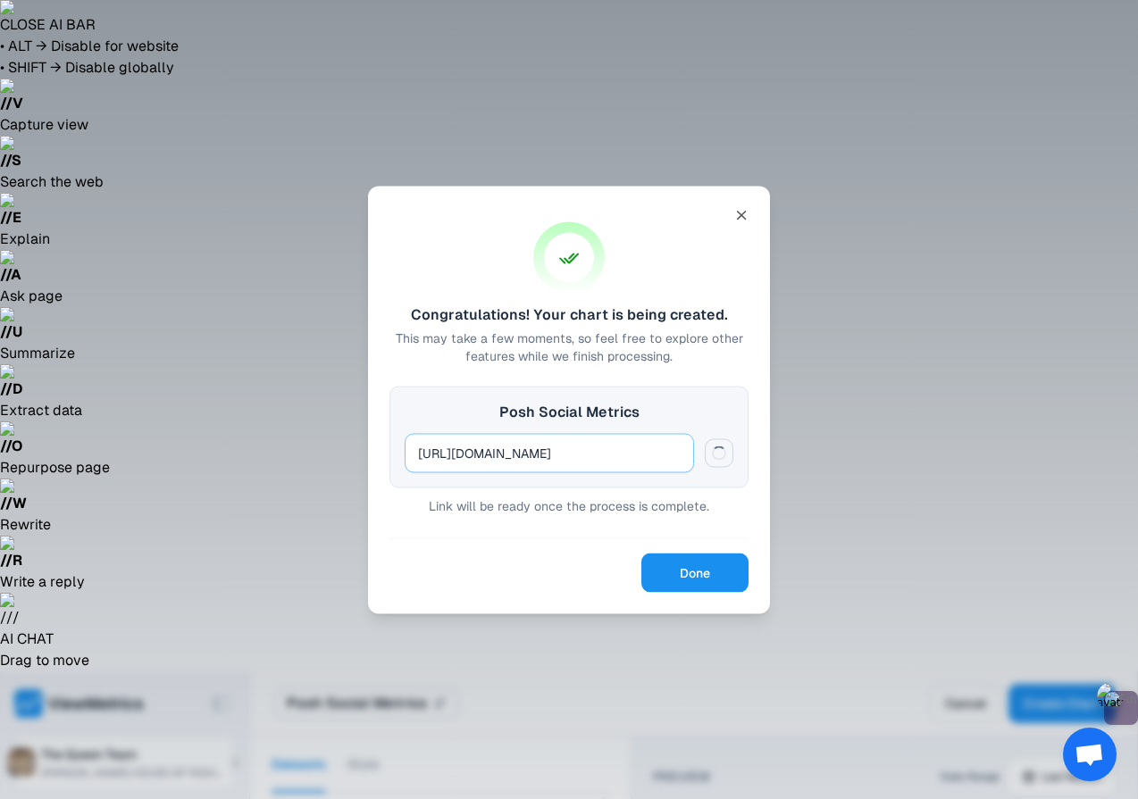
click at [602, 470] on div "[URL][DOMAIN_NAME]" at bounding box center [548, 452] width 289 height 39
click at [602, 465] on div "[URL][DOMAIN_NAME]" at bounding box center [548, 452] width 289 height 39
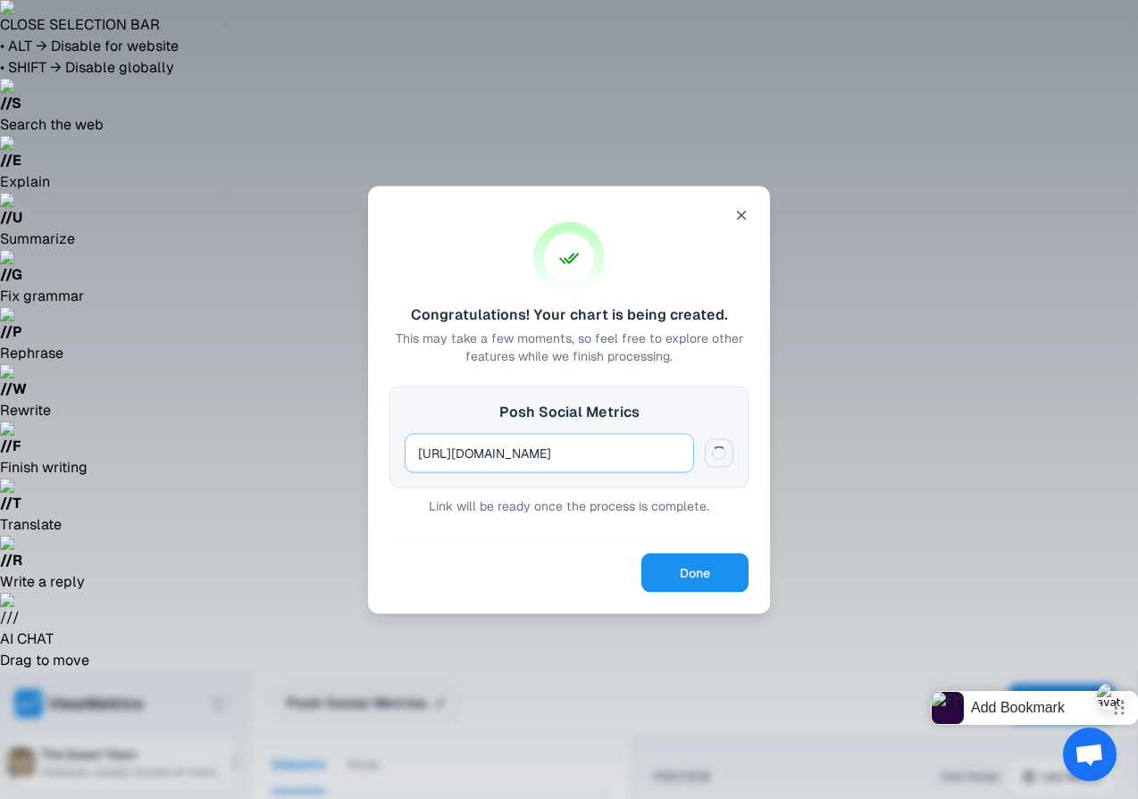
click at [602, 465] on div "[URL][DOMAIN_NAME]" at bounding box center [548, 452] width 289 height 39
click at [719, 571] on button "Done" at bounding box center [694, 572] width 107 height 39
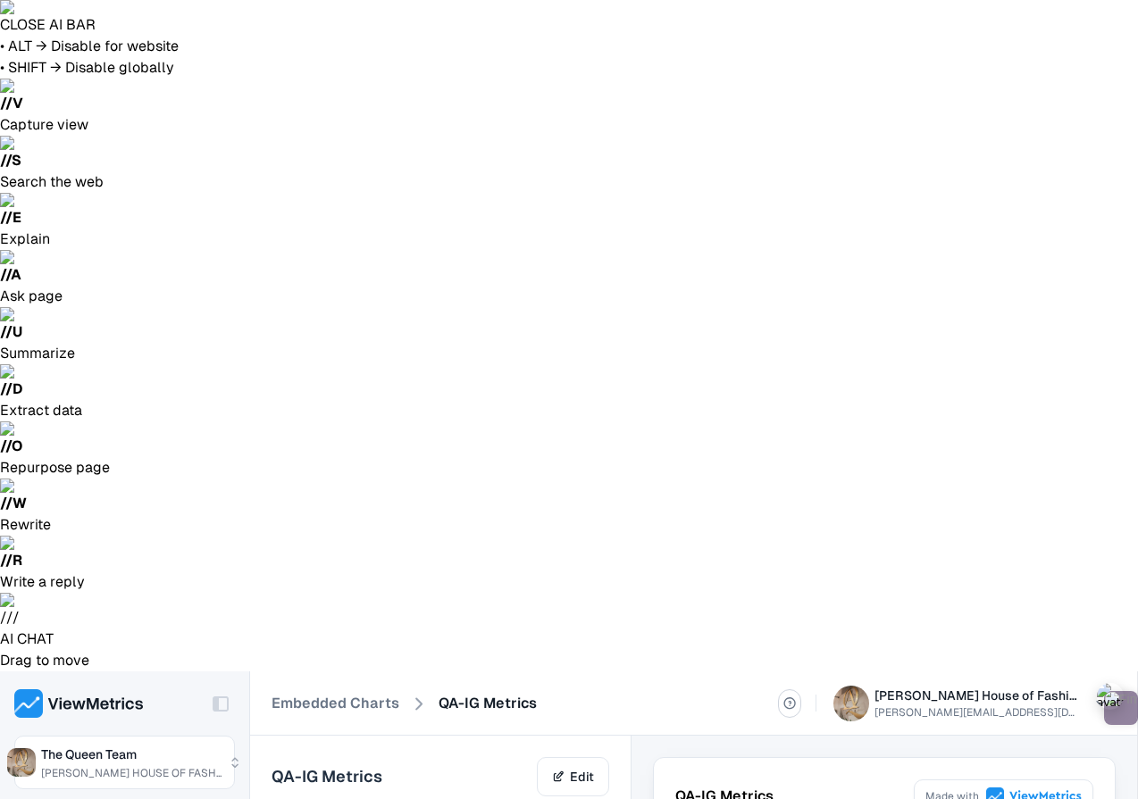
click at [588, 757] on link "Edit" at bounding box center [573, 776] width 72 height 39
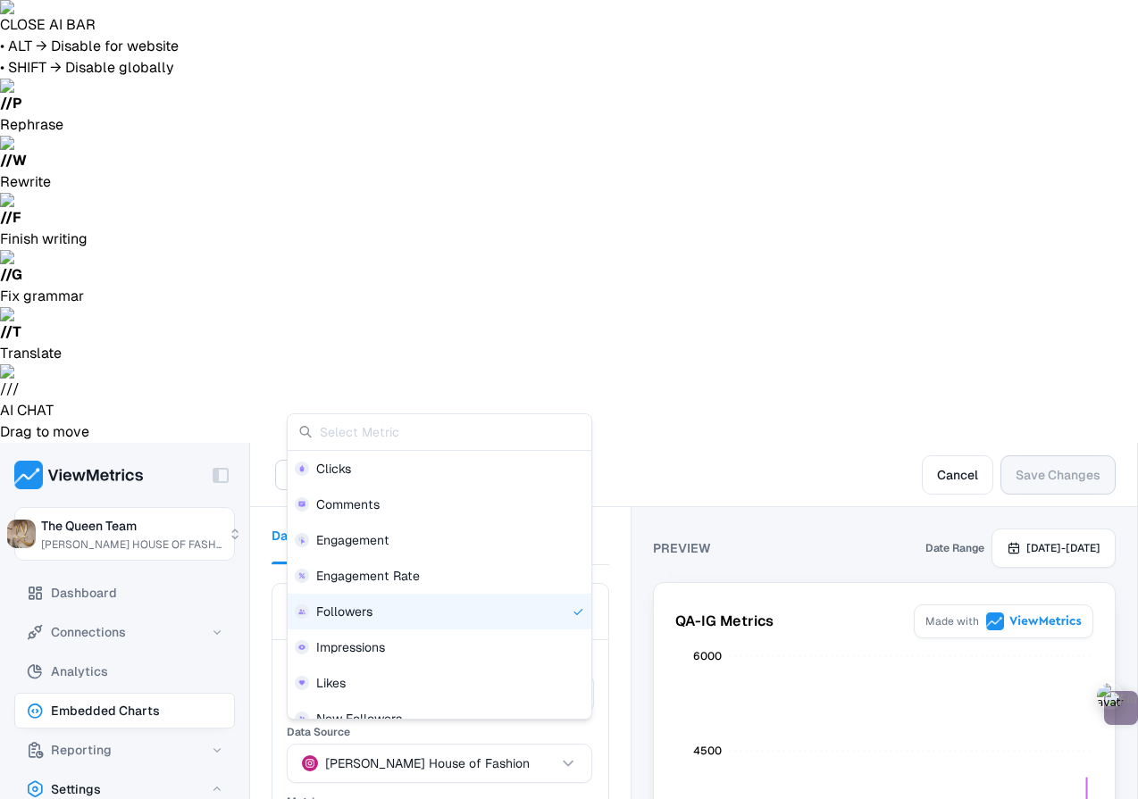
click at [455, 620] on div "Followers" at bounding box center [430, 612] width 270 height 18
type input "Followers"
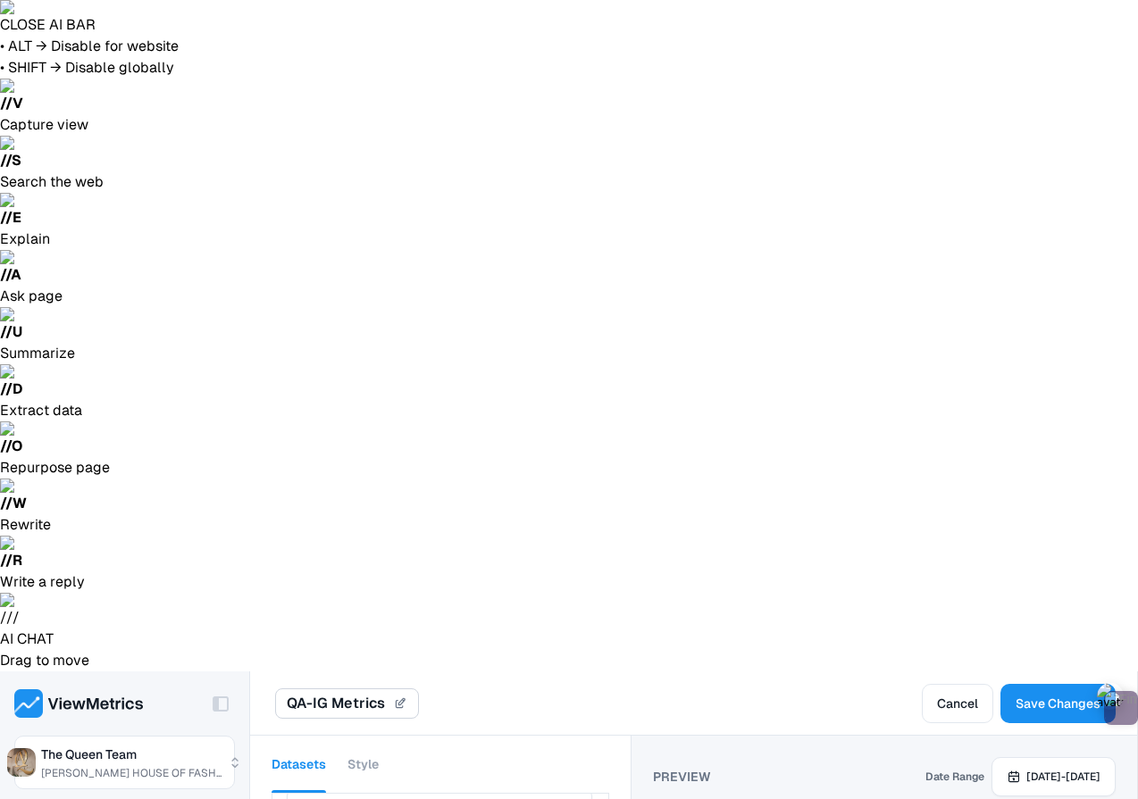
scroll to position [255, 0]
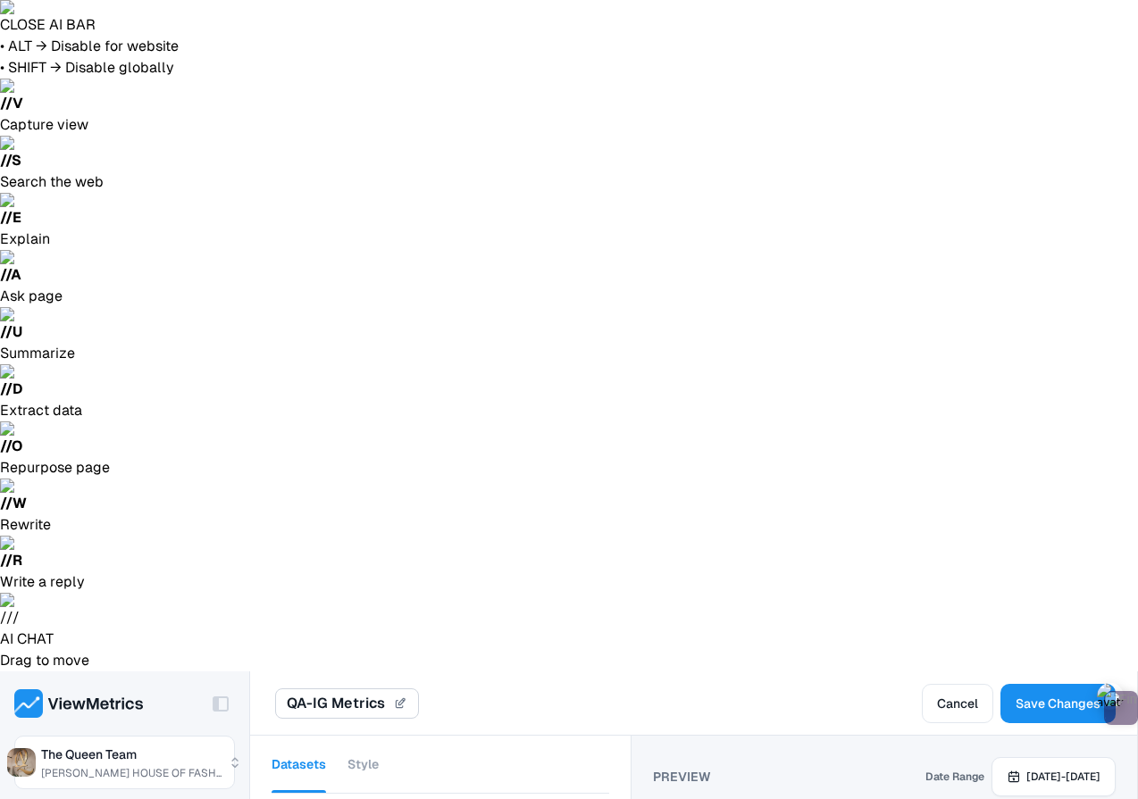
scroll to position [456, 0]
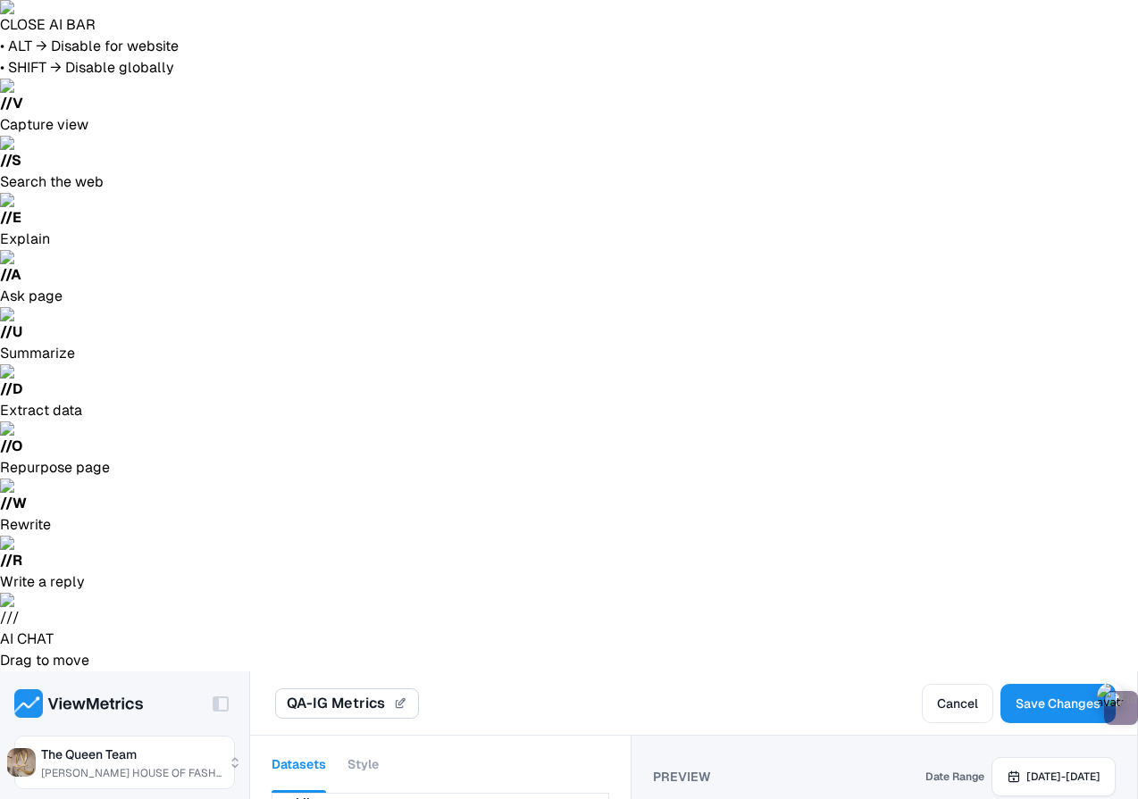
click at [379, 736] on div "Datasets Style" at bounding box center [440, 765] width 338 height 58
click at [364, 736] on button "Style" at bounding box center [362, 764] width 31 height 57
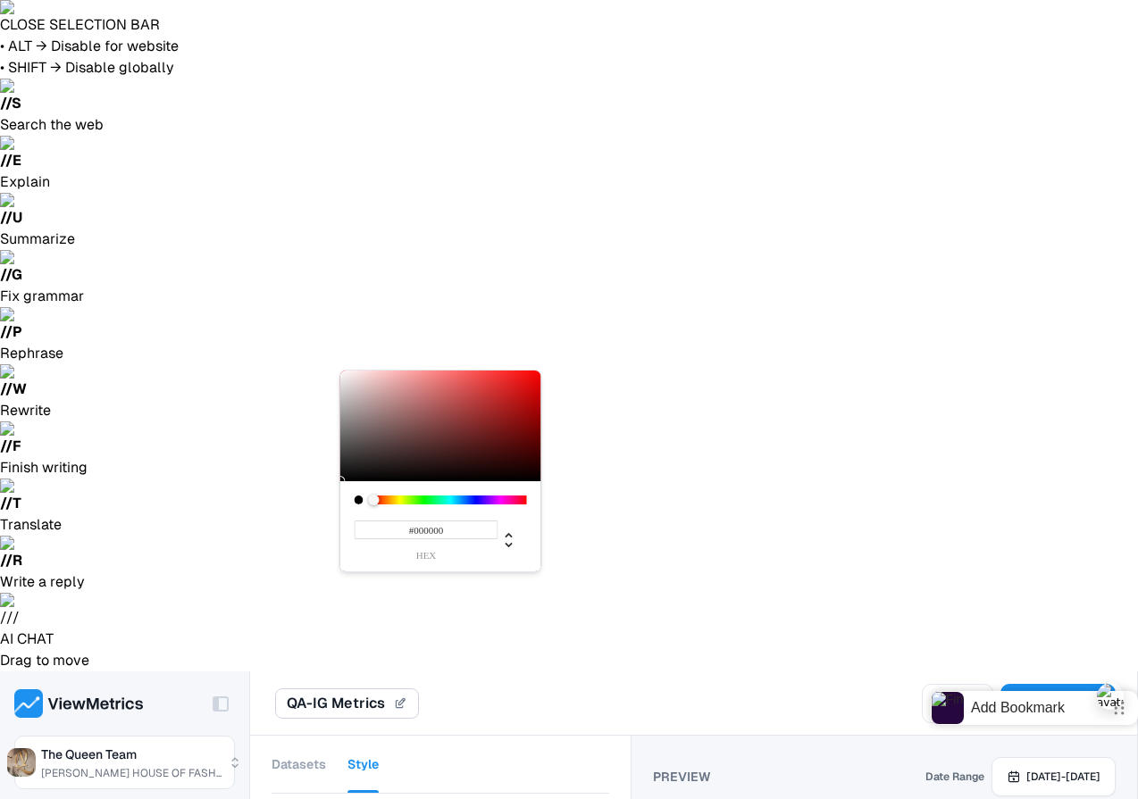
type input "#F30505"
click at [537, 376] on div at bounding box center [440, 426] width 201 height 111
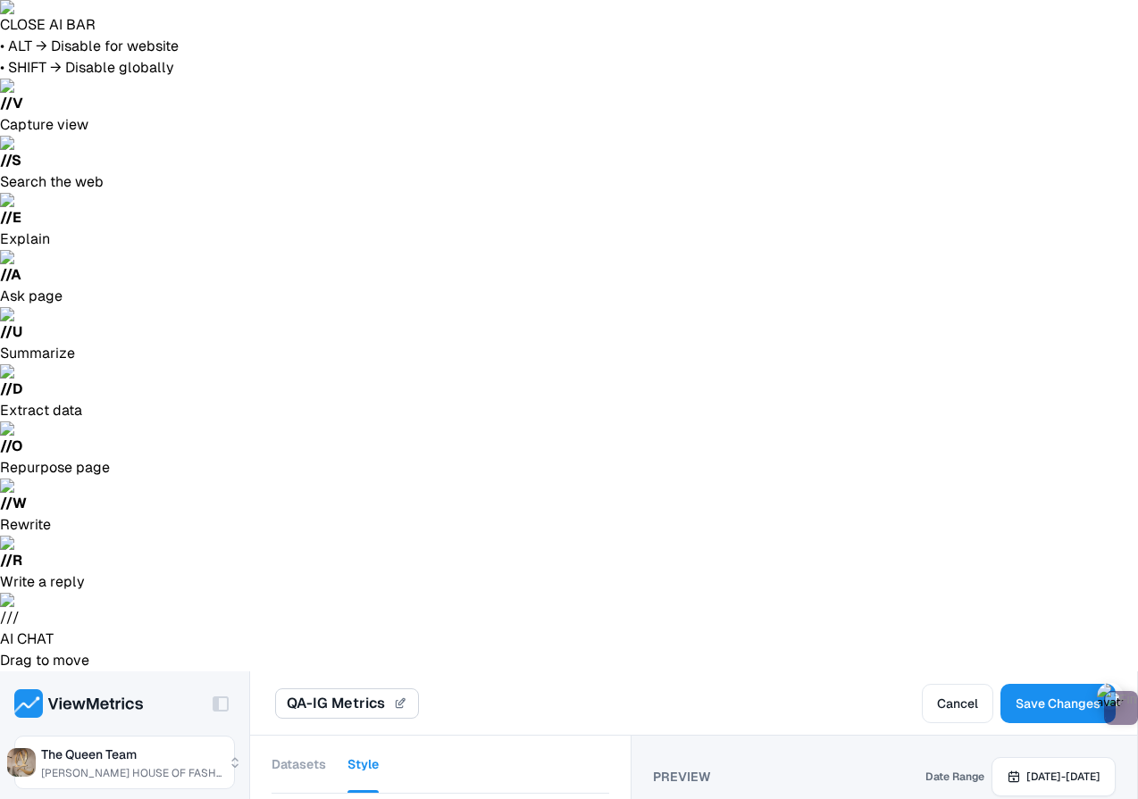
click at [294, 736] on button "Datasets" at bounding box center [298, 764] width 54 height 57
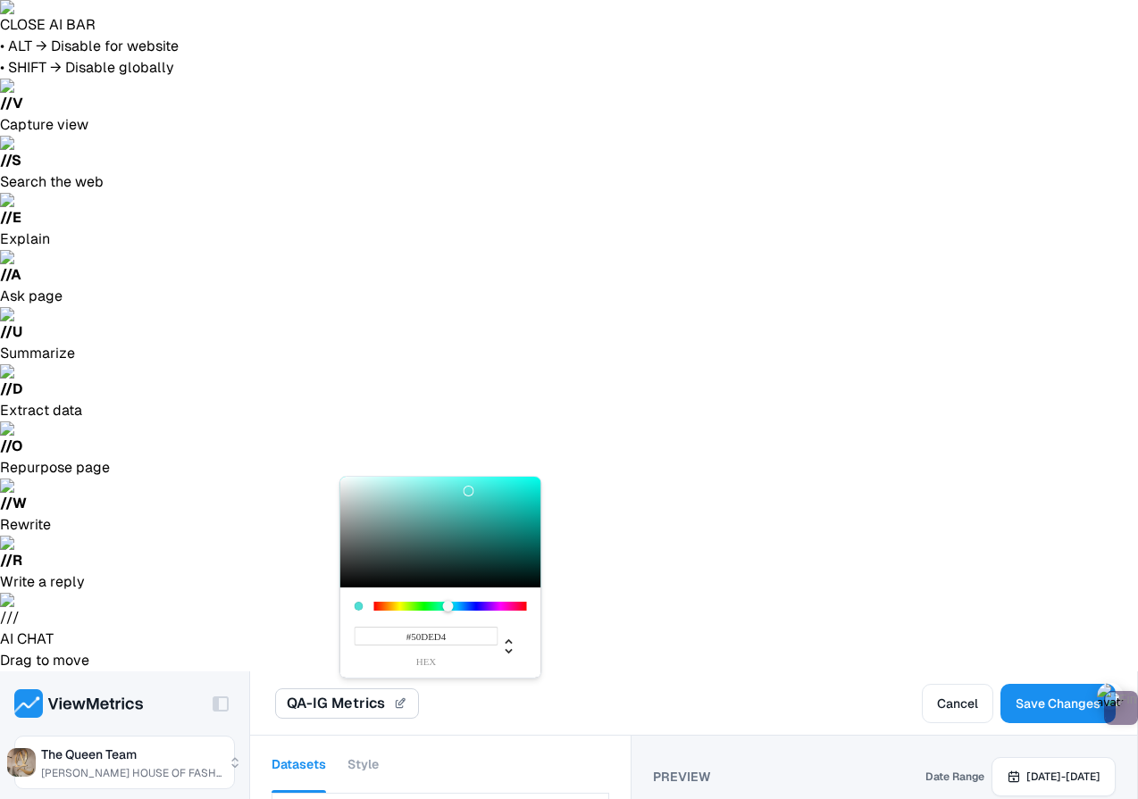
click at [448, 606] on div at bounding box center [450, 606] width 153 height 9
type input "#0CE2D3"
click at [530, 489] on div at bounding box center [440, 532] width 201 height 111
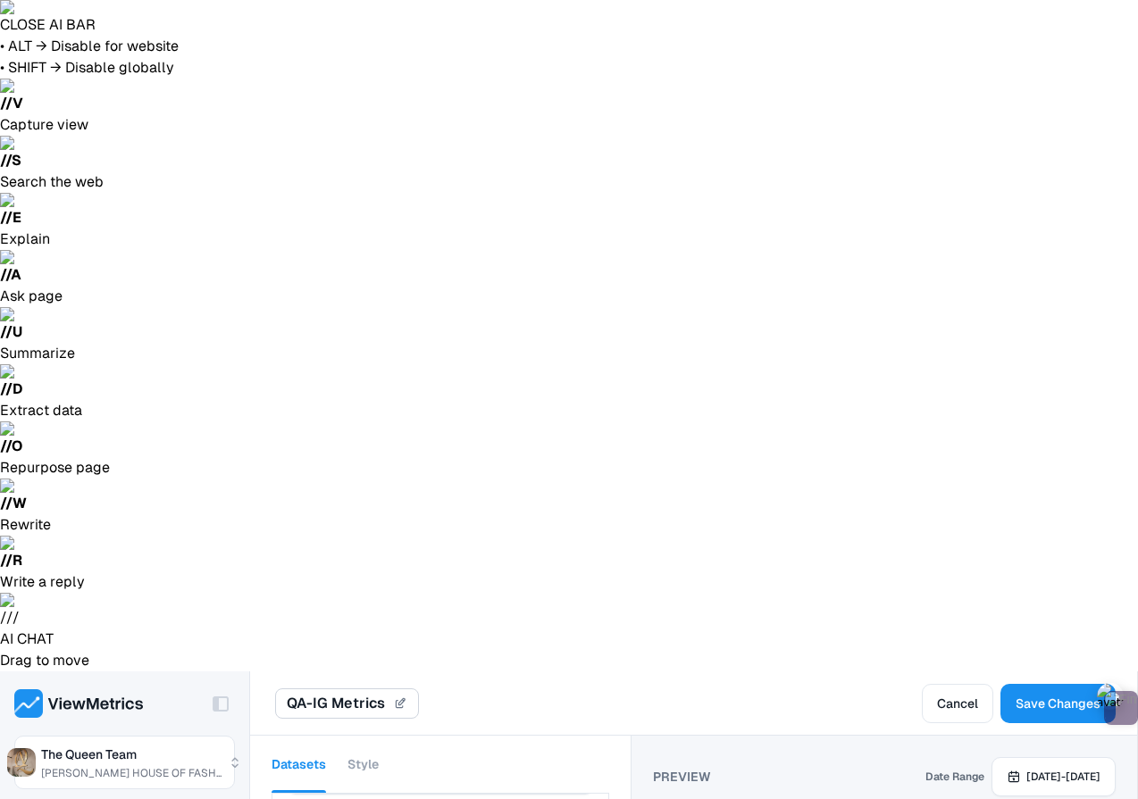
scroll to position [1115, 0]
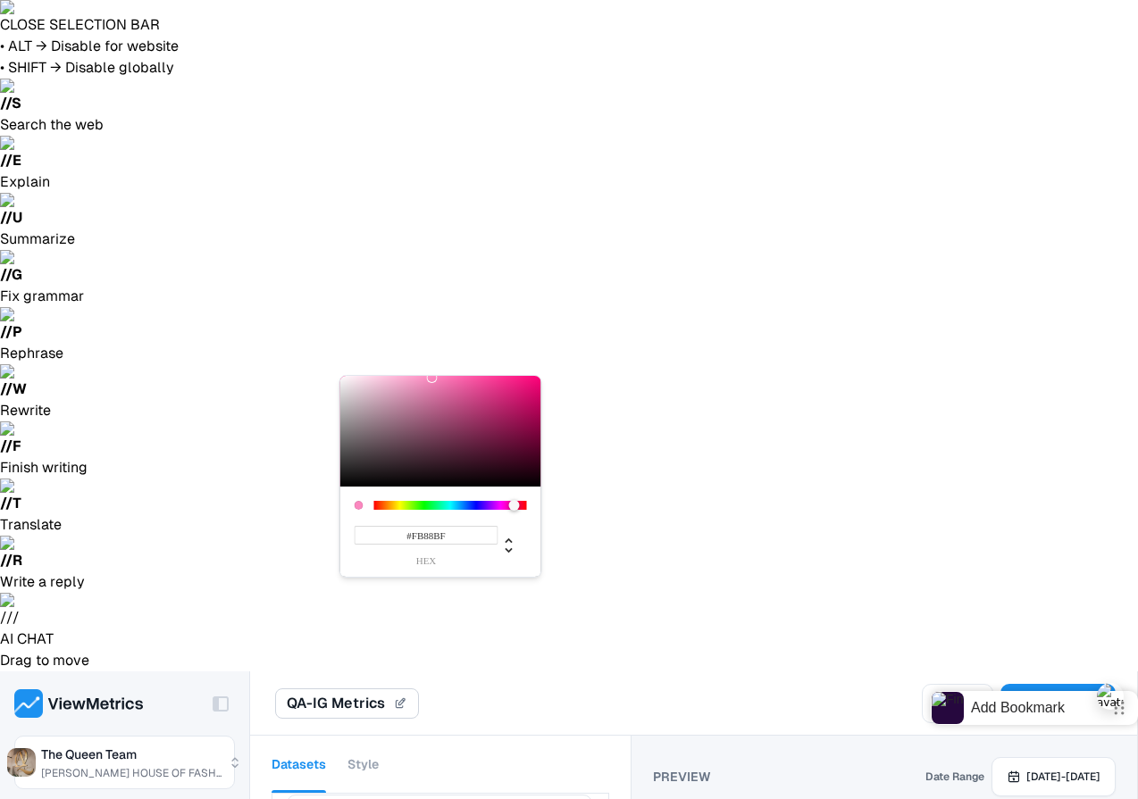
type input "#C50A64"
click at [530, 401] on div at bounding box center [440, 431] width 201 height 111
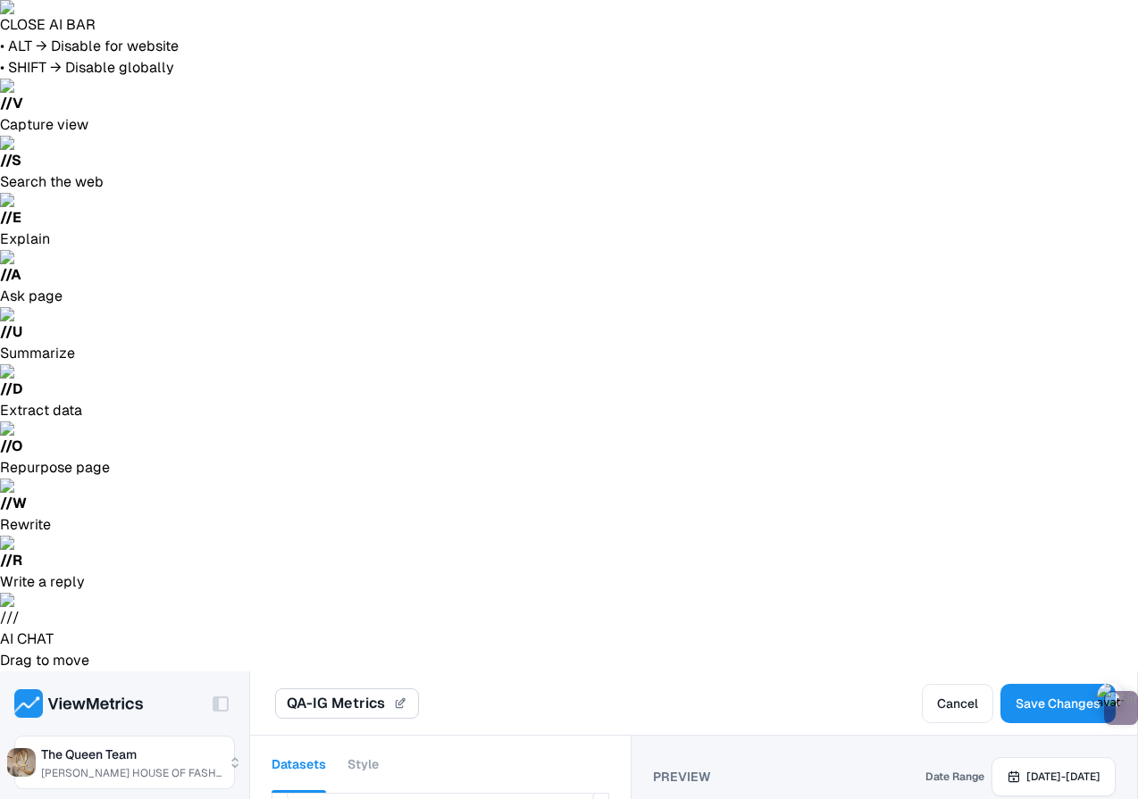
scroll to position [1407, 0]
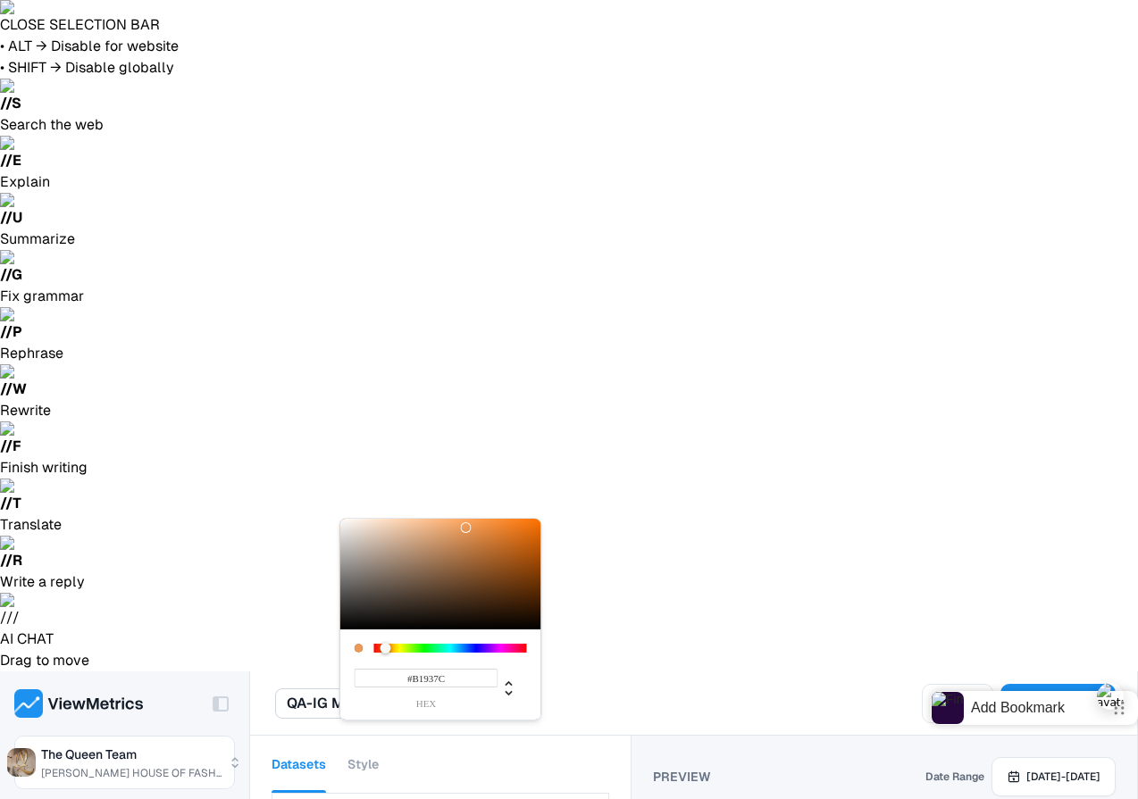
click at [400, 553] on div at bounding box center [440, 574] width 201 height 111
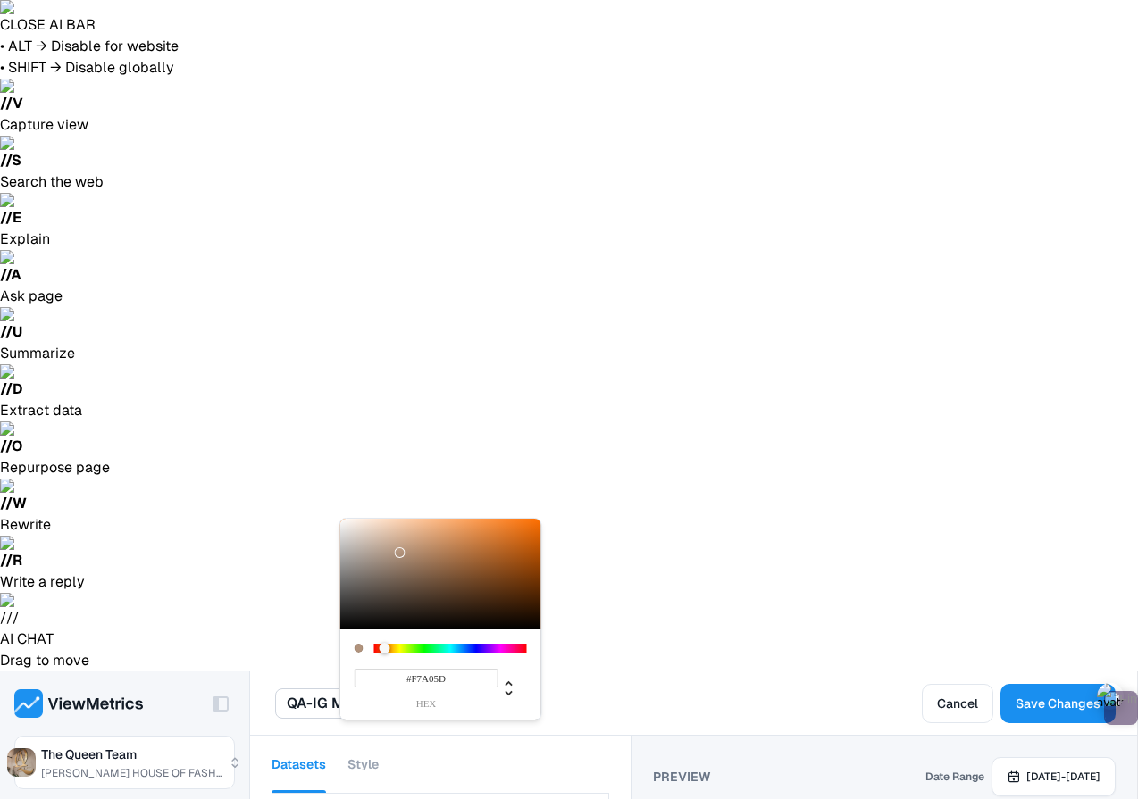
click at [465, 522] on div at bounding box center [440, 574] width 201 height 111
type input "#F57614"
click at [524, 523] on div at bounding box center [440, 574] width 201 height 111
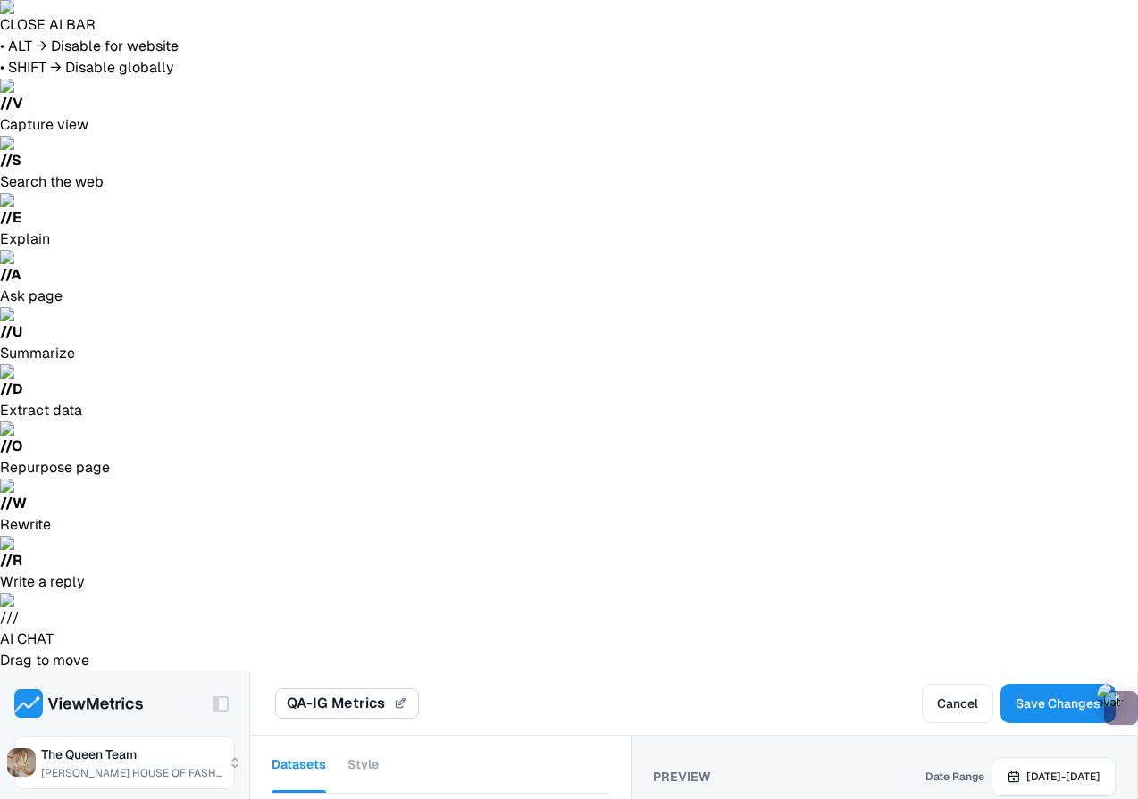
scroll to position [1828, 0]
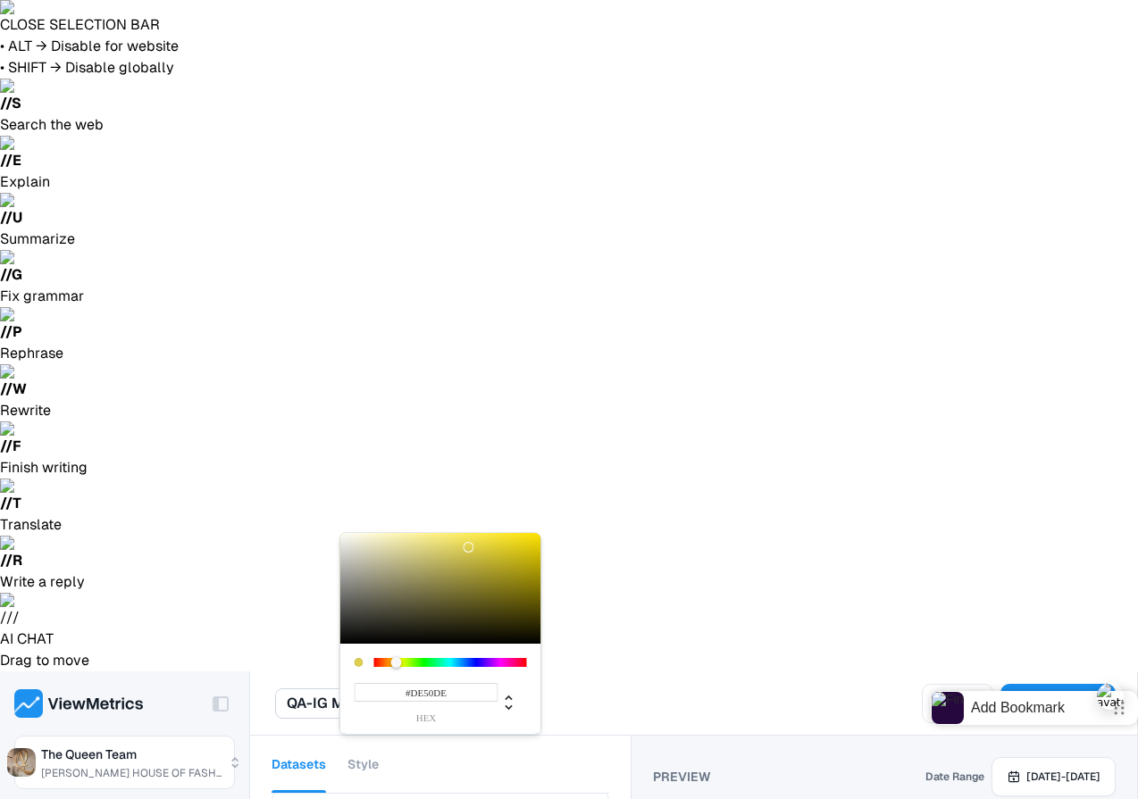
click at [501, 661] on div at bounding box center [450, 662] width 153 height 9
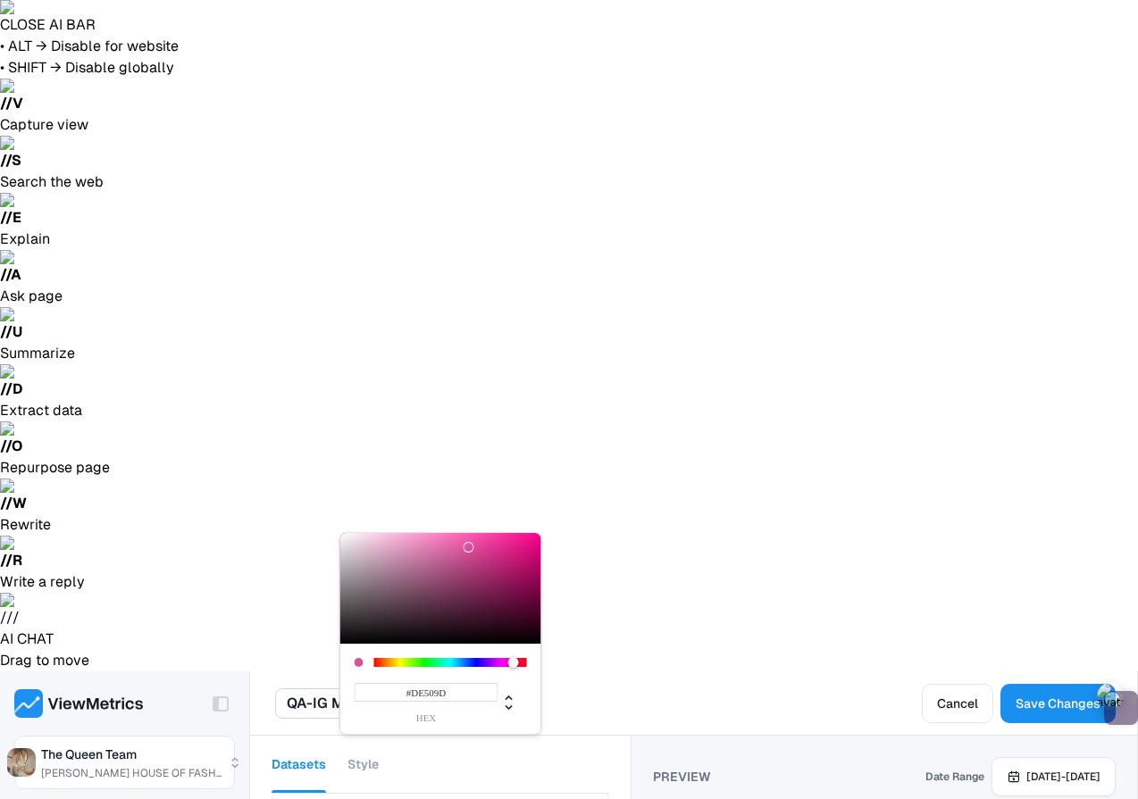
click at [513, 660] on div at bounding box center [450, 662] width 153 height 9
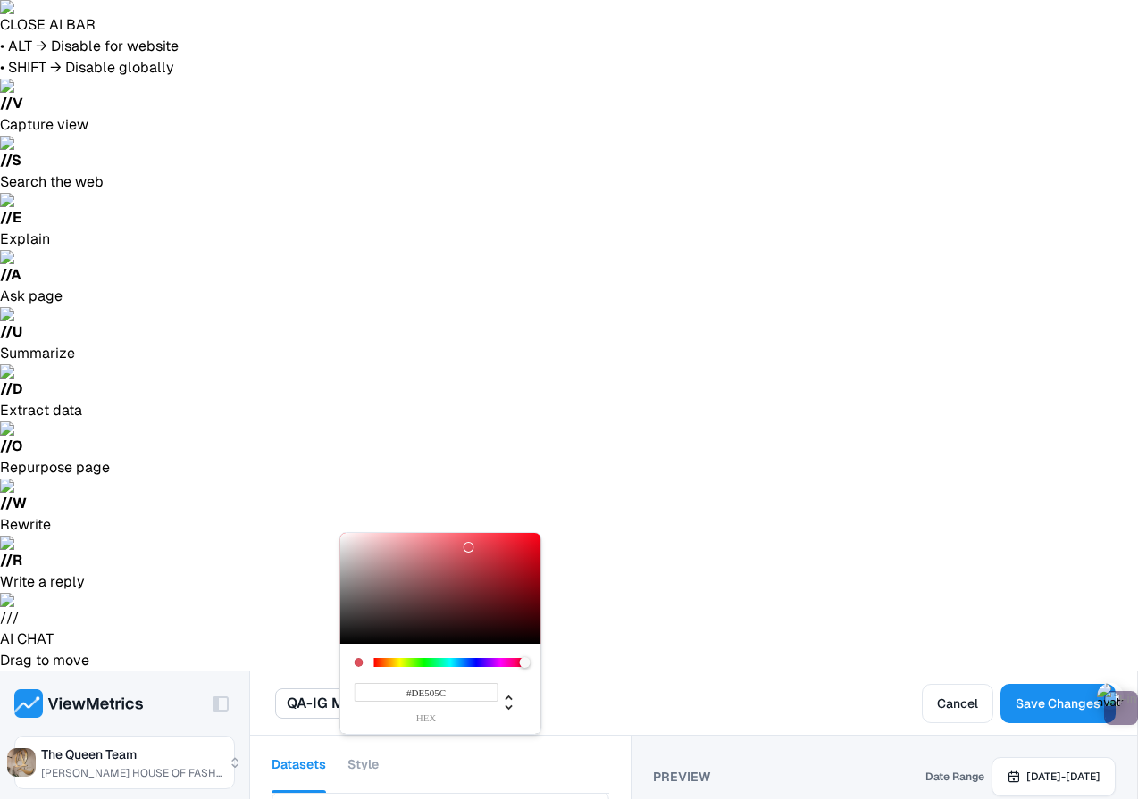
click at [524, 662] on div at bounding box center [450, 662] width 153 height 9
click at [532, 580] on div at bounding box center [440, 588] width 201 height 111
type input "#E0091C"
click at [532, 546] on div at bounding box center [440, 588] width 201 height 111
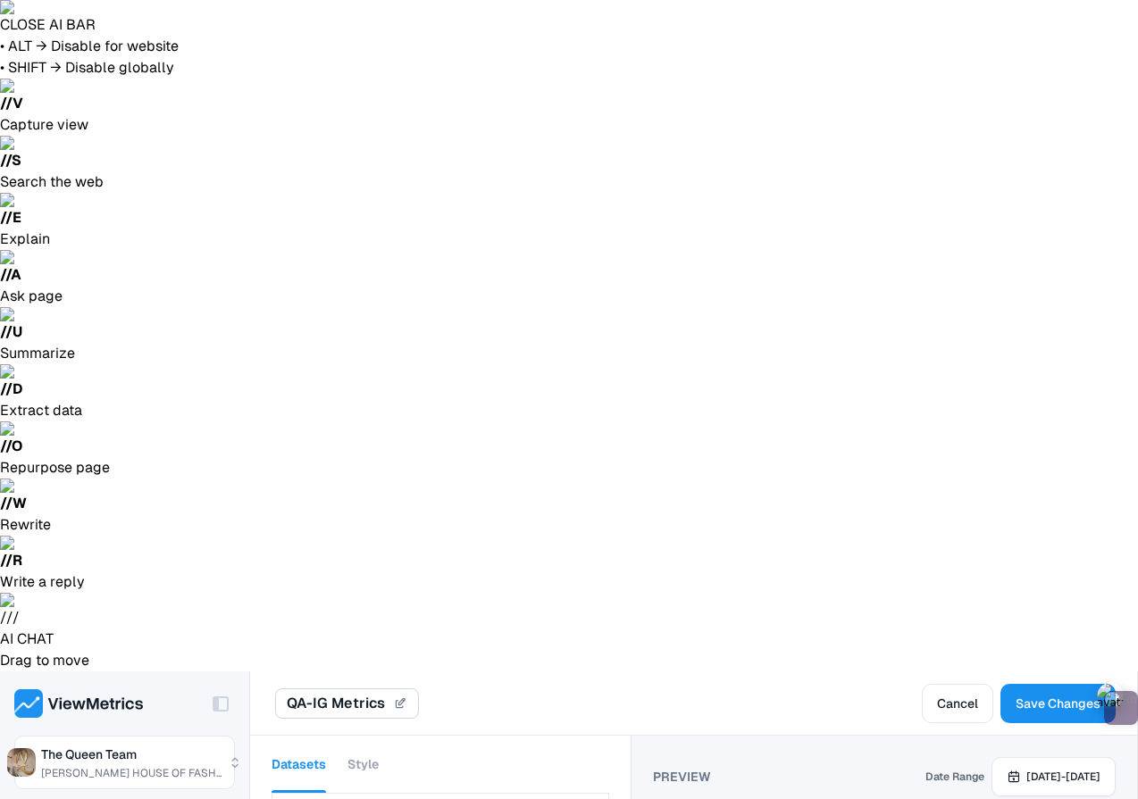
scroll to position [2338, 0]
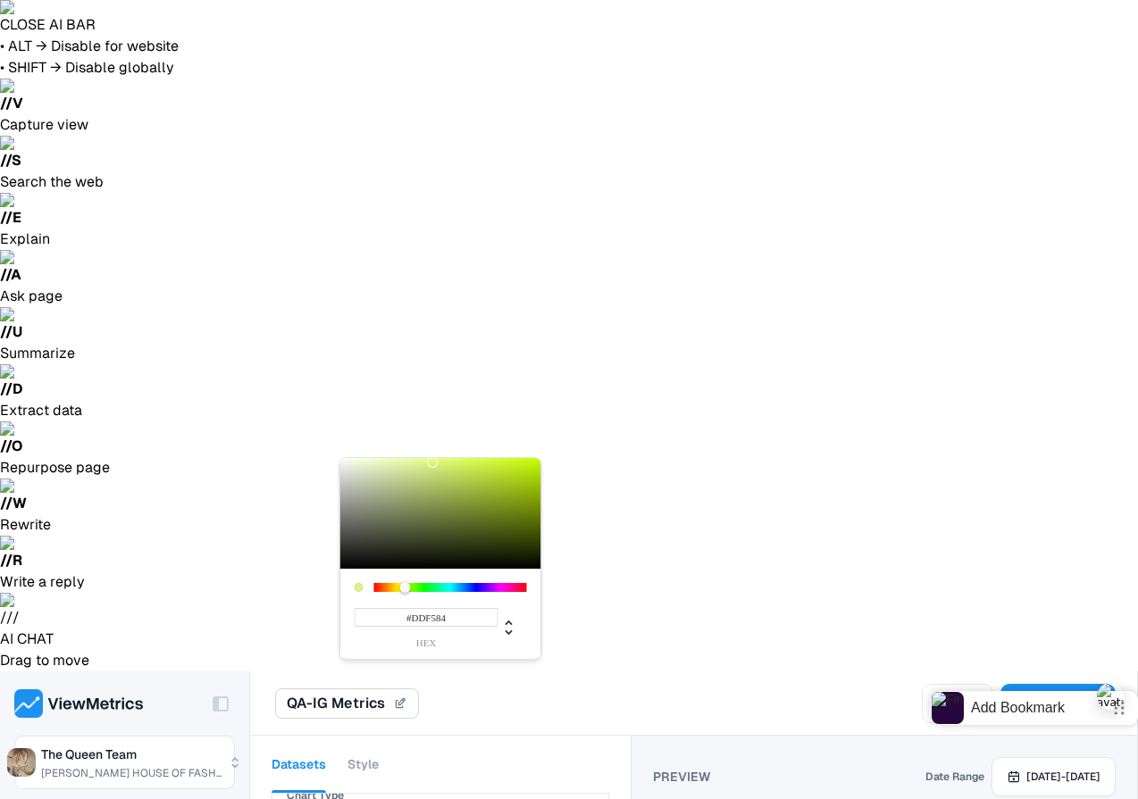
click at [404, 583] on div at bounding box center [450, 587] width 153 height 9
click at [499, 462] on div at bounding box center [440, 513] width 201 height 111
type input "#B9E41D"
click at [515, 470] on div at bounding box center [440, 513] width 201 height 111
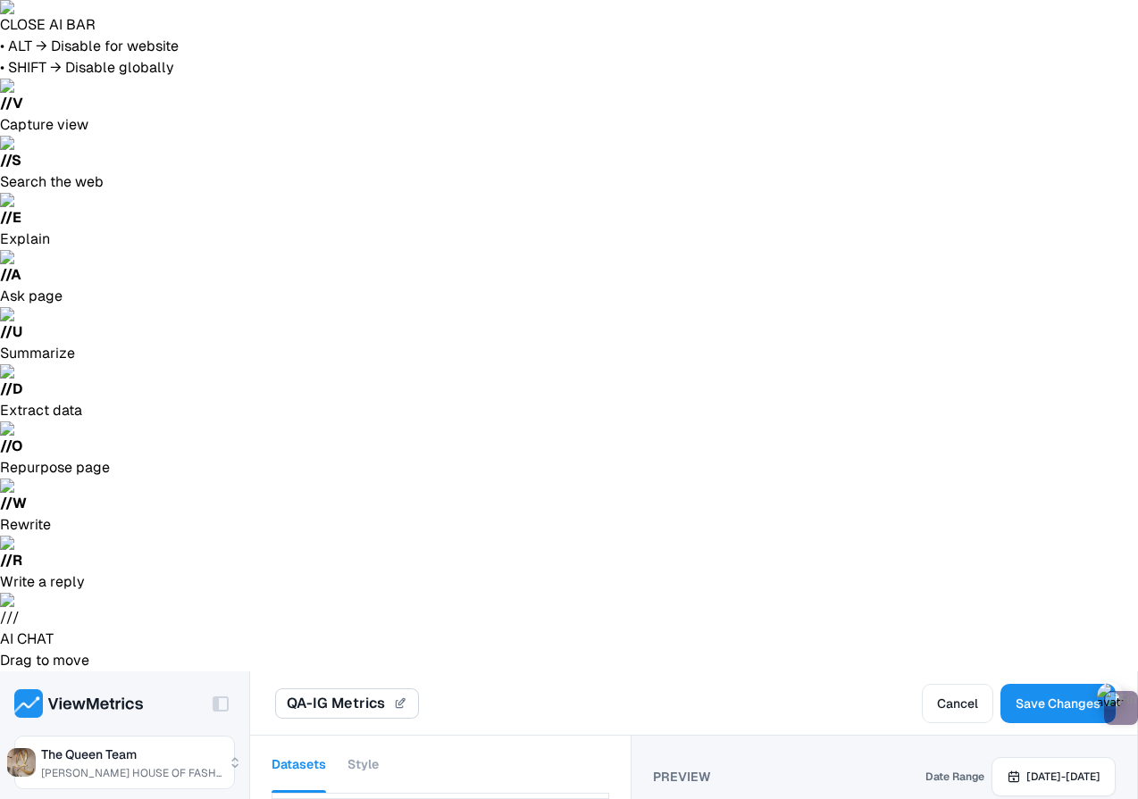
scroll to position [3113, 0]
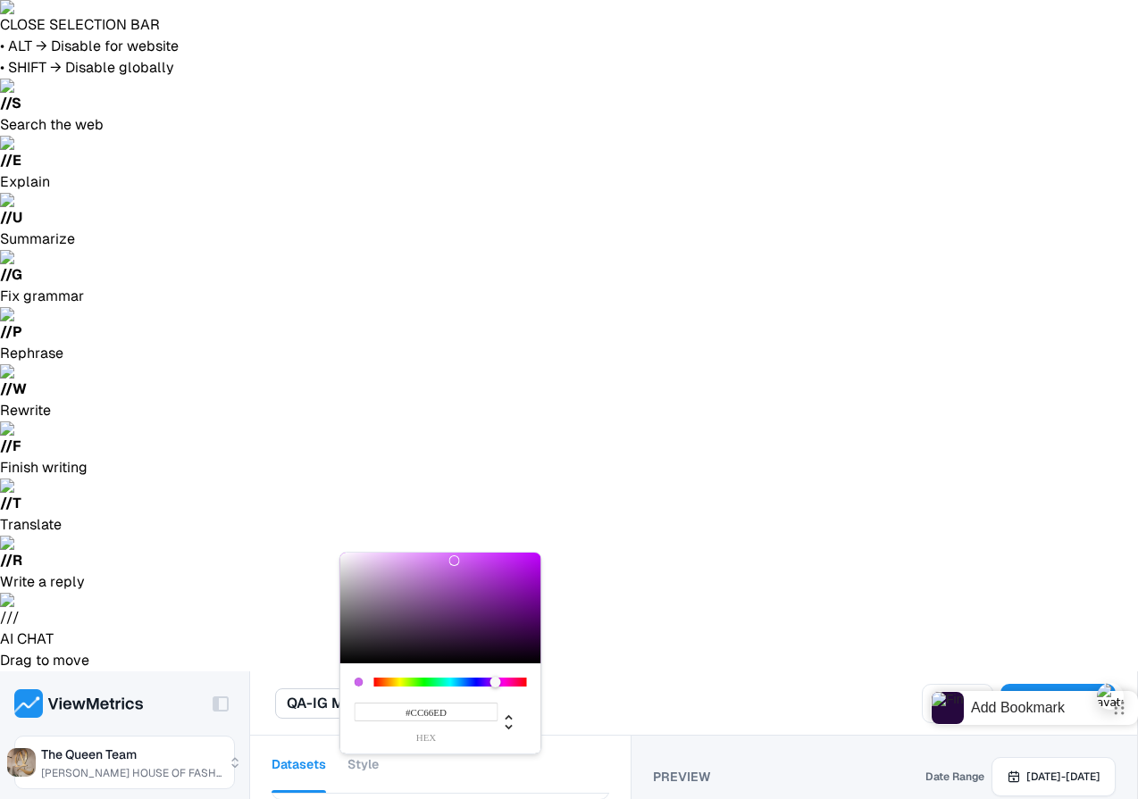
type input "#78079C"
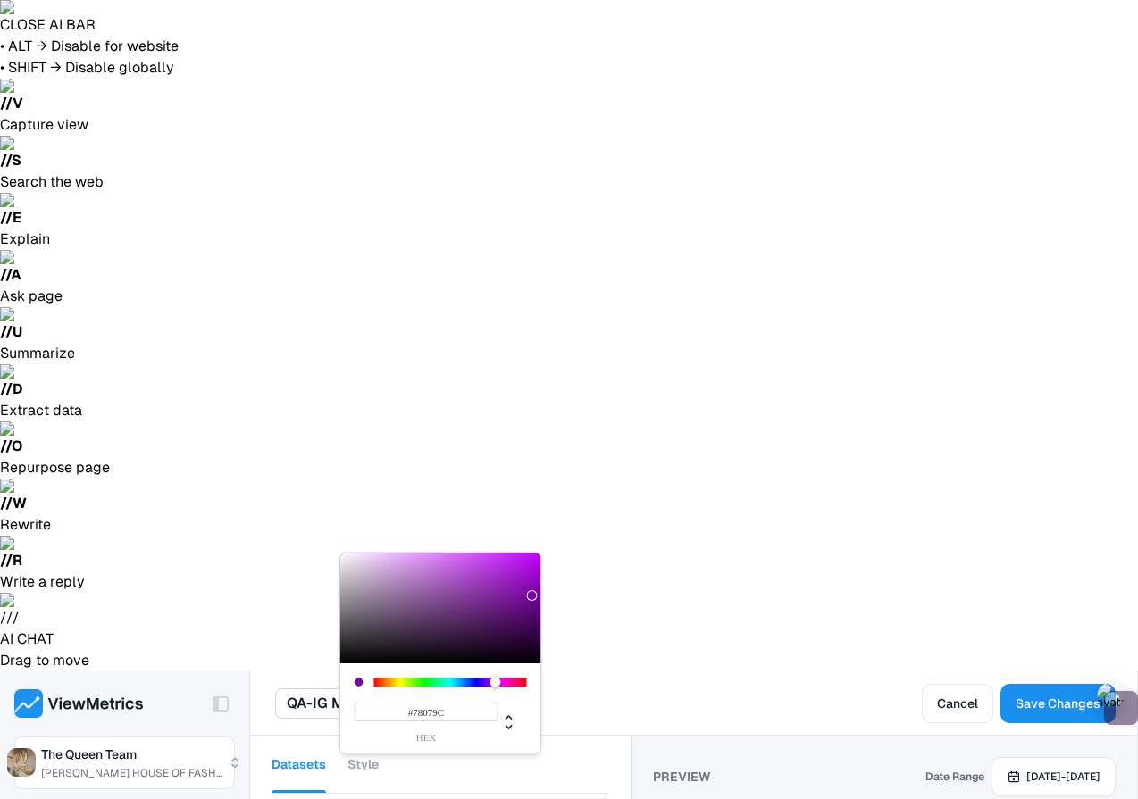
click at [532, 596] on div at bounding box center [440, 608] width 201 height 111
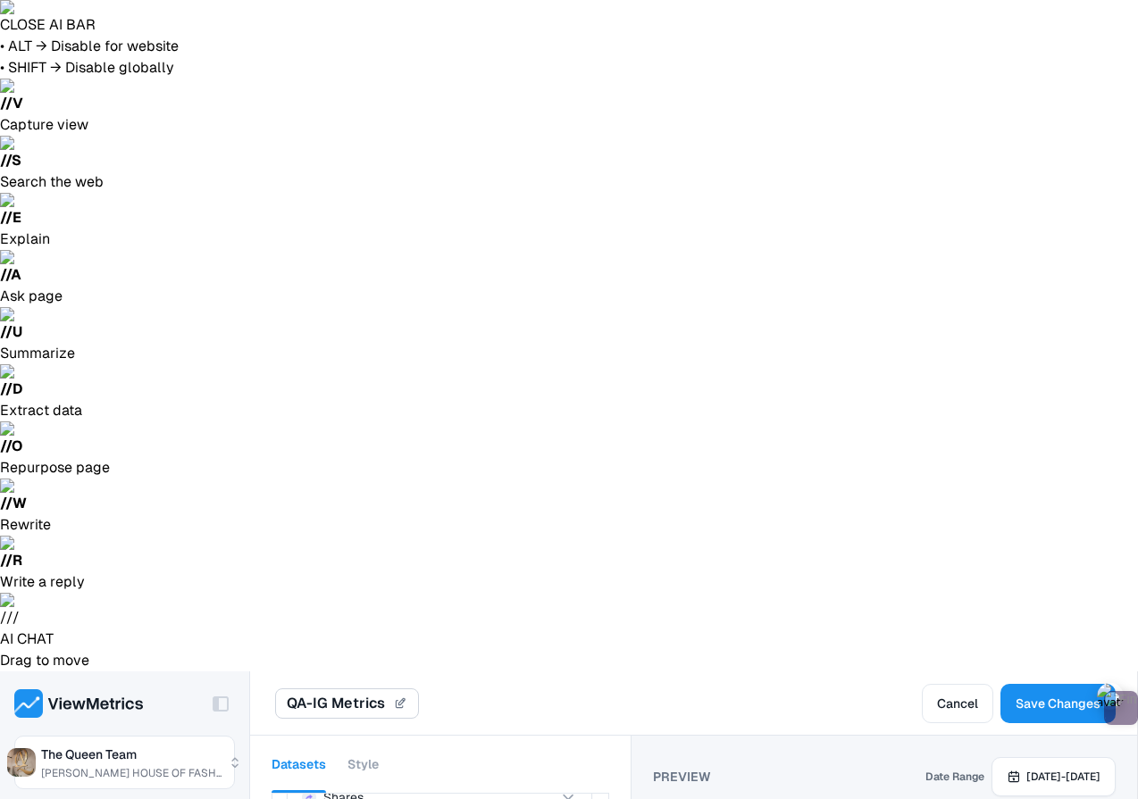
scroll to position [2932, 0]
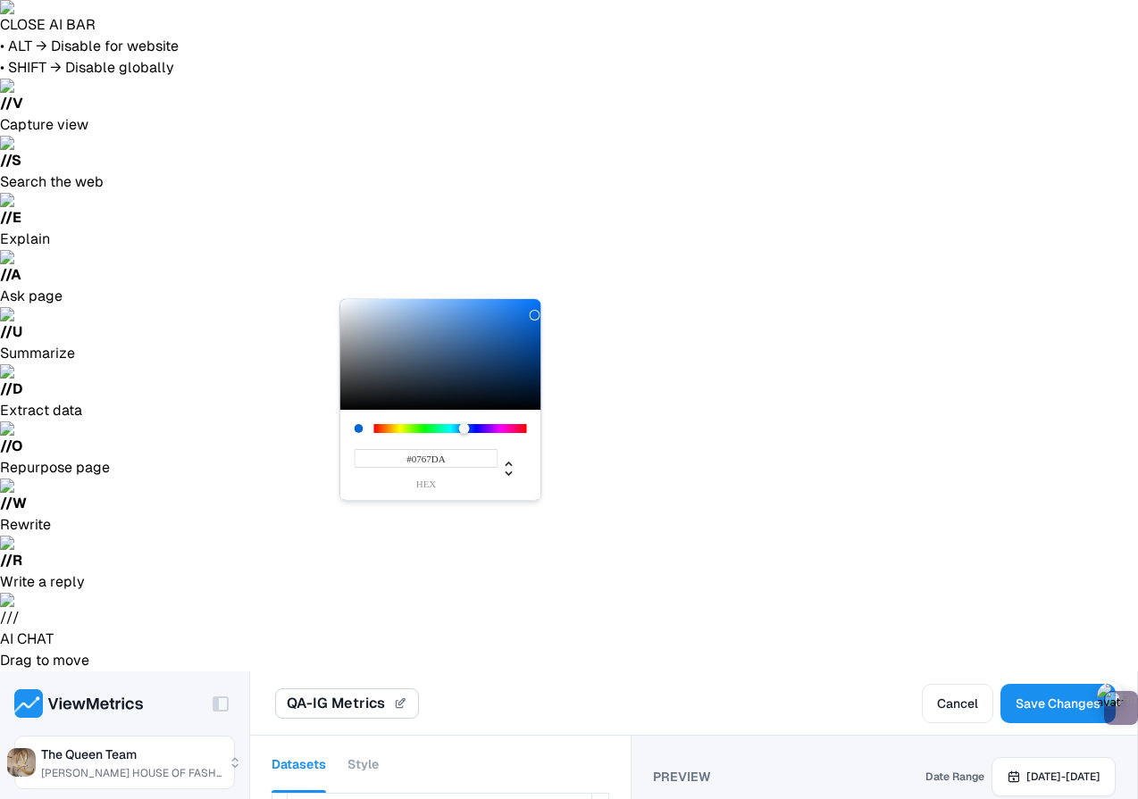
click at [534, 315] on div at bounding box center [440, 354] width 201 height 111
type input "#0871EF"
click at [534, 306] on div at bounding box center [440, 354] width 201 height 111
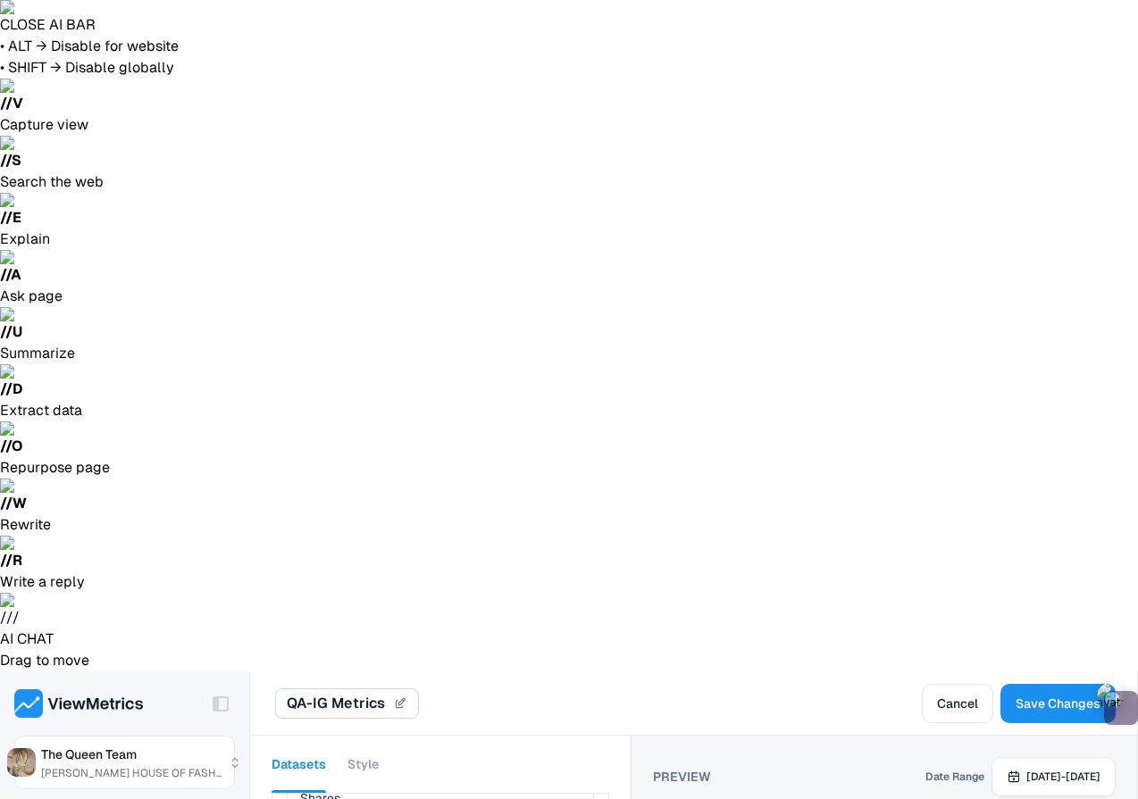
scroll to position [3113, 0]
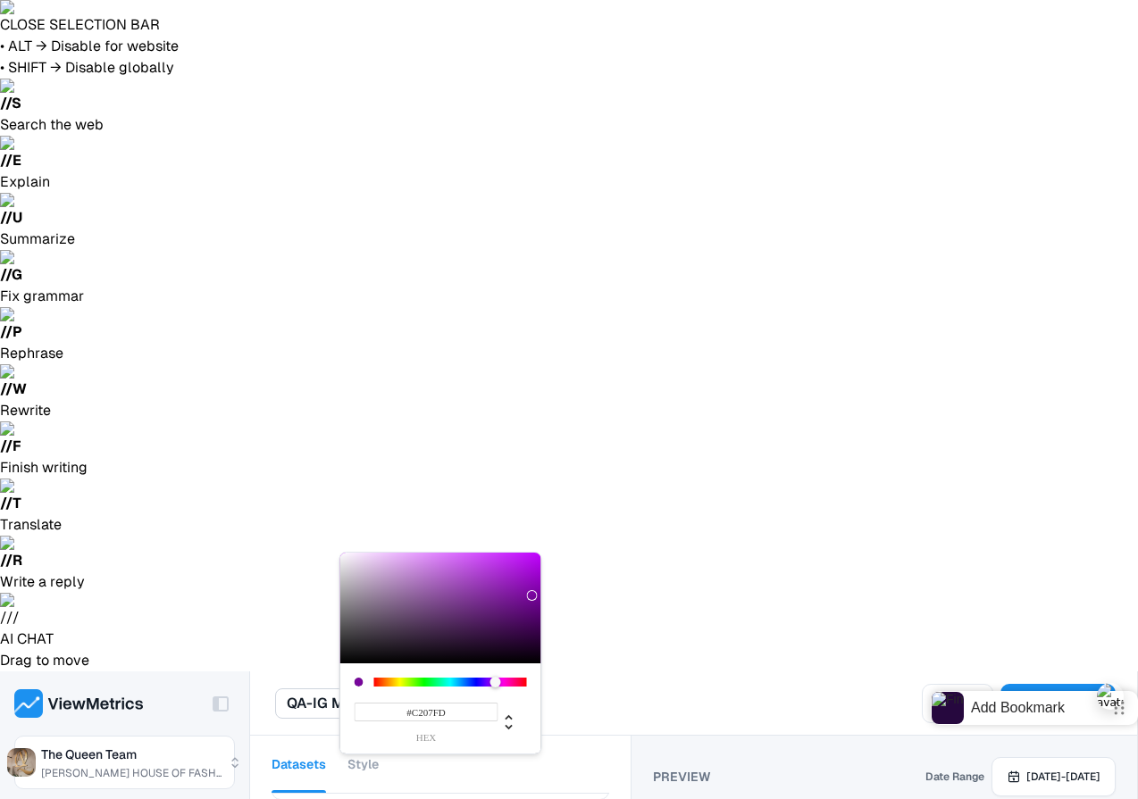
click at [536, 554] on div at bounding box center [440, 608] width 201 height 111
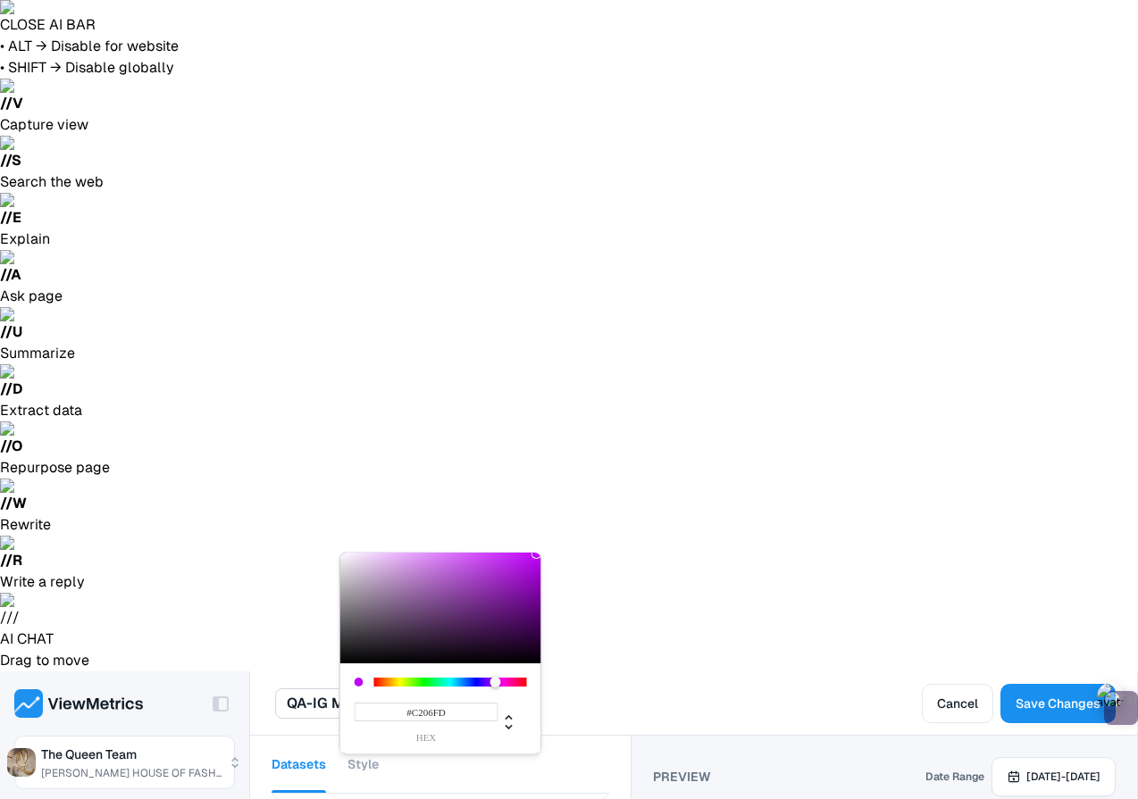
type input "#8104A8"
click at [536, 590] on div at bounding box center [440, 608] width 201 height 111
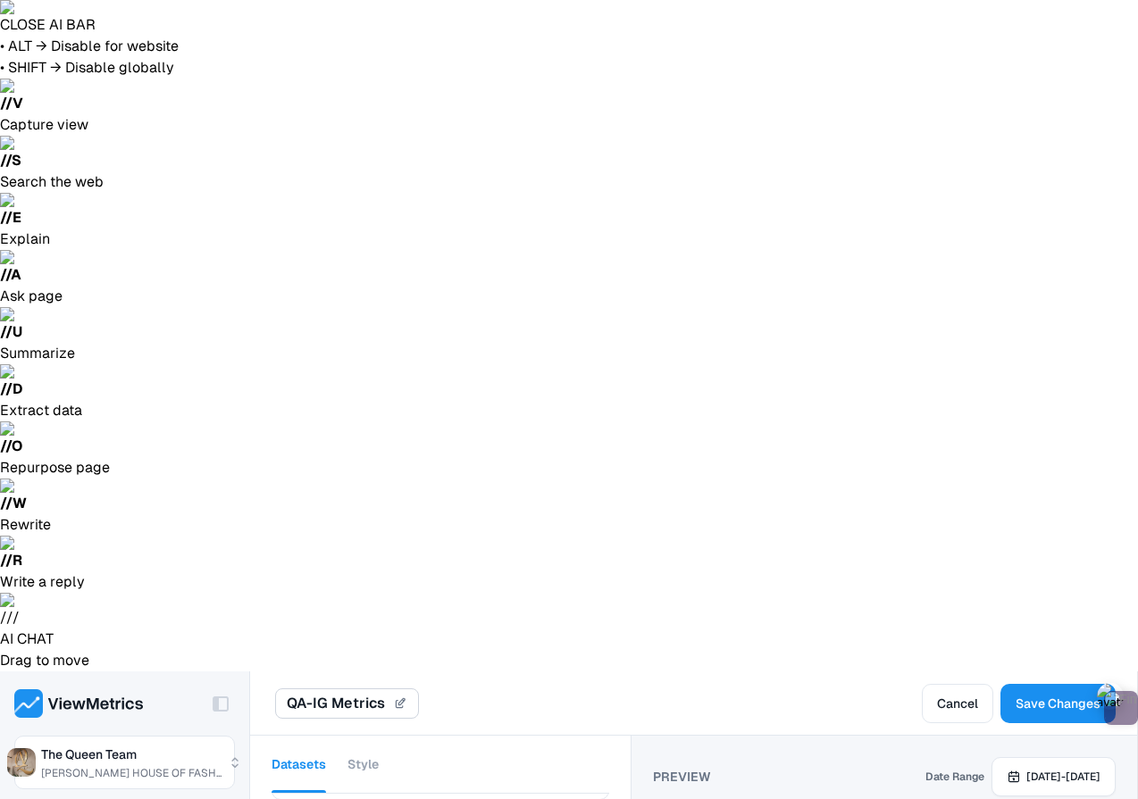
click at [1069, 671] on header "QA-IG Metrics QA-IG Metrics Cancel Save Changes" at bounding box center [693, 703] width 887 height 64
click at [1069, 684] on button "Save Changes" at bounding box center [1057, 703] width 115 height 39
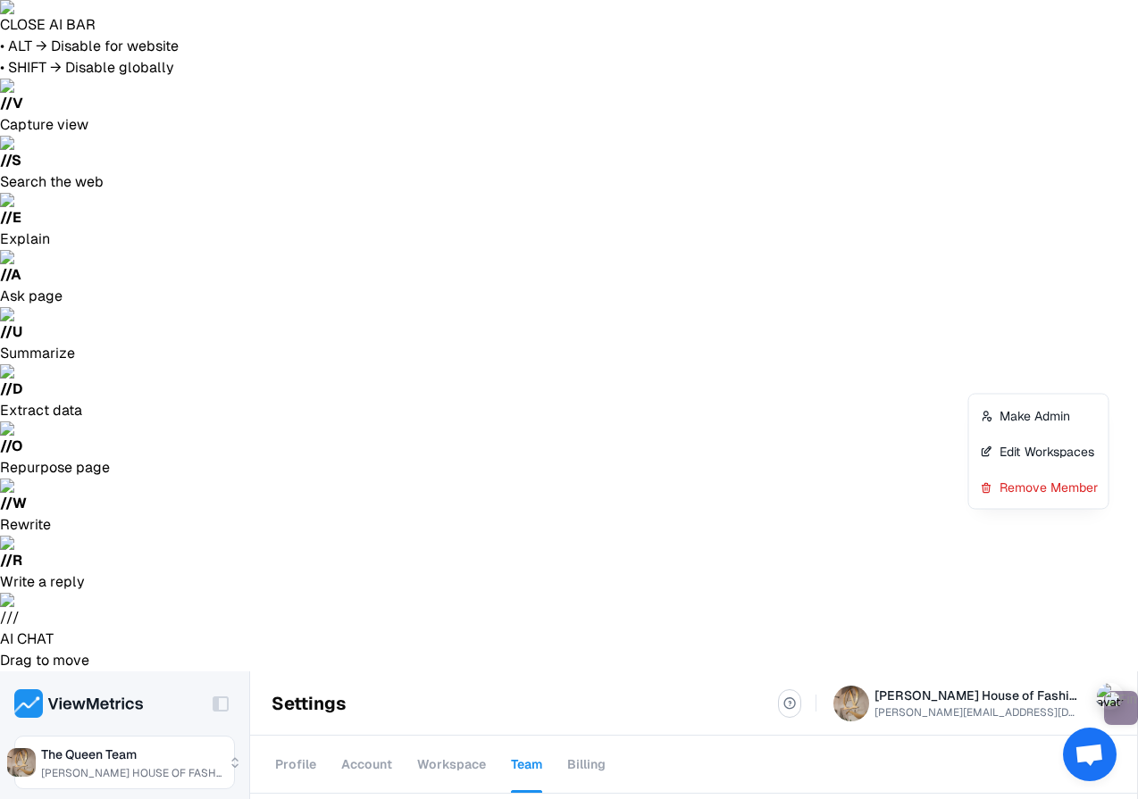
click at [1012, 493] on div "Remove Member" at bounding box center [1038, 488] width 132 height 36
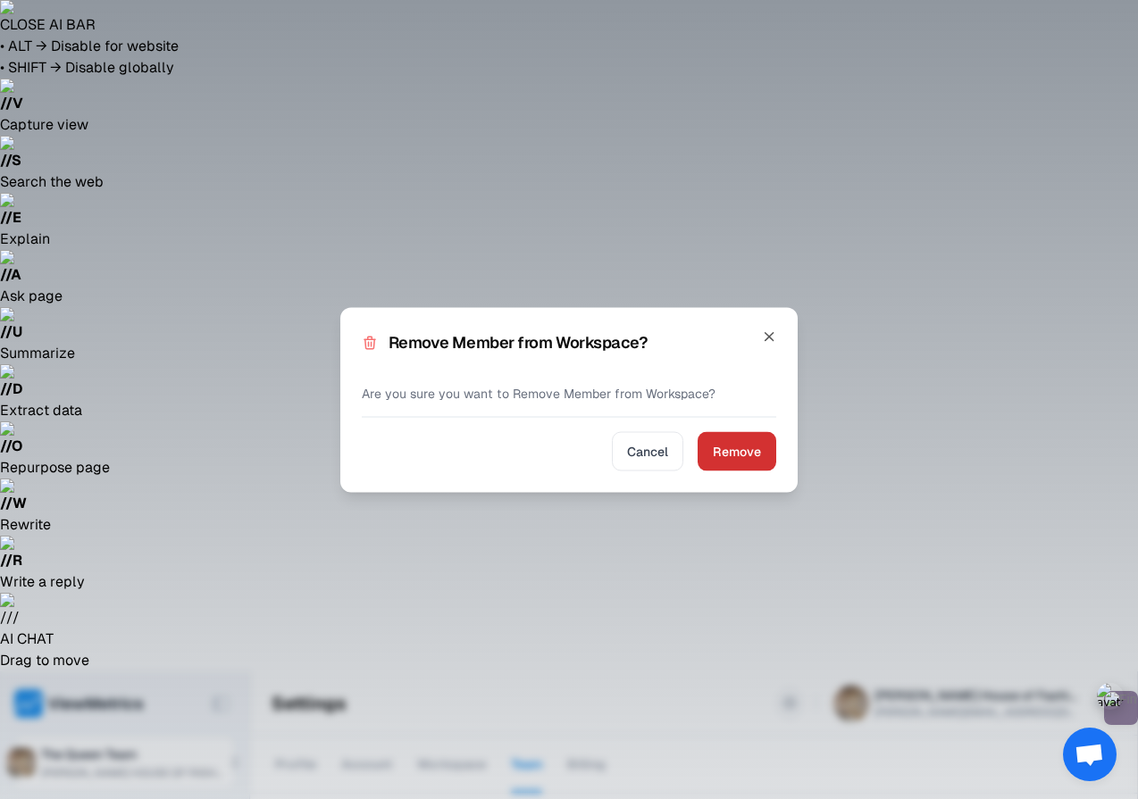
click at [727, 438] on button "Remove" at bounding box center [736, 450] width 79 height 39
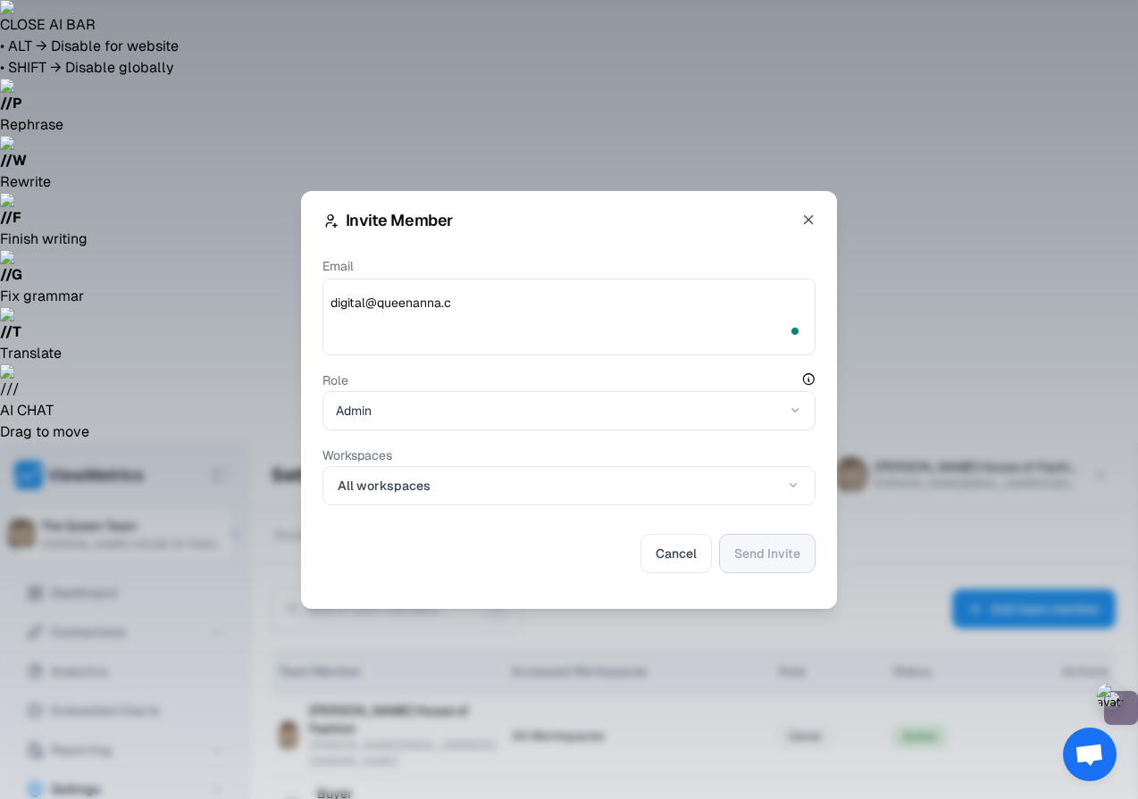
type textarea "[EMAIL_ADDRESS][DOMAIN_NAME]"
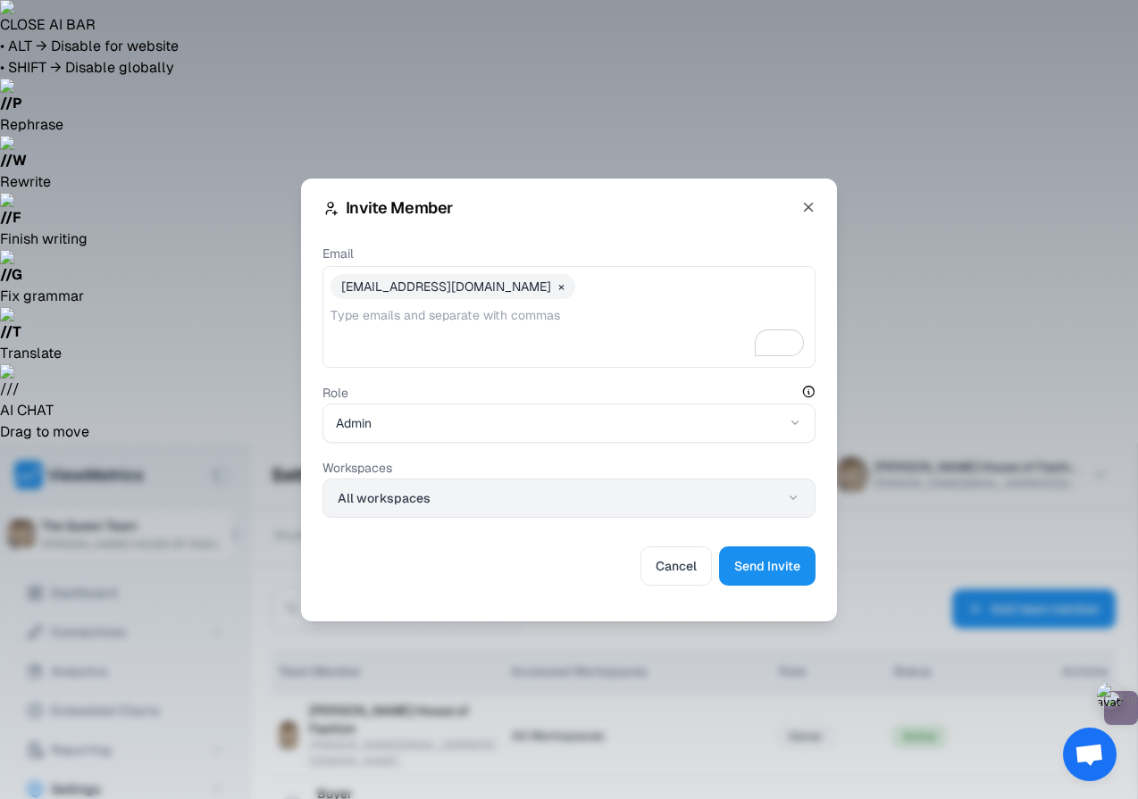
type textarea "[EMAIL_ADDRESS][DOMAIN_NAME]"
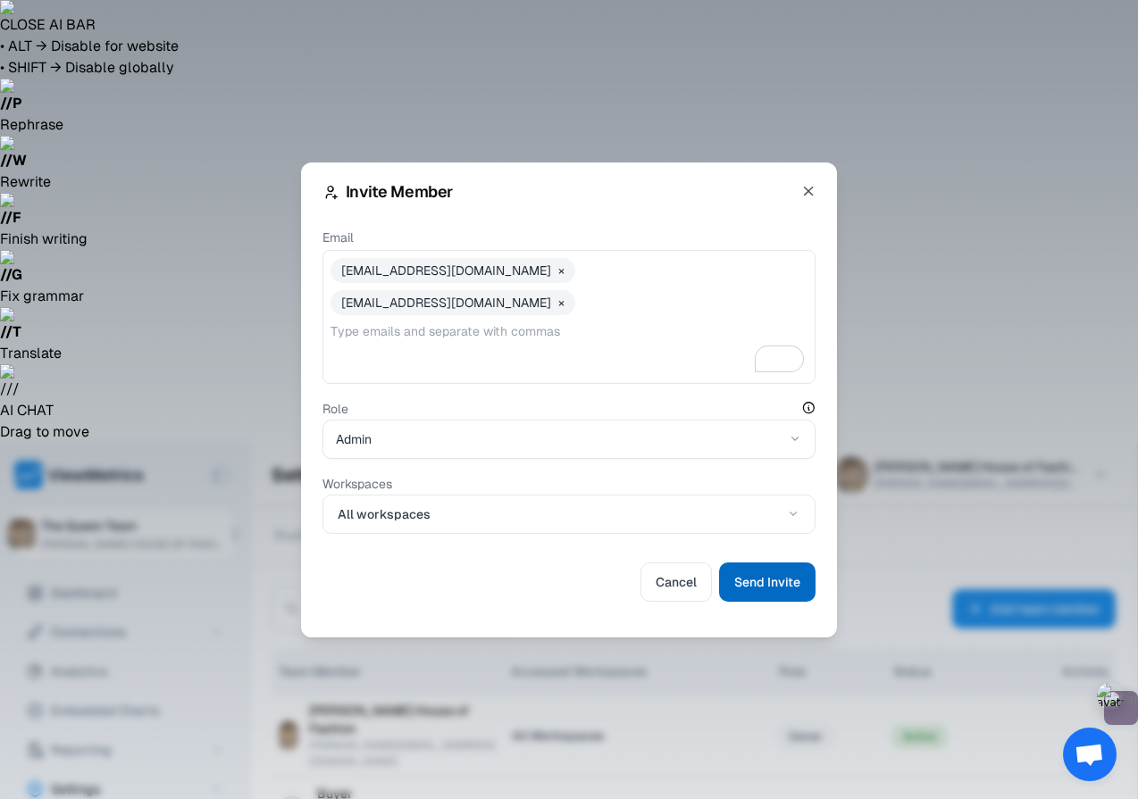
click at [762, 573] on span "Send Invite" at bounding box center [767, 581] width 66 height 21
